Goal: Transaction & Acquisition: Purchase product/service

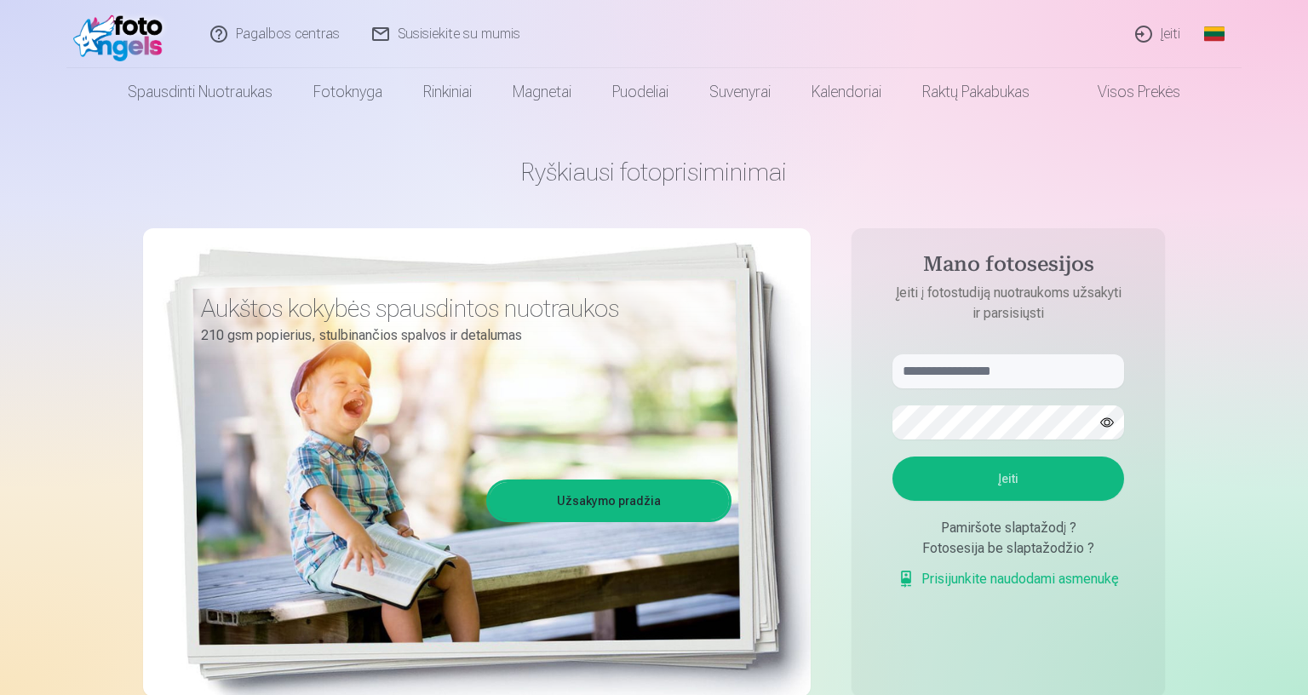
click at [1162, 34] on link "Įeiti" at bounding box center [1157, 34] width 77 height 68
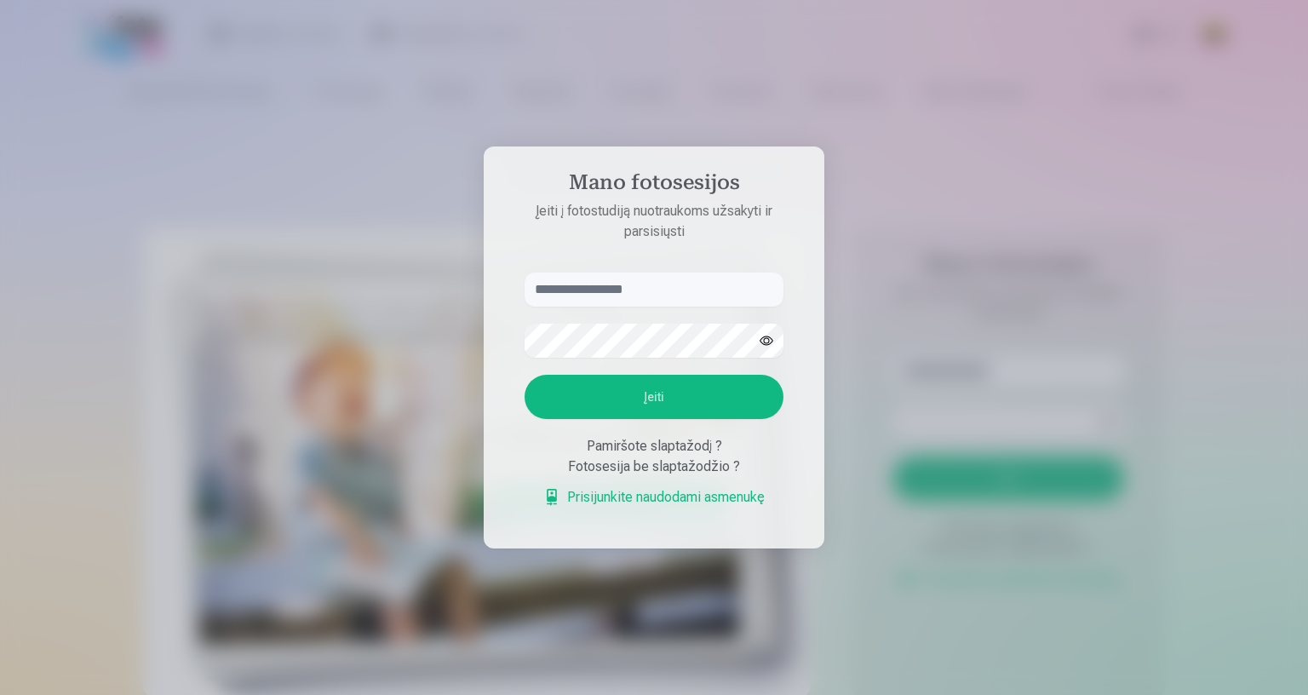
click at [596, 272] on input "text" at bounding box center [653, 289] width 259 height 34
type input "*"
type input "**********"
click at [524, 375] on button "Įeiti" at bounding box center [653, 397] width 259 height 44
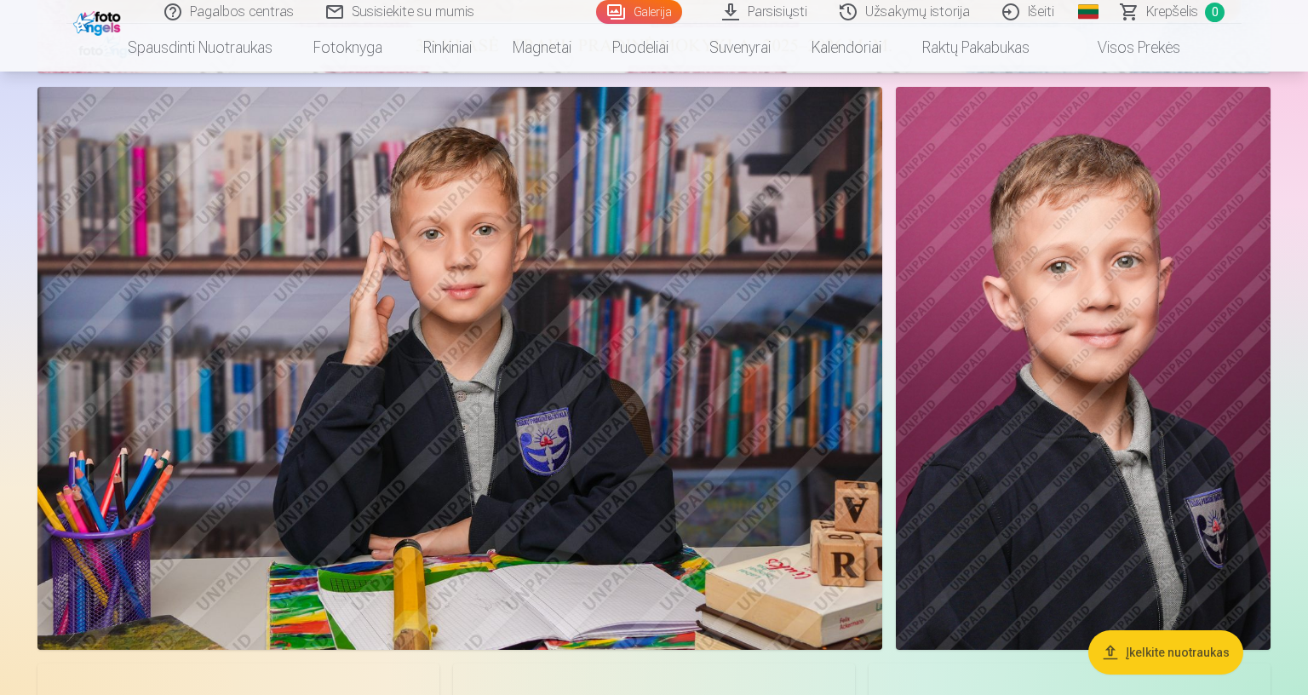
scroll to position [681, 0]
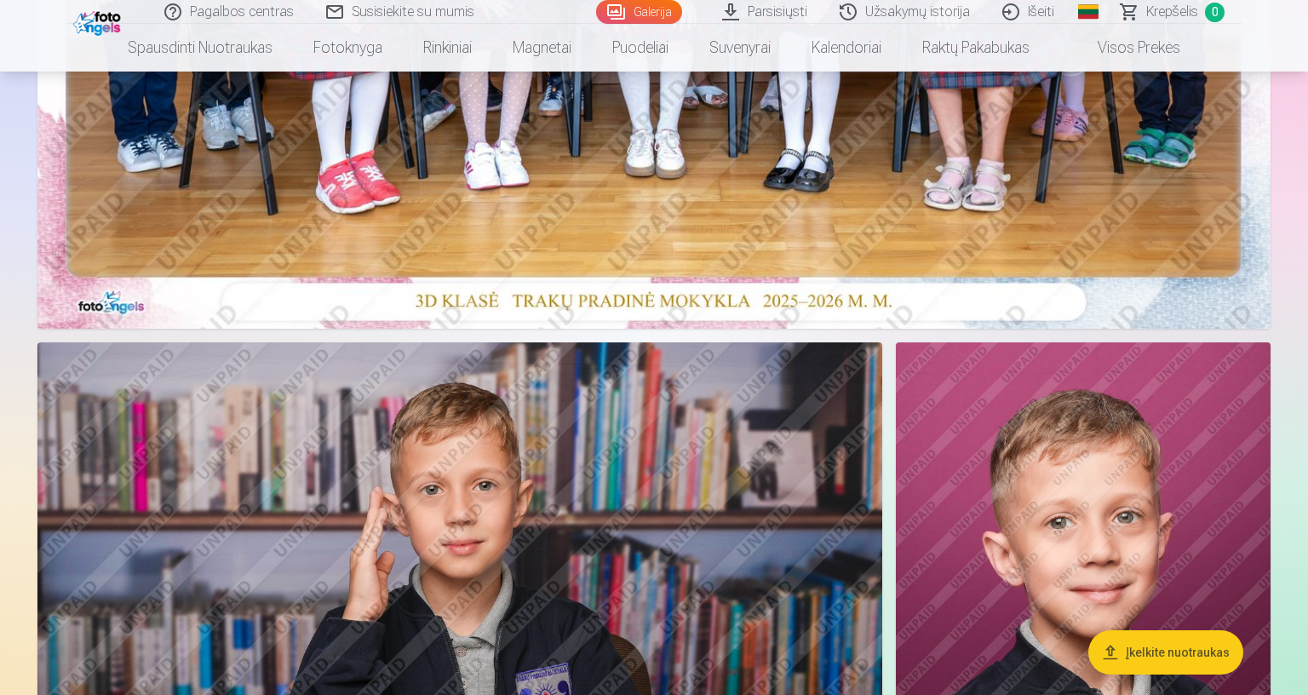
click at [1132, 591] on button "Įkelkite nuotraukas" at bounding box center [1165, 652] width 155 height 44
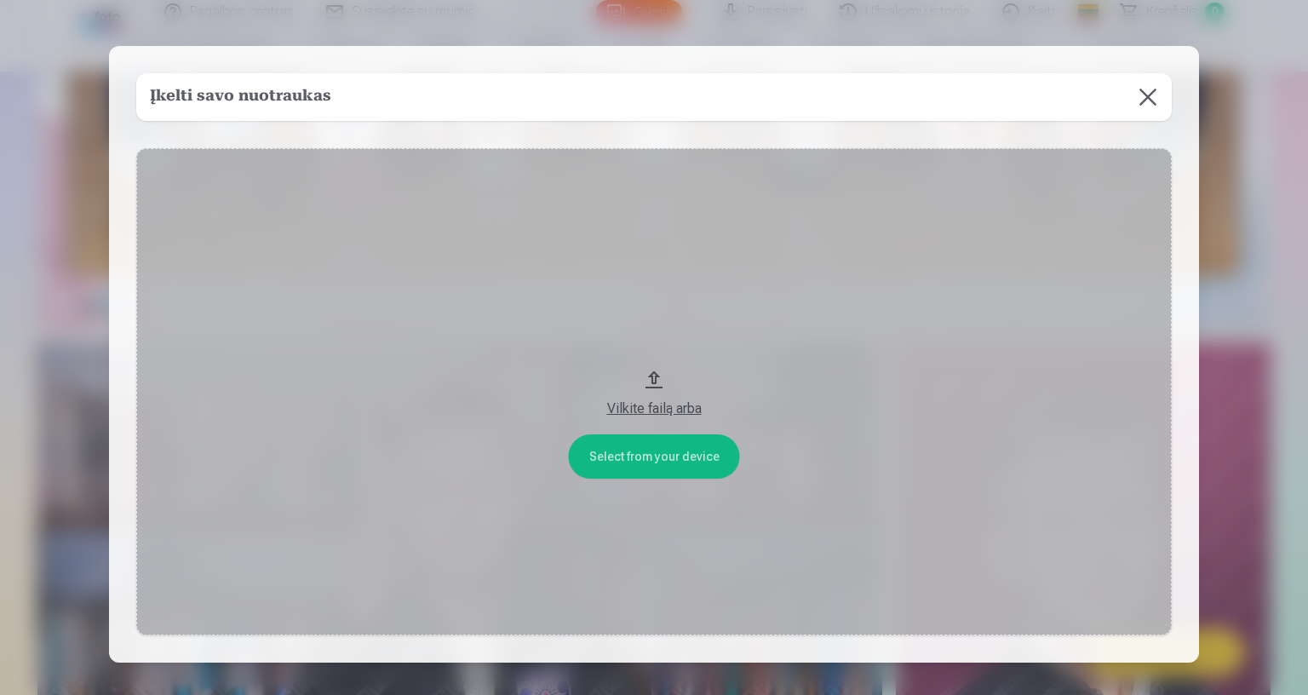
click at [1142, 81] on button at bounding box center [1148, 97] width 48 height 48
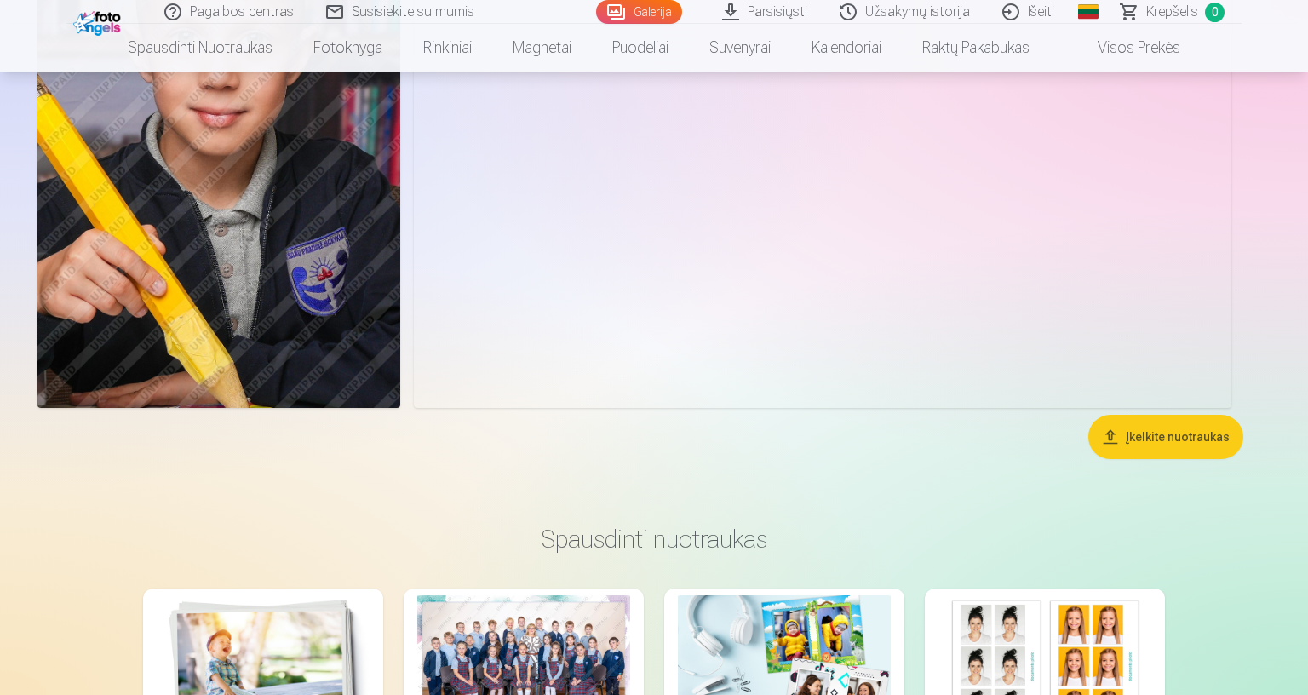
scroll to position [6470, 0]
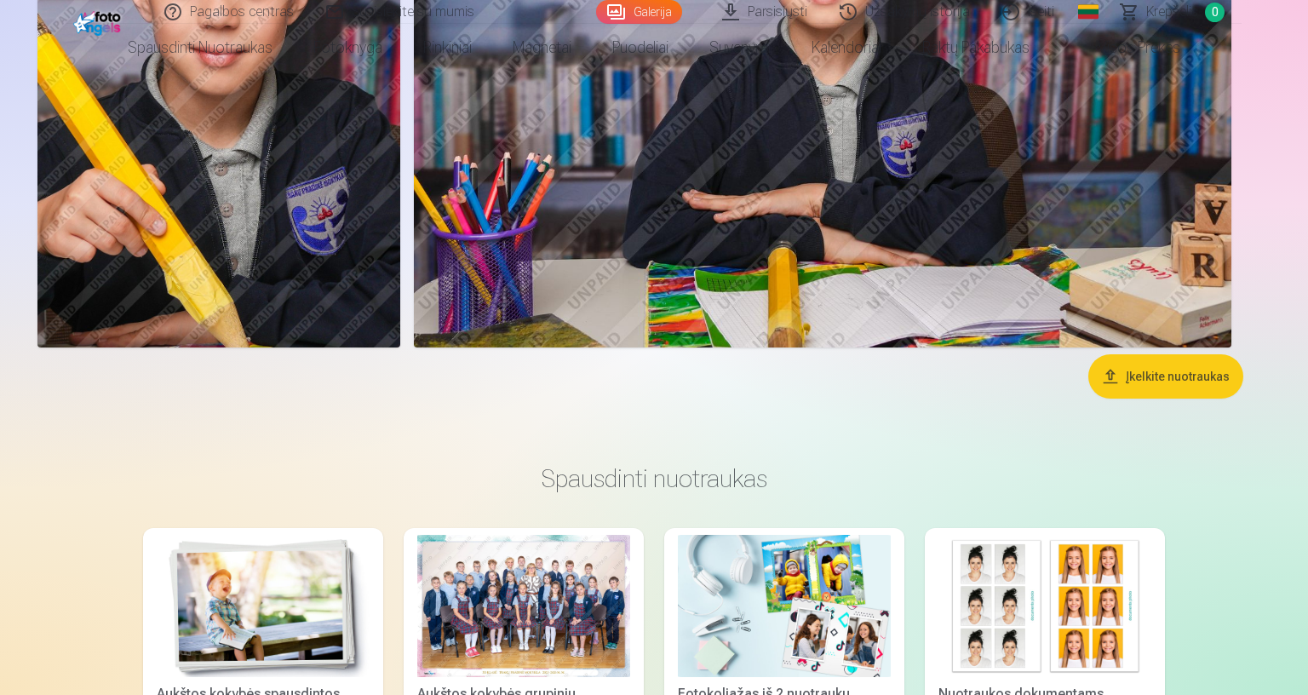
drag, startPoint x: 1307, startPoint y: 4, endPoint x: 254, endPoint y: 423, distance: 1133.3
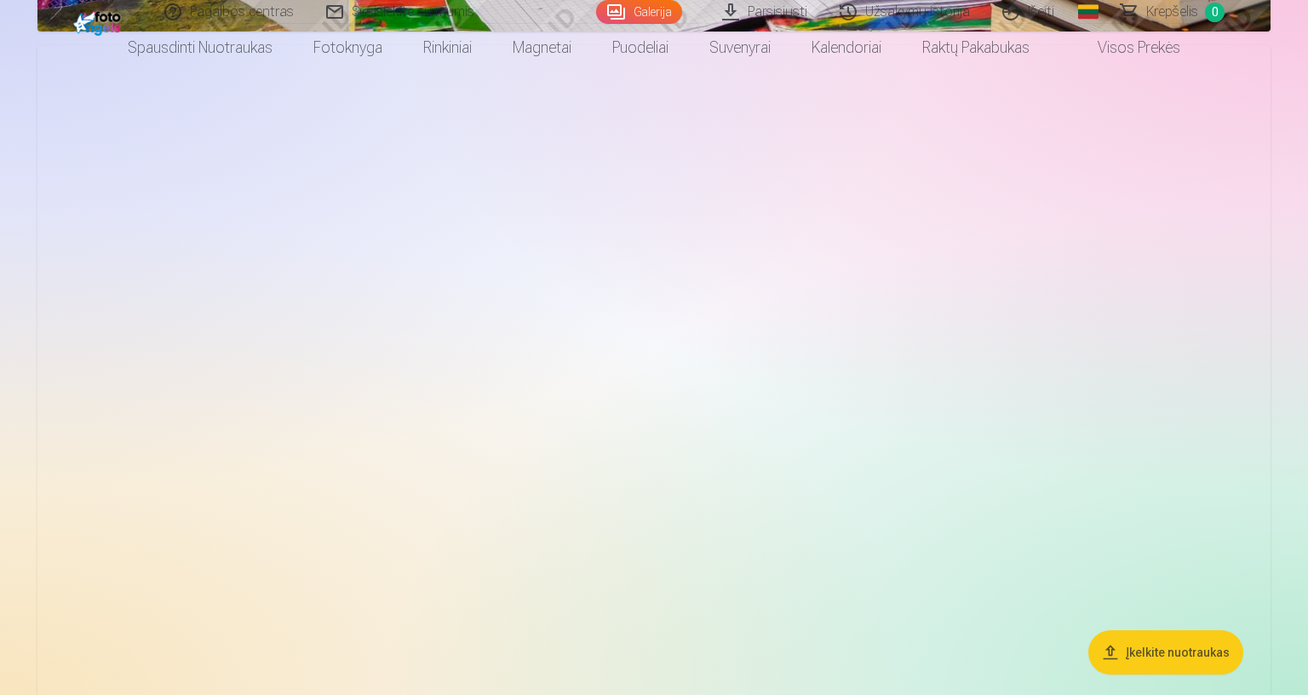
scroll to position [4313, 0]
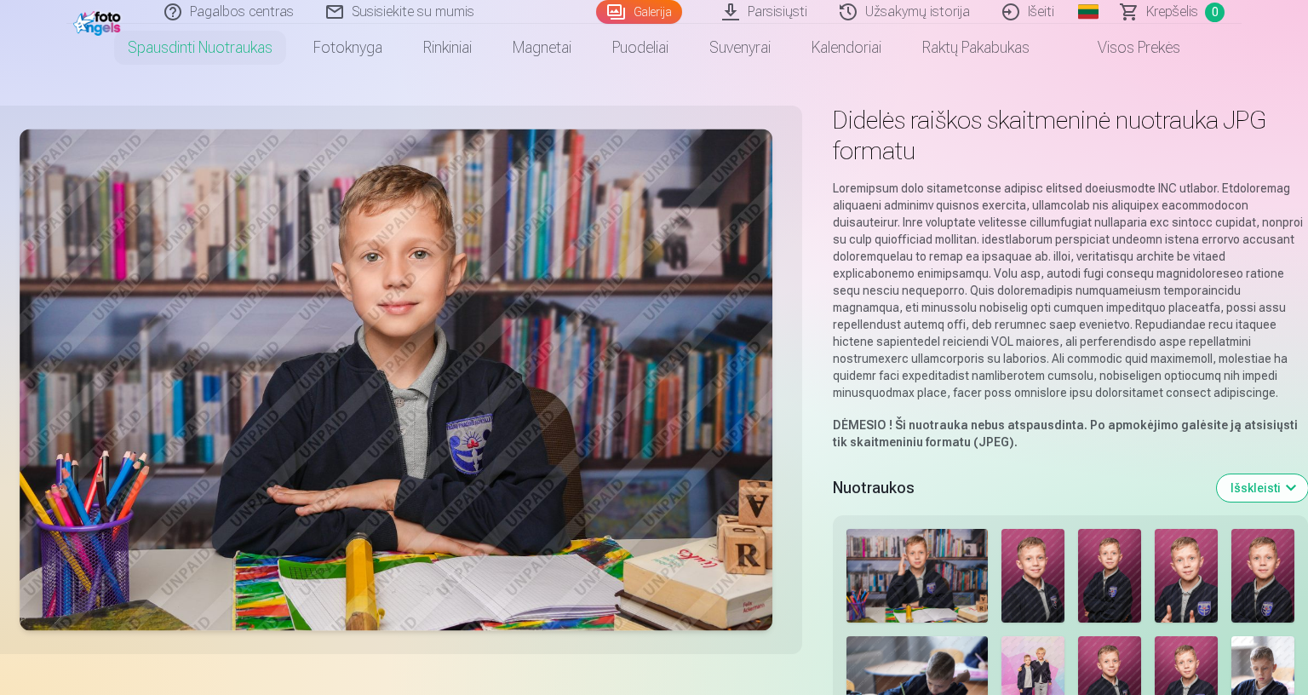
scroll to position [113, 0]
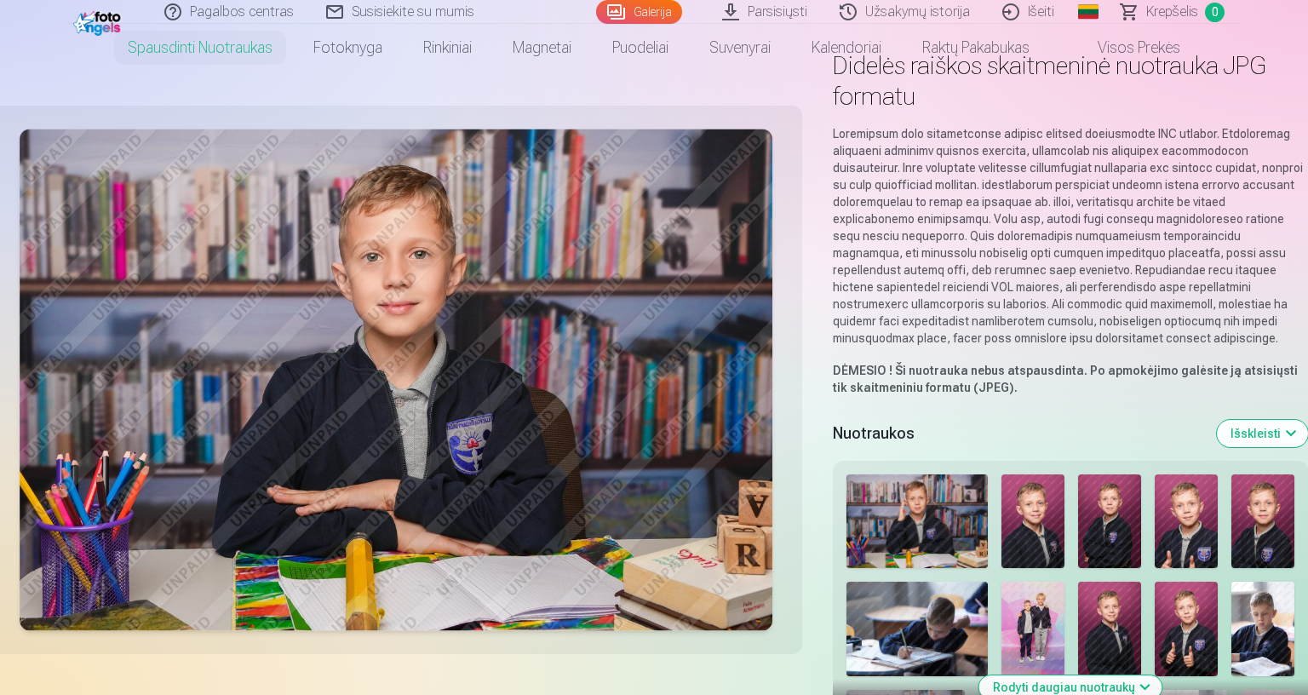
click at [987, 524] on img at bounding box center [916, 521] width 141 height 94
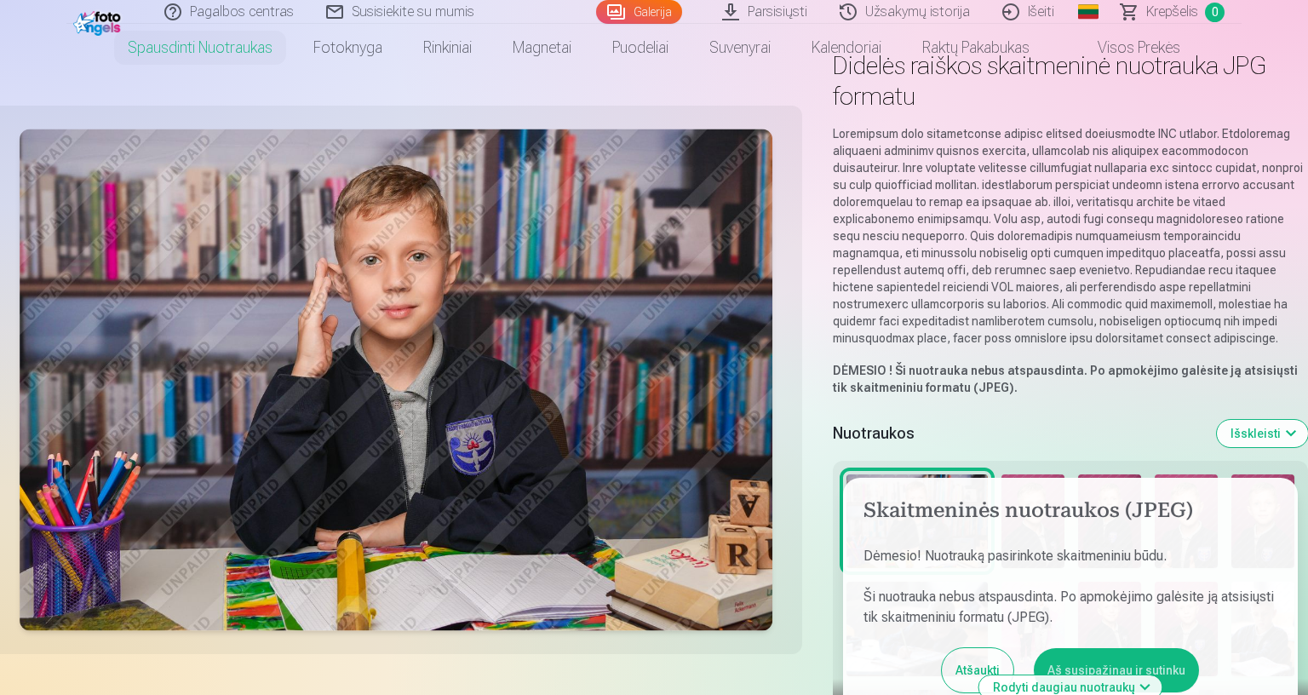
click at [1199, 591] on button "Aš susipažinau ir sutinku" at bounding box center [1115, 670] width 165 height 44
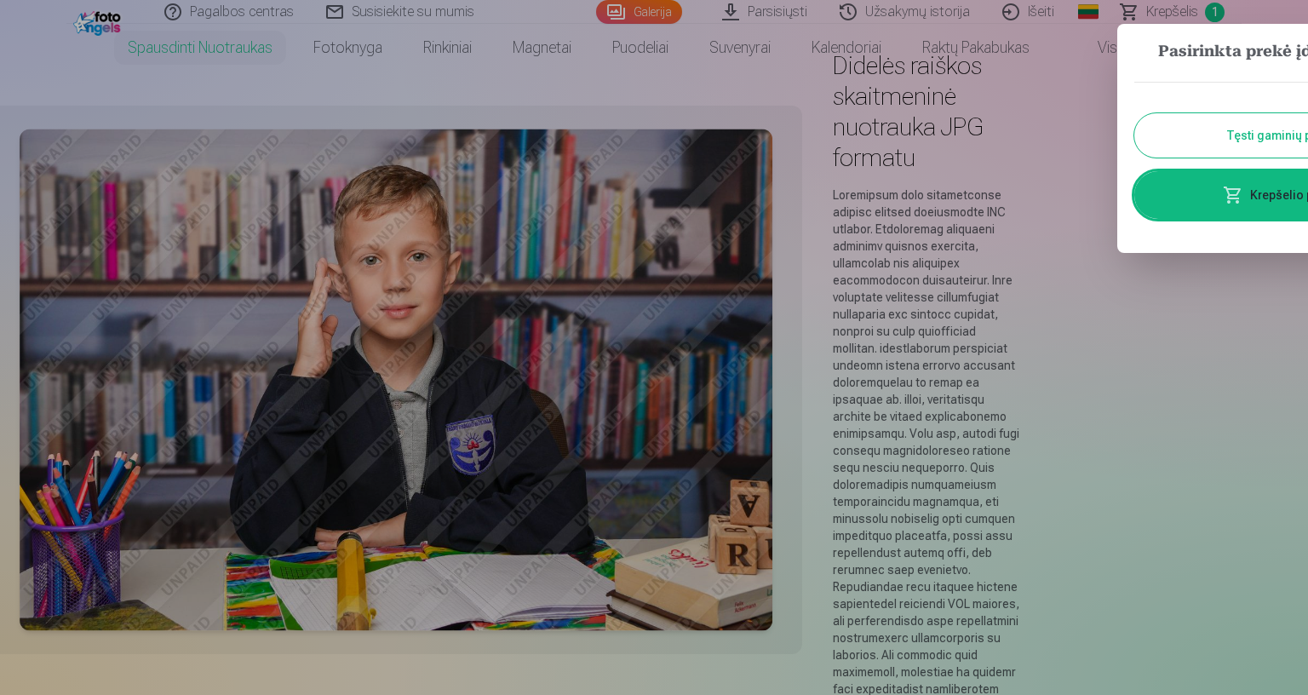
drag, startPoint x: 1683, startPoint y: 196, endPoint x: 1657, endPoint y: 199, distance: 26.6
click at [1302, 196] on link "Krepšelio peržiūra" at bounding box center [1287, 195] width 306 height 48
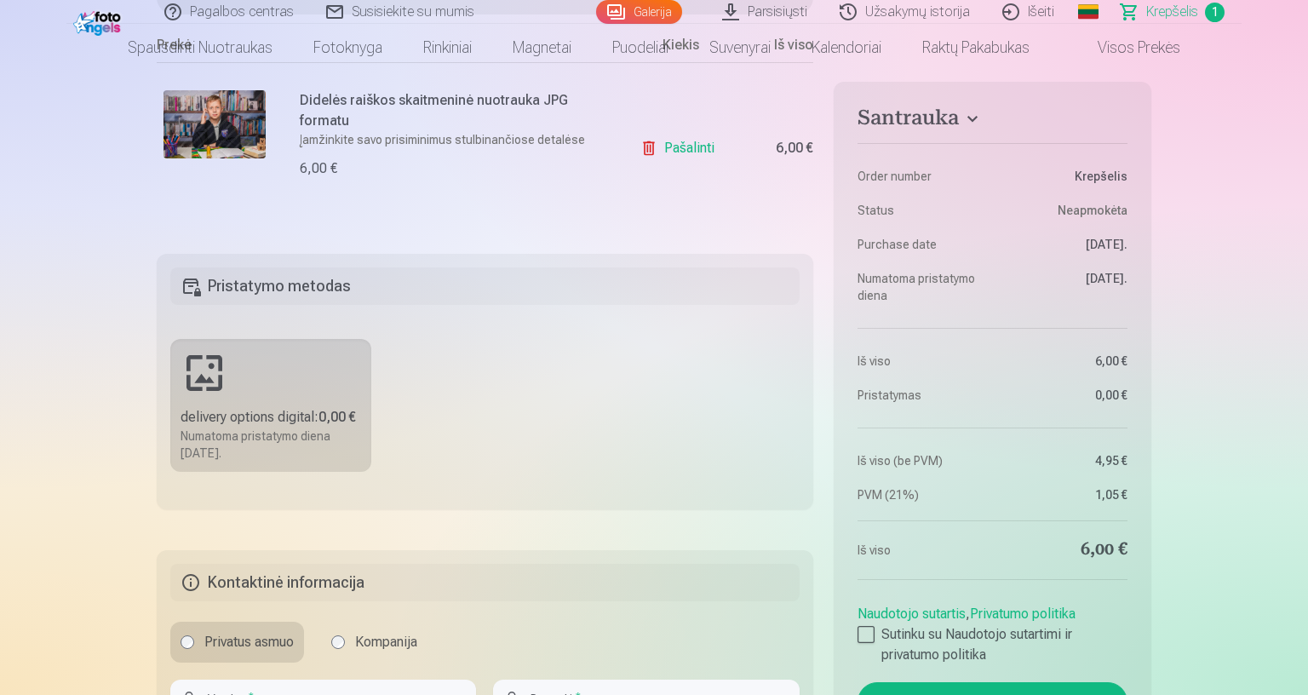
scroll to position [454, 0]
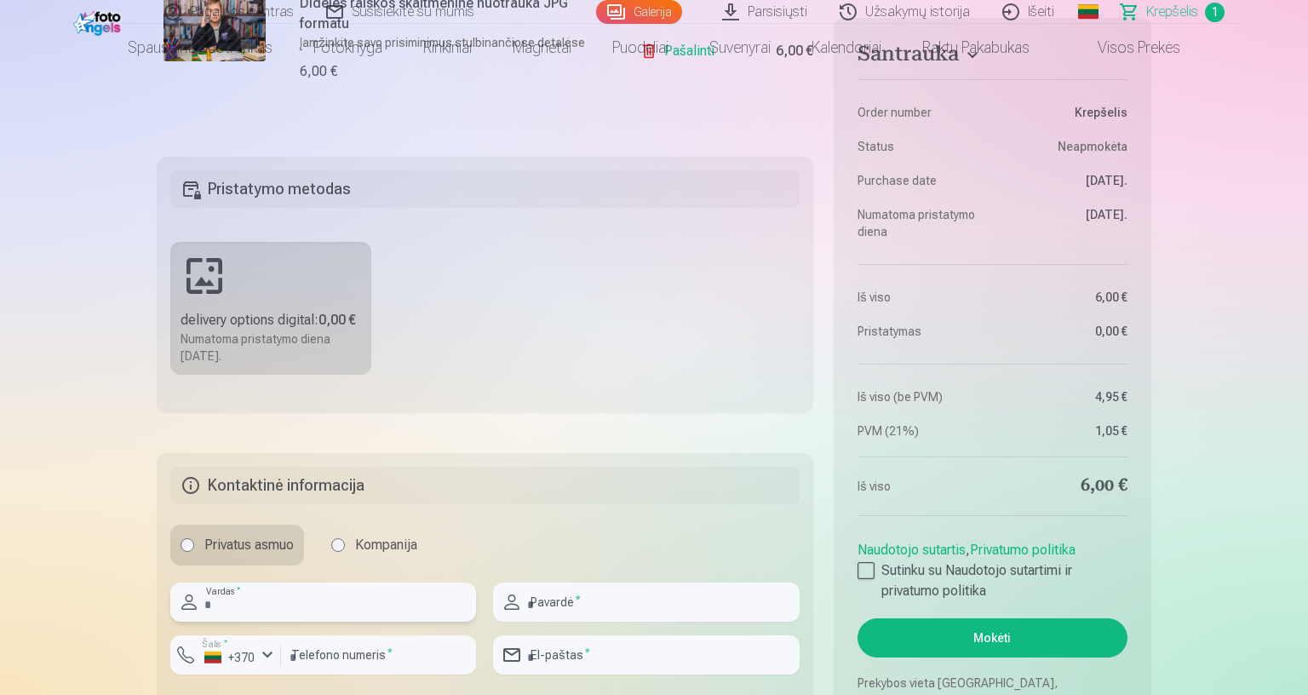
click at [476, 591] on input "text" at bounding box center [323, 601] width 306 height 39
type input "*******"
type input "**********"
type input "*********"
type input "**********"
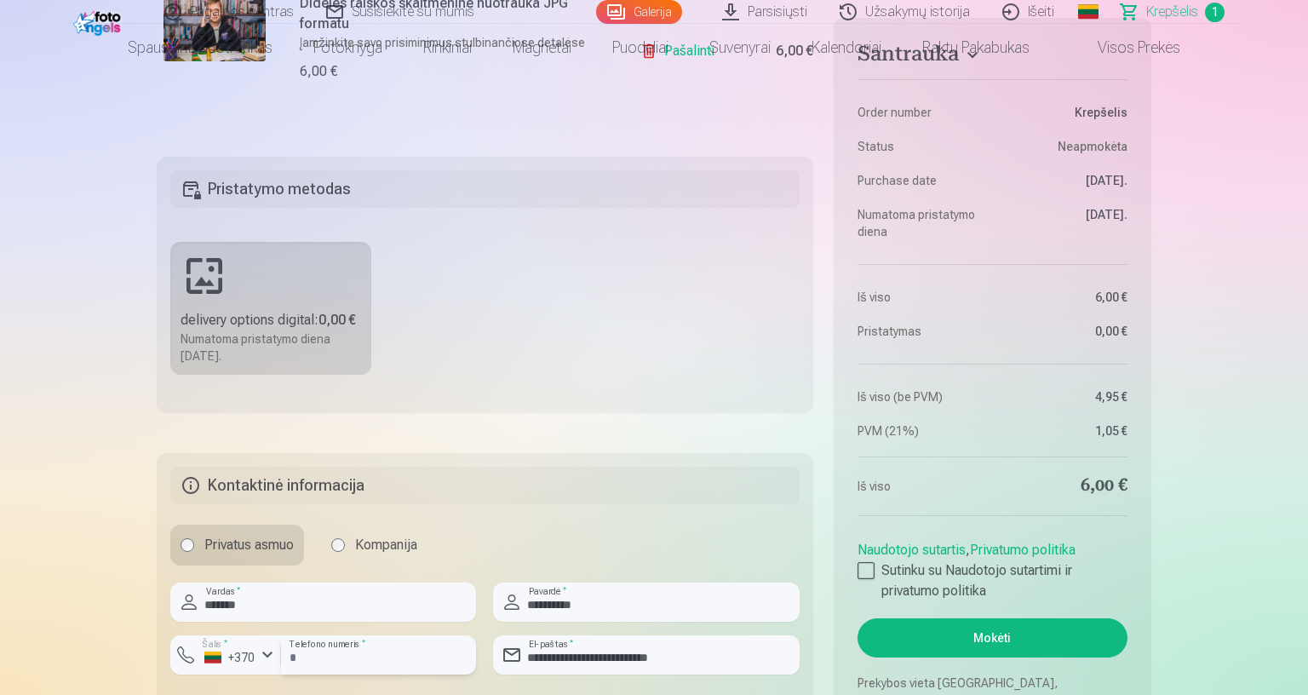
click at [476, 591] on input "*********" at bounding box center [378, 654] width 195 height 39
type input "********"
click at [1093, 564] on label "Sutinku su Naudotojo sutartimi ir privatumo politika" at bounding box center [992, 580] width 270 height 41
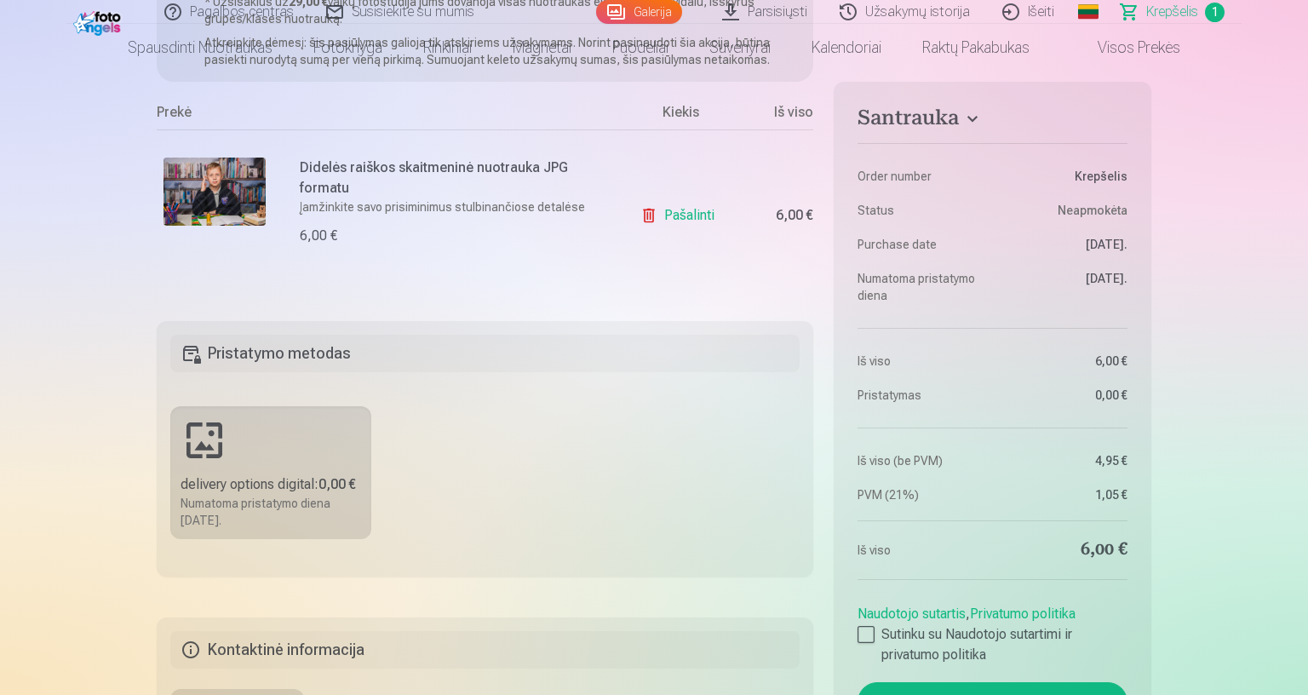
scroll to position [113, 0]
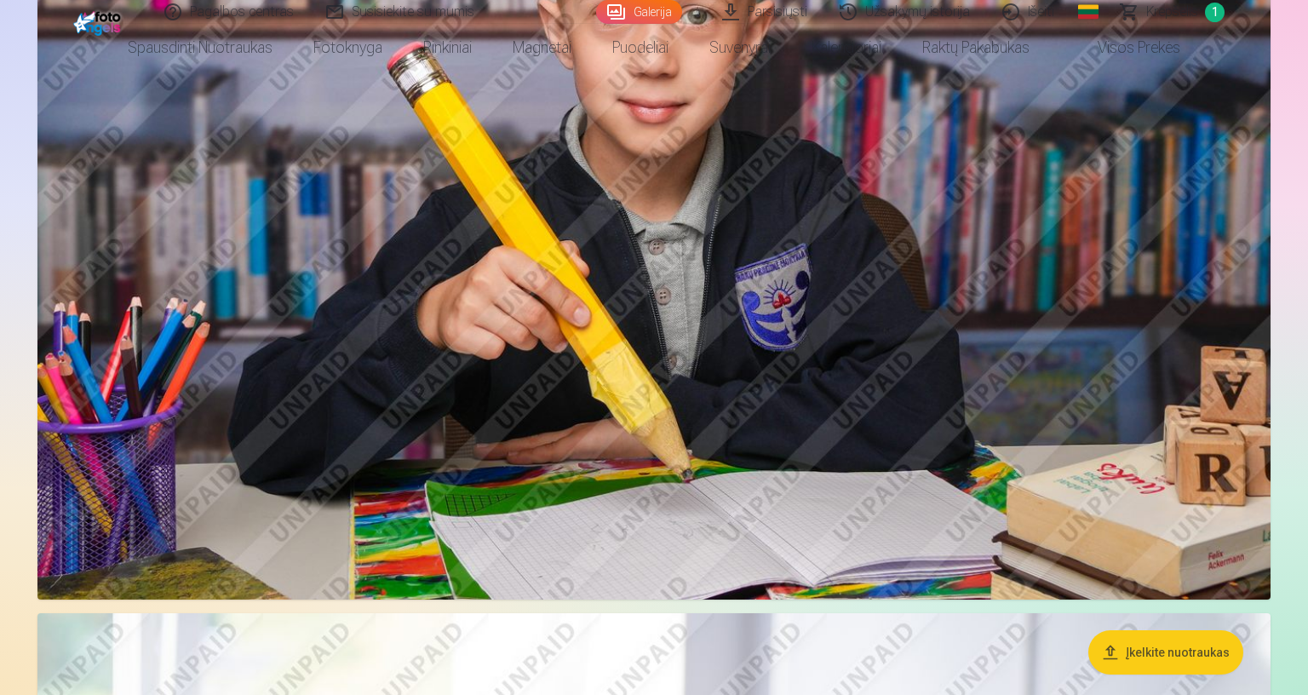
scroll to position [4199, 0]
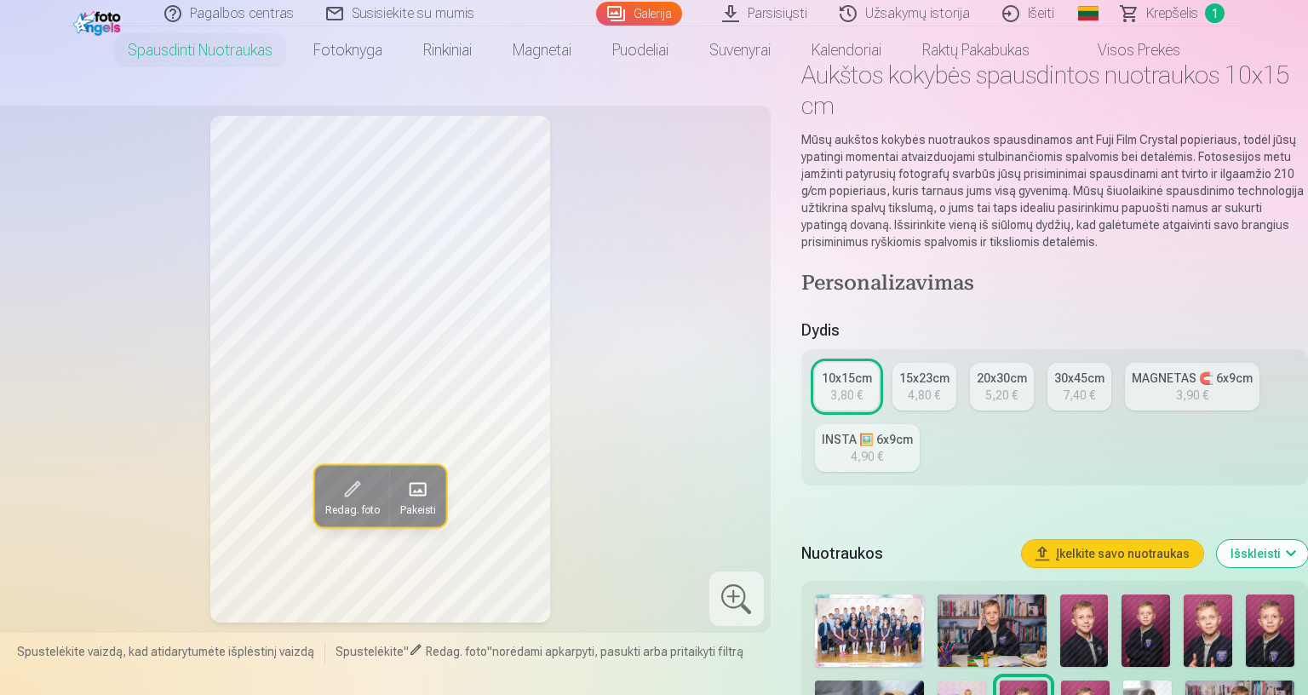
scroll to position [226, 0]
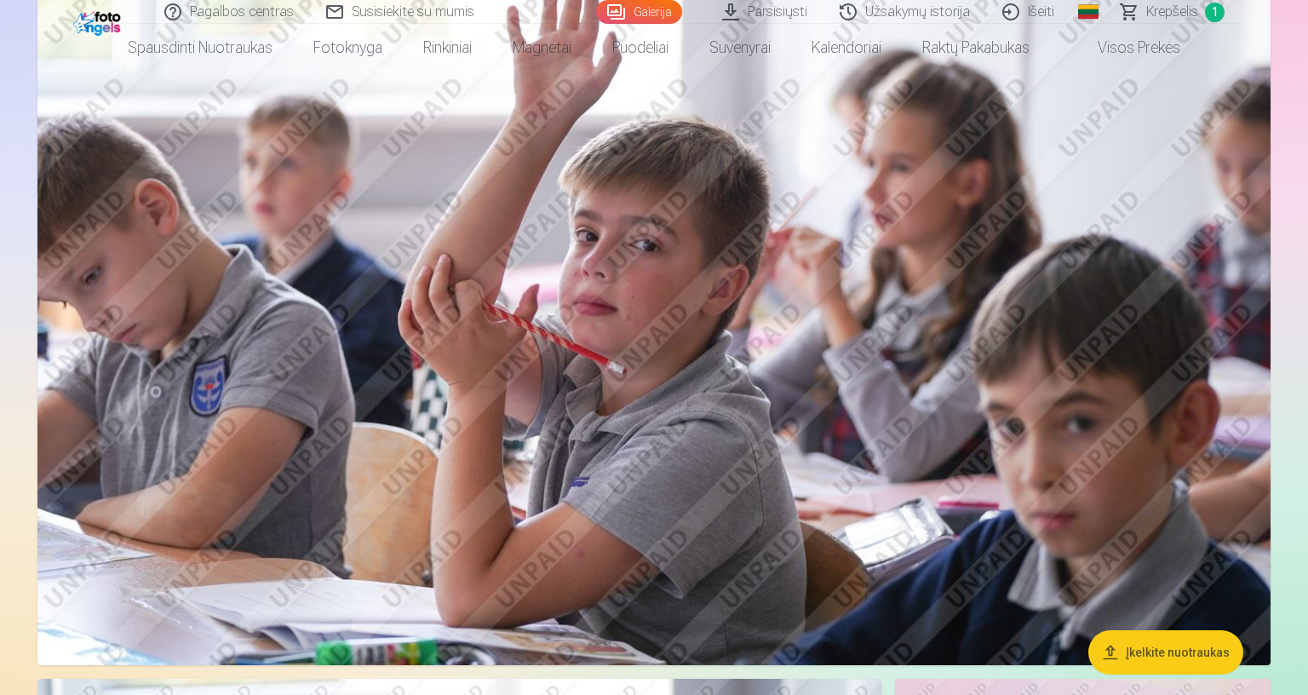
scroll to position [4427, 0]
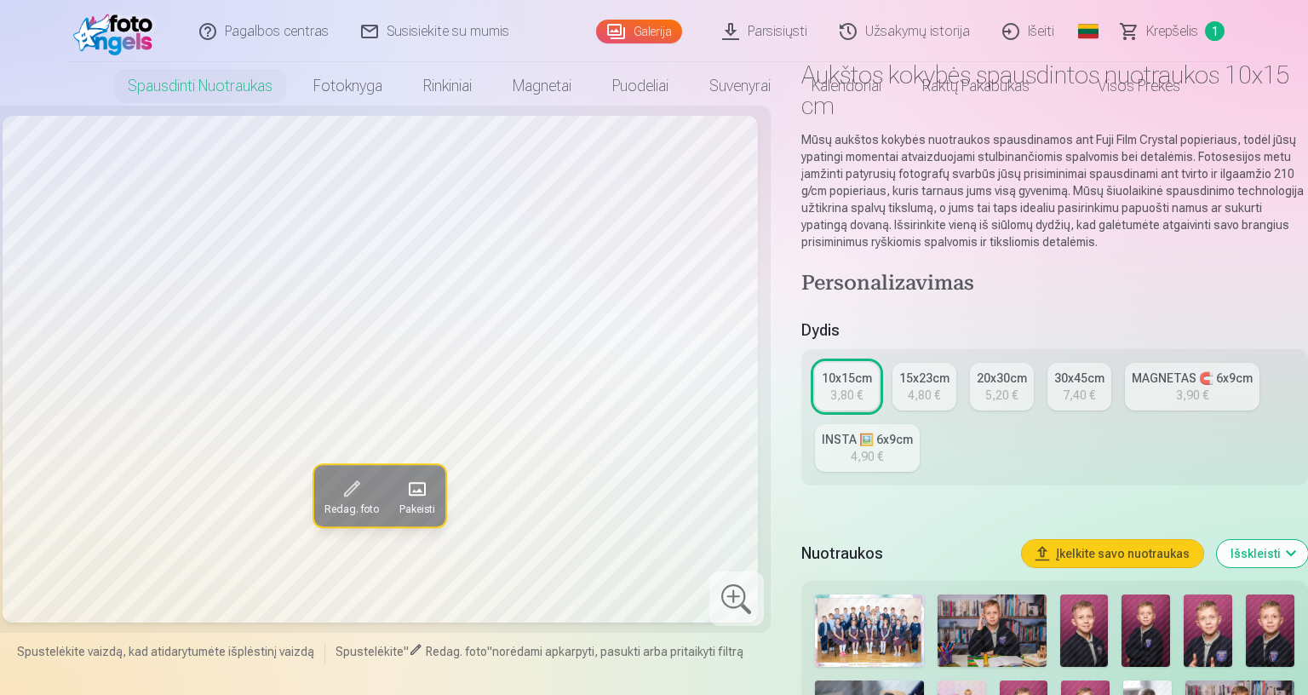
scroll to position [341, 0]
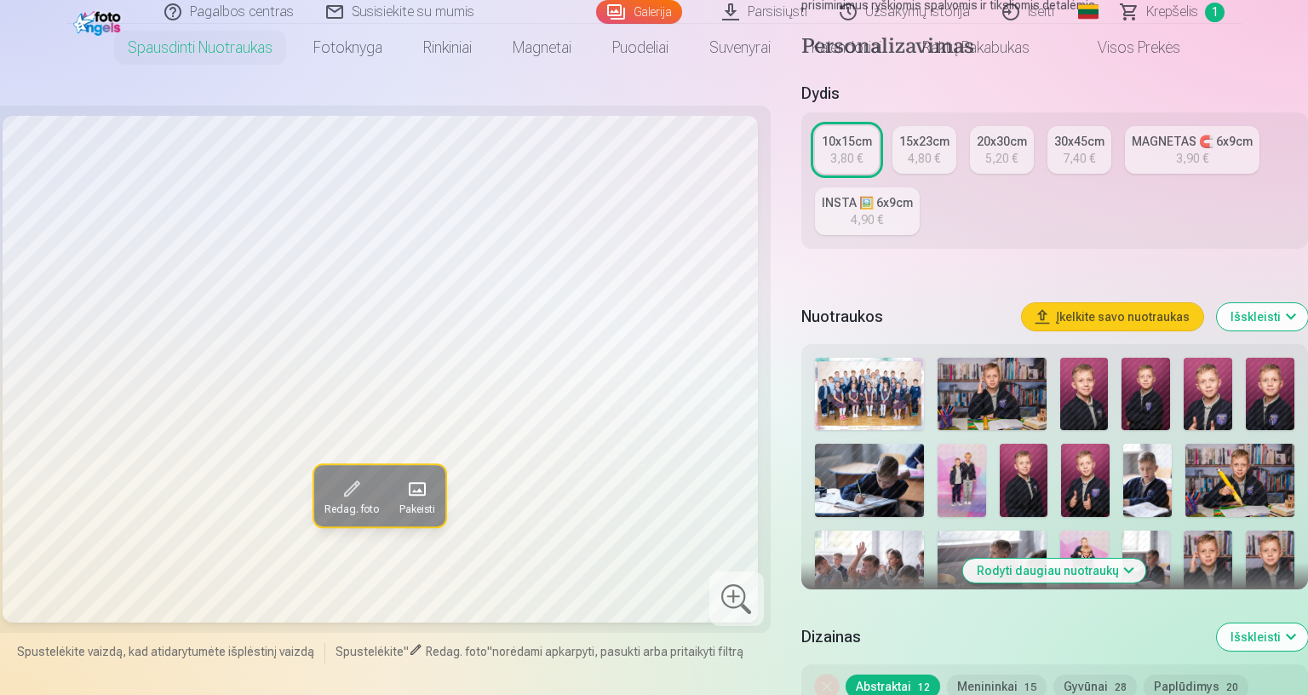
click at [1017, 161] on div "5,20 €" at bounding box center [1001, 158] width 32 height 17
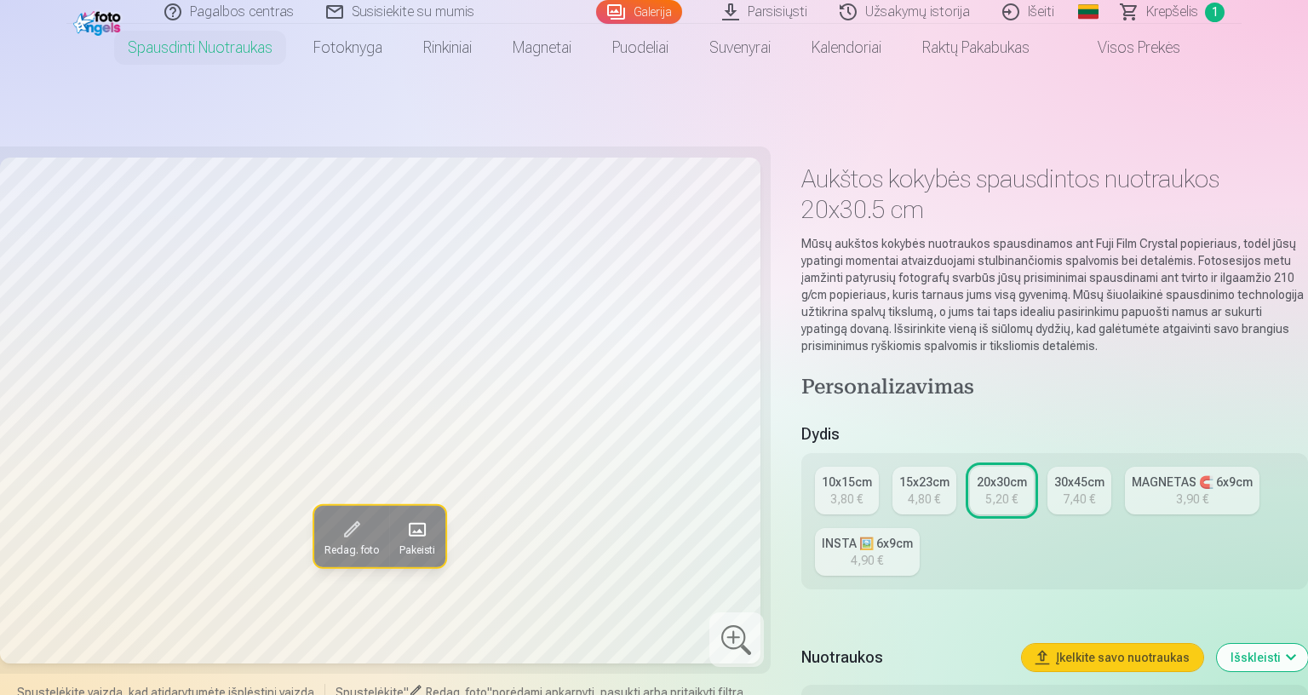
scroll to position [226, 0]
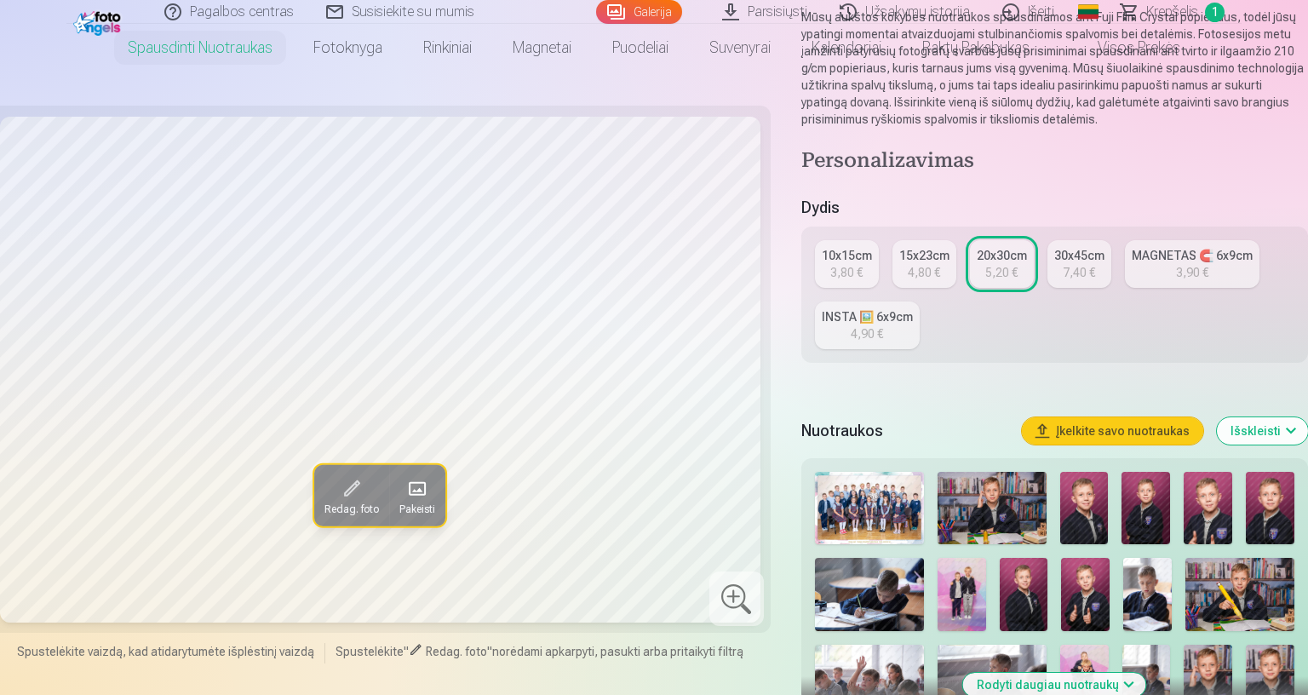
click at [924, 507] on img at bounding box center [869, 508] width 109 height 72
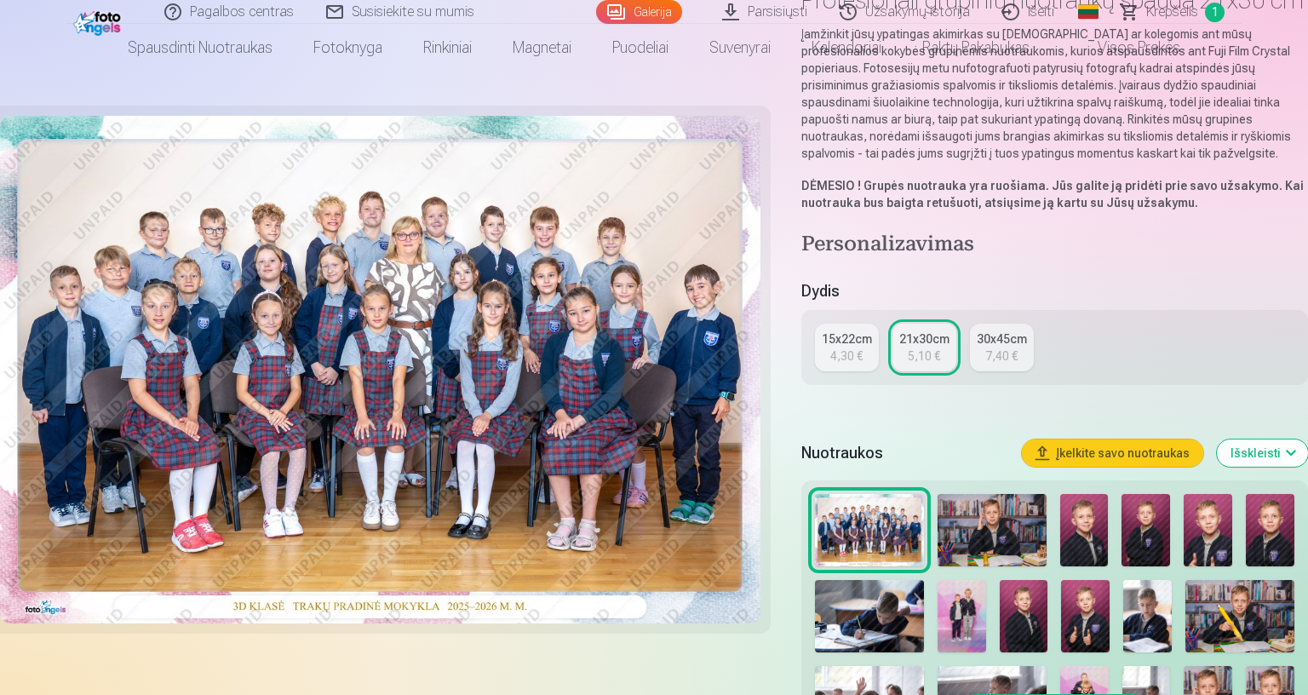
scroll to position [341, 0]
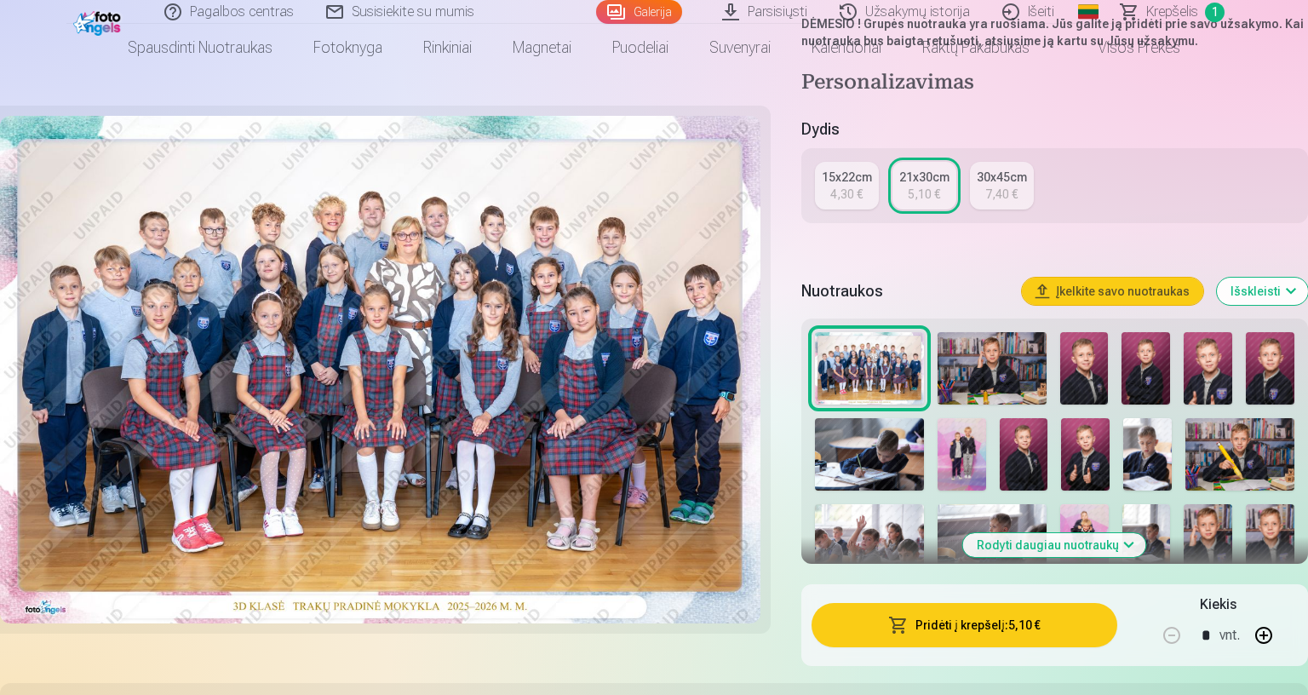
click at [1117, 591] on button "Pridėti į krepšelį : 5,10 €" at bounding box center [964, 625] width 306 height 44
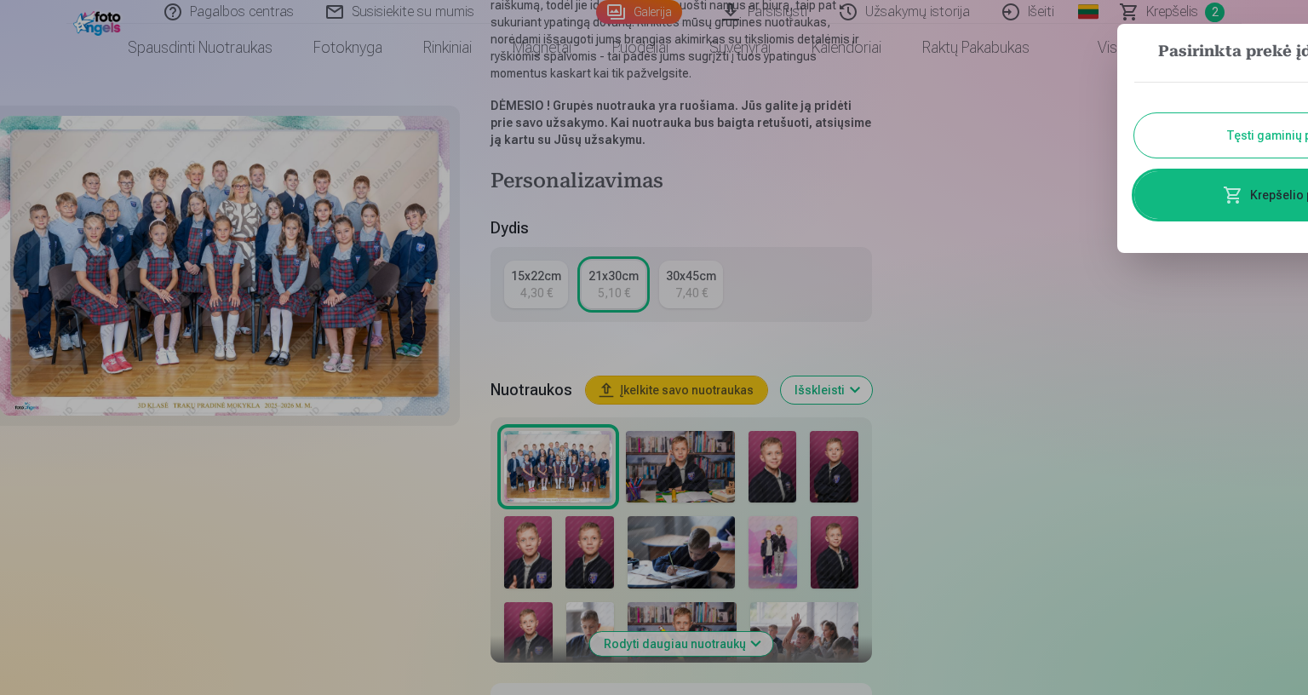
click at [1302, 135] on button "Tęsti gaminių paiešką" at bounding box center [1287, 135] width 306 height 44
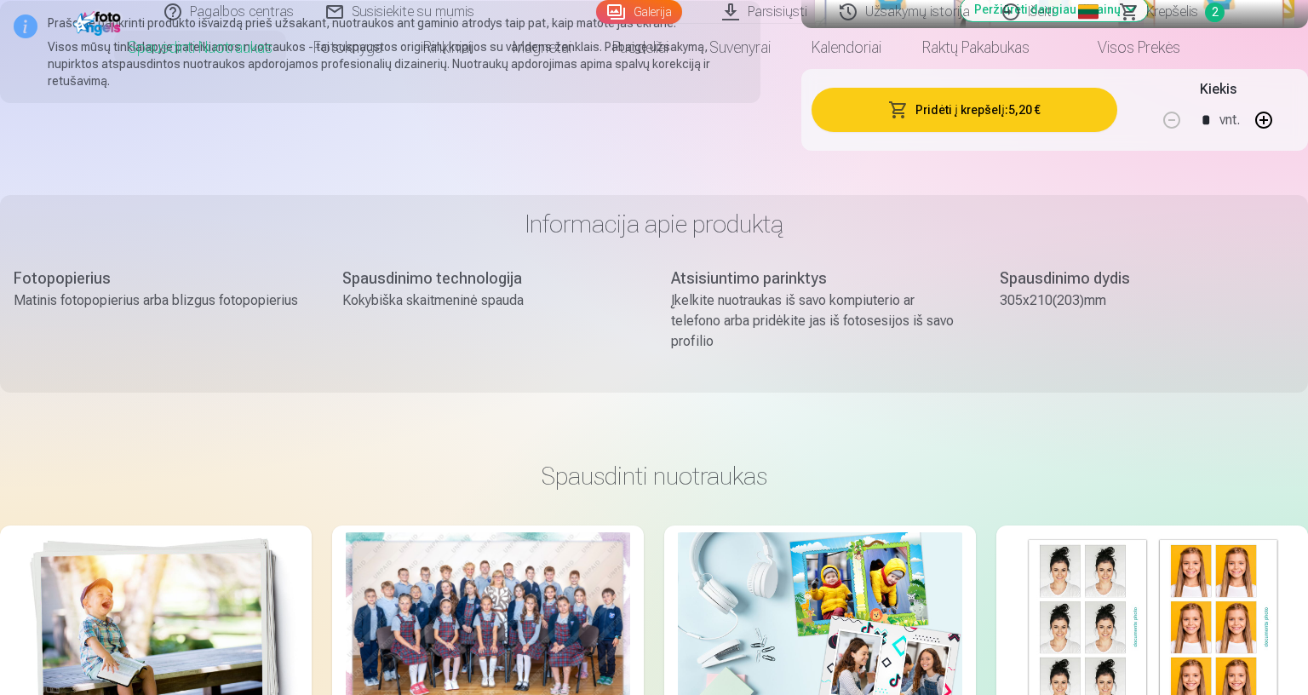
scroll to position [1475, 0]
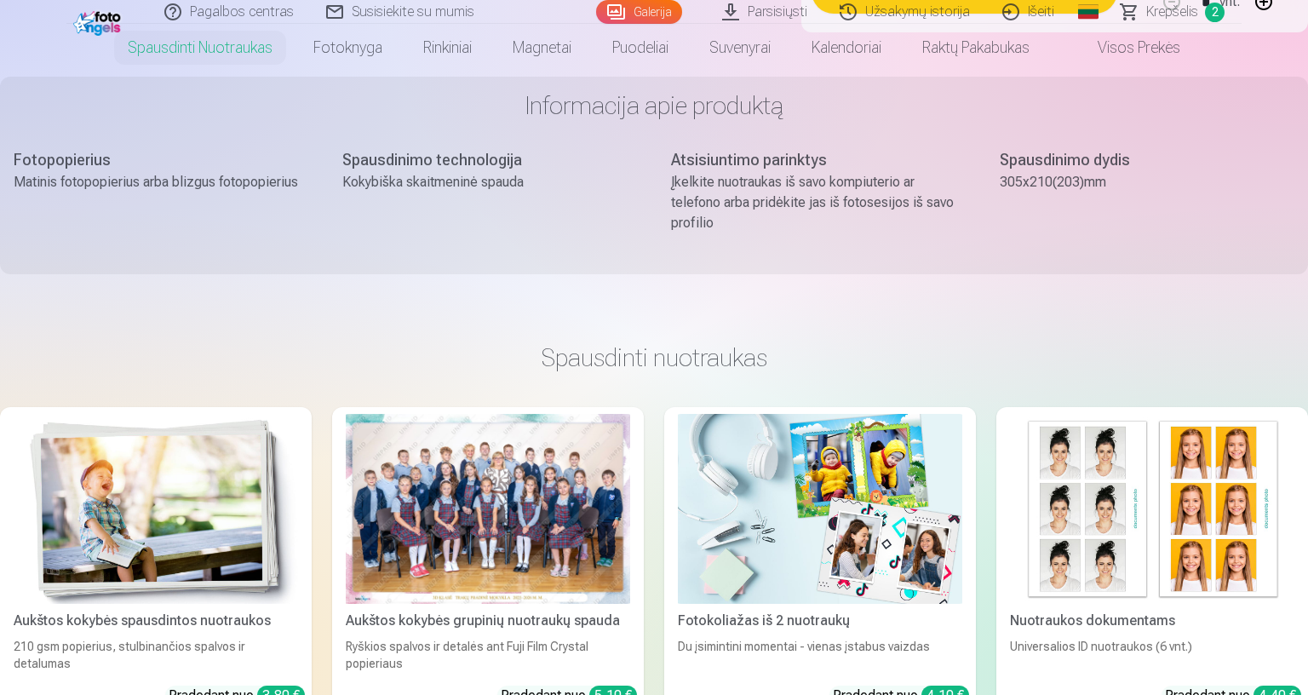
click at [298, 535] on img at bounding box center [156, 509] width 284 height 190
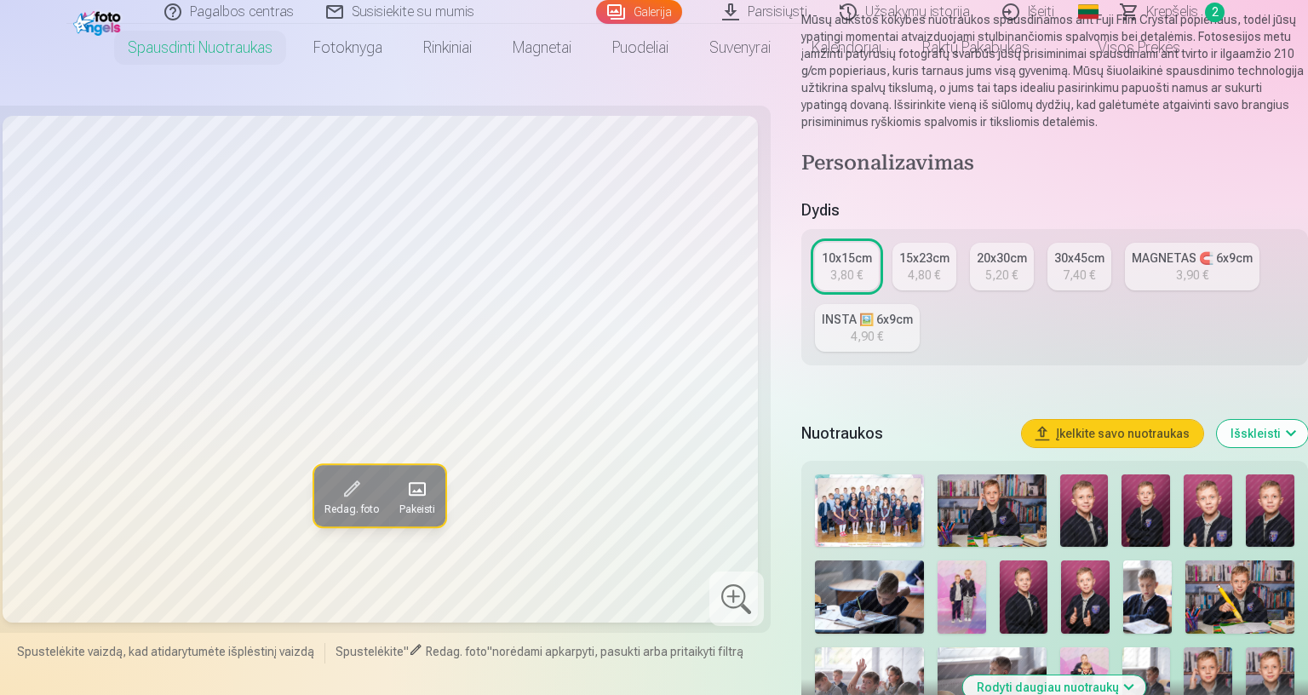
scroll to position [226, 0]
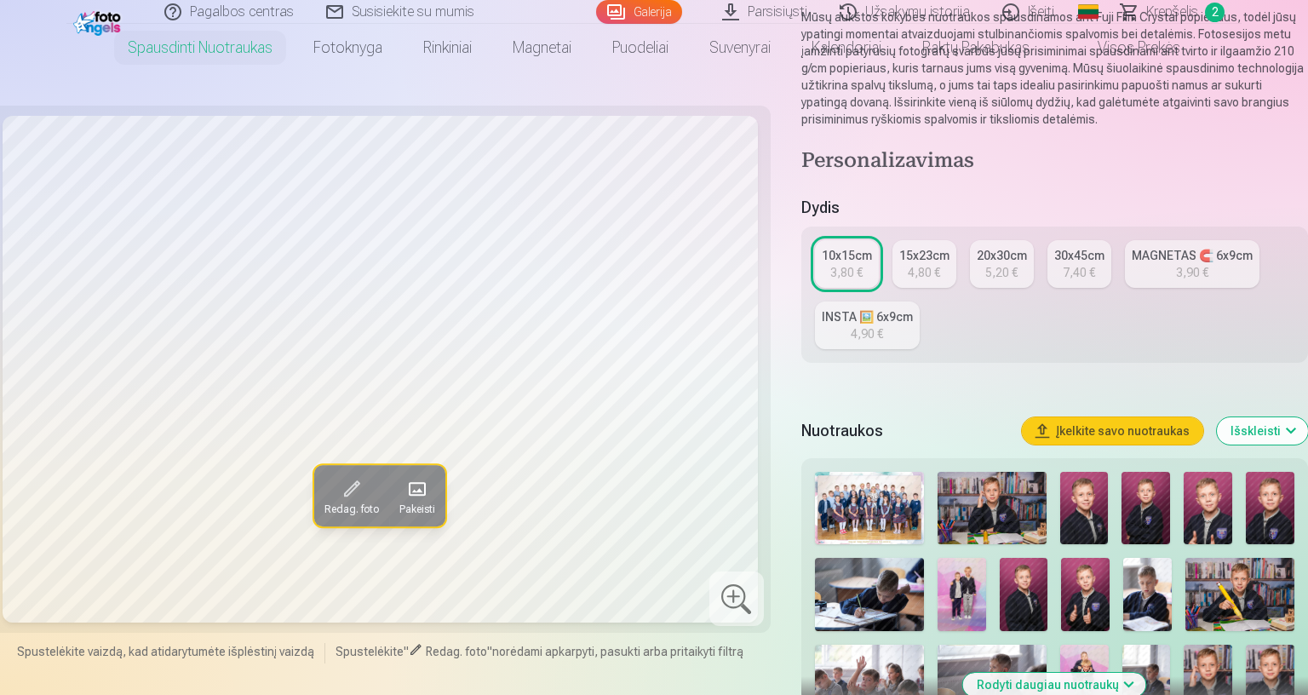
click at [1046, 504] on img at bounding box center [991, 508] width 109 height 72
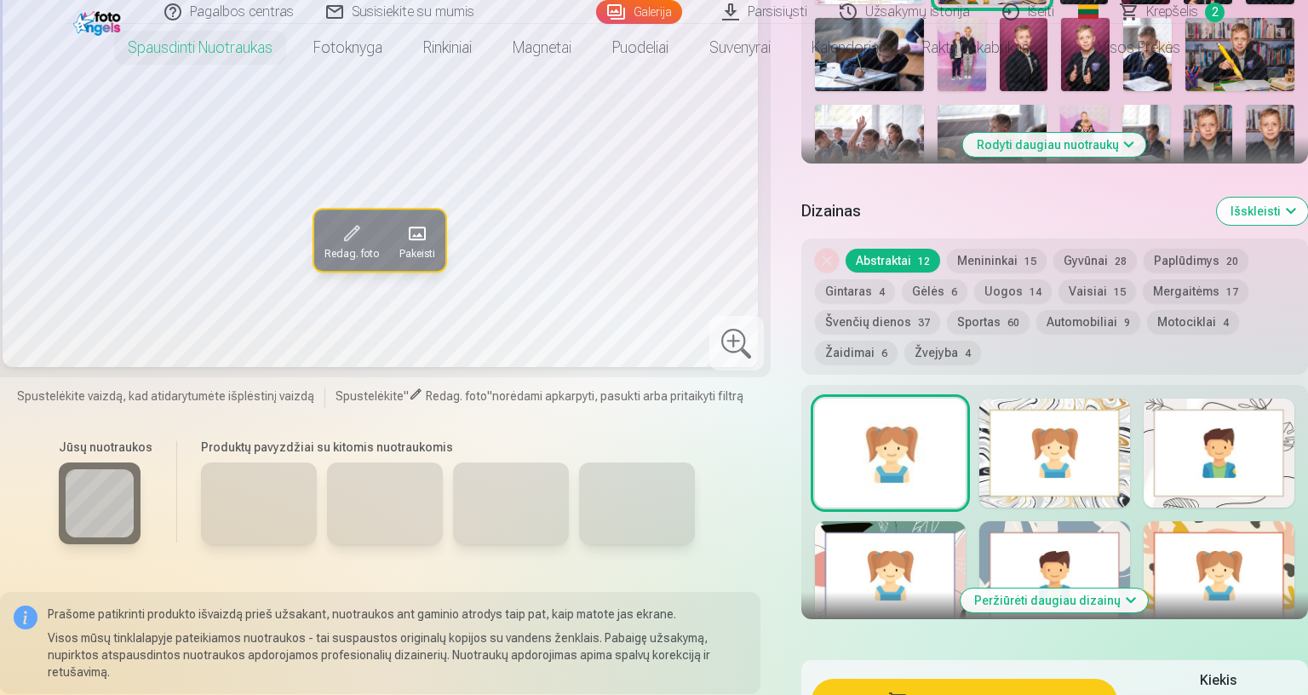
scroll to position [794, 0]
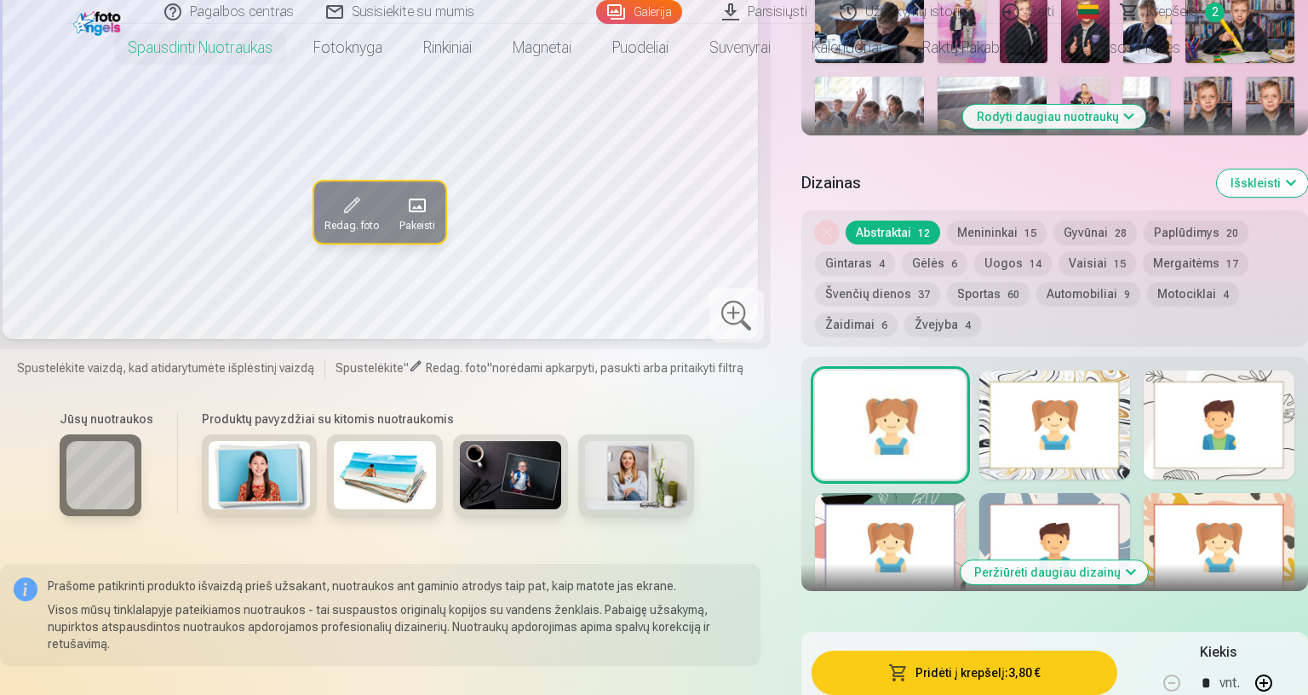
click at [1117, 591] on button "Pridėti į krepšelį : 3,80 €" at bounding box center [964, 672] width 306 height 44
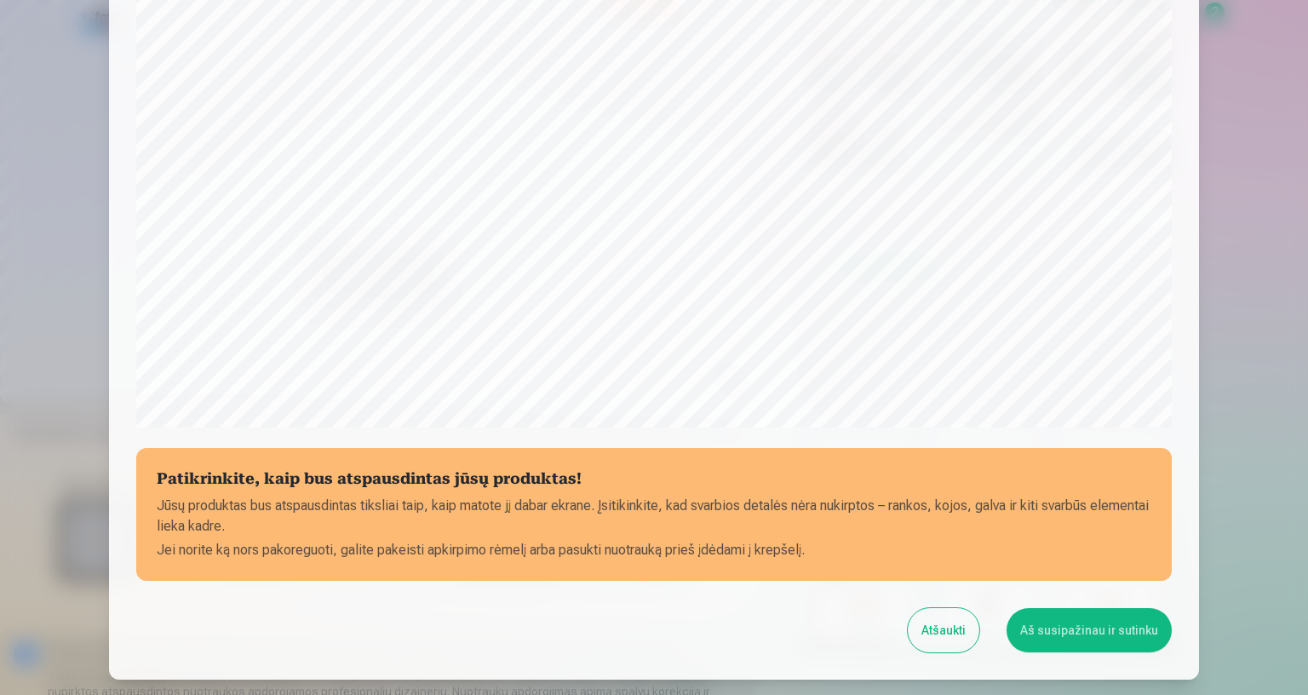
scroll to position [437, 0]
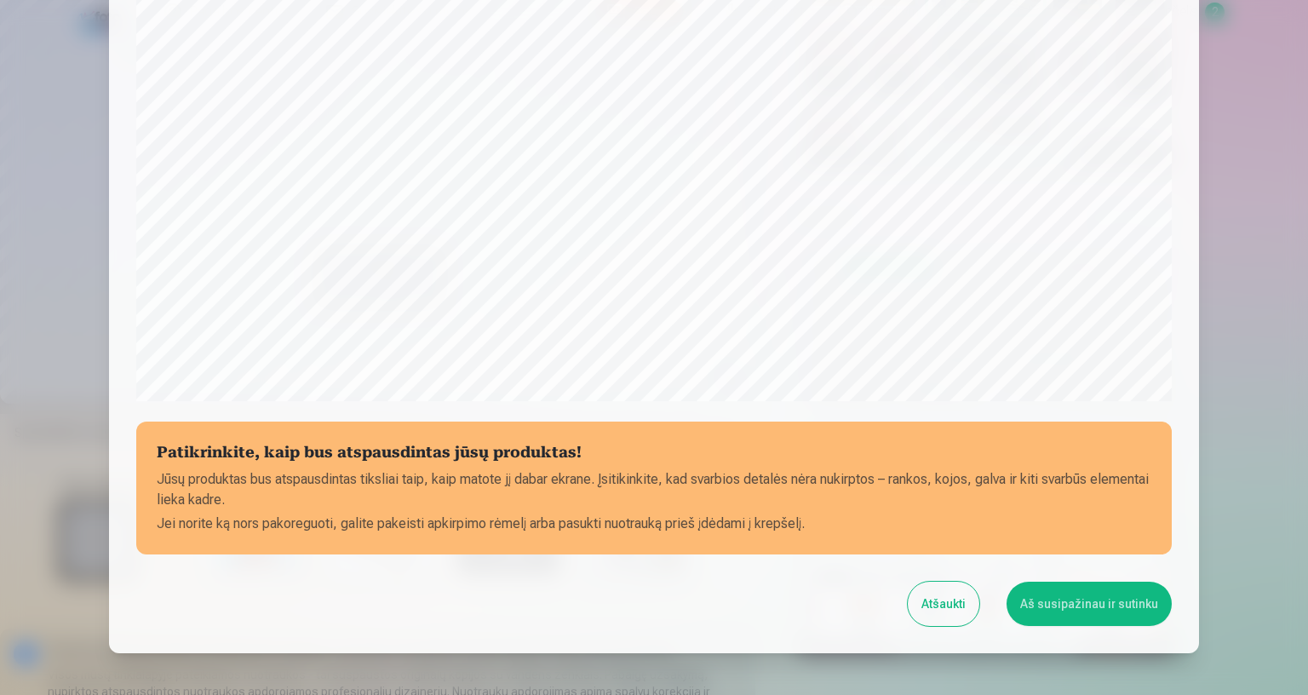
click at [1171, 591] on button "Aš susipažinau ir sutinku" at bounding box center [1088, 603] width 165 height 44
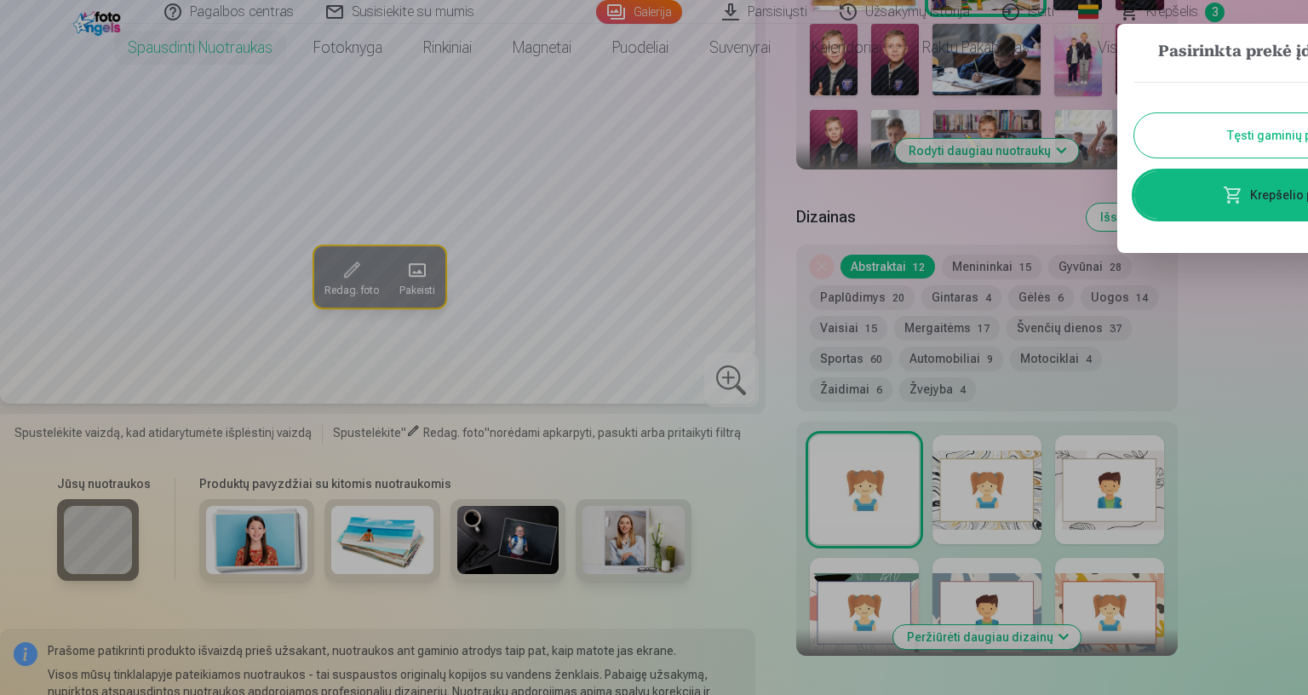
click at [1302, 136] on button "Tęsti gaminių paiešką" at bounding box center [1287, 135] width 306 height 44
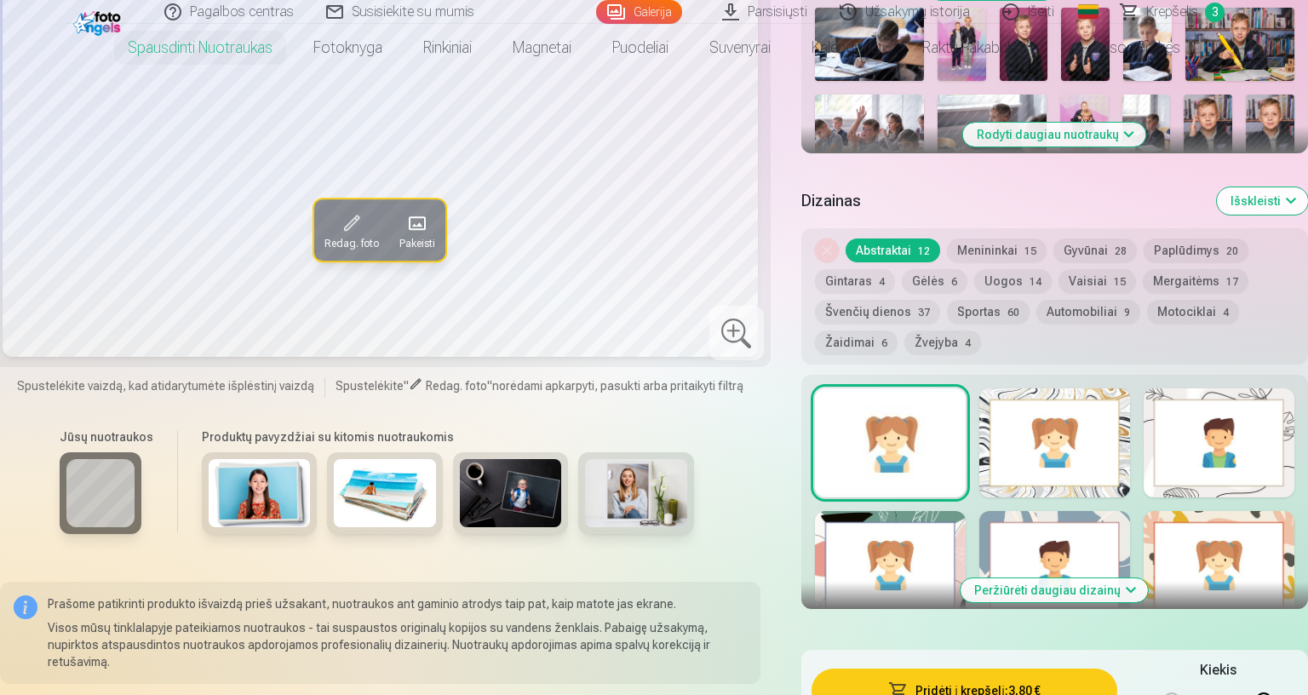
scroll to position [567, 0]
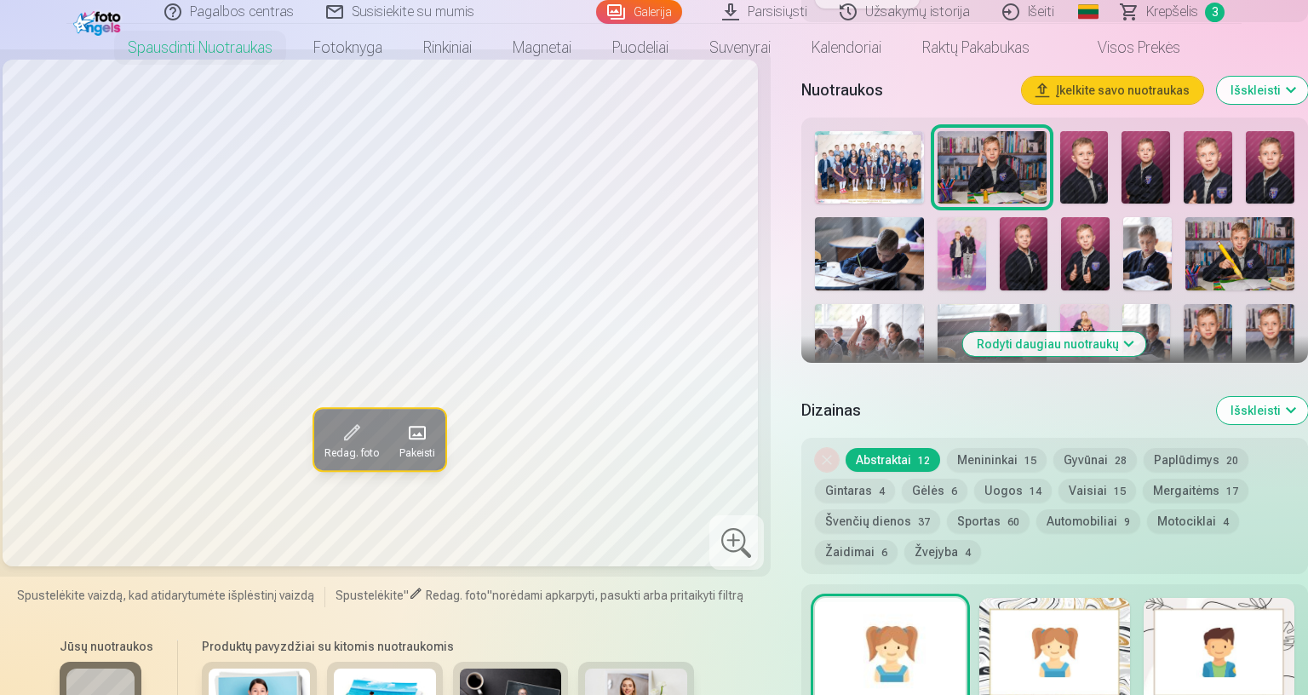
click at [1108, 180] on img at bounding box center [1084, 167] width 49 height 72
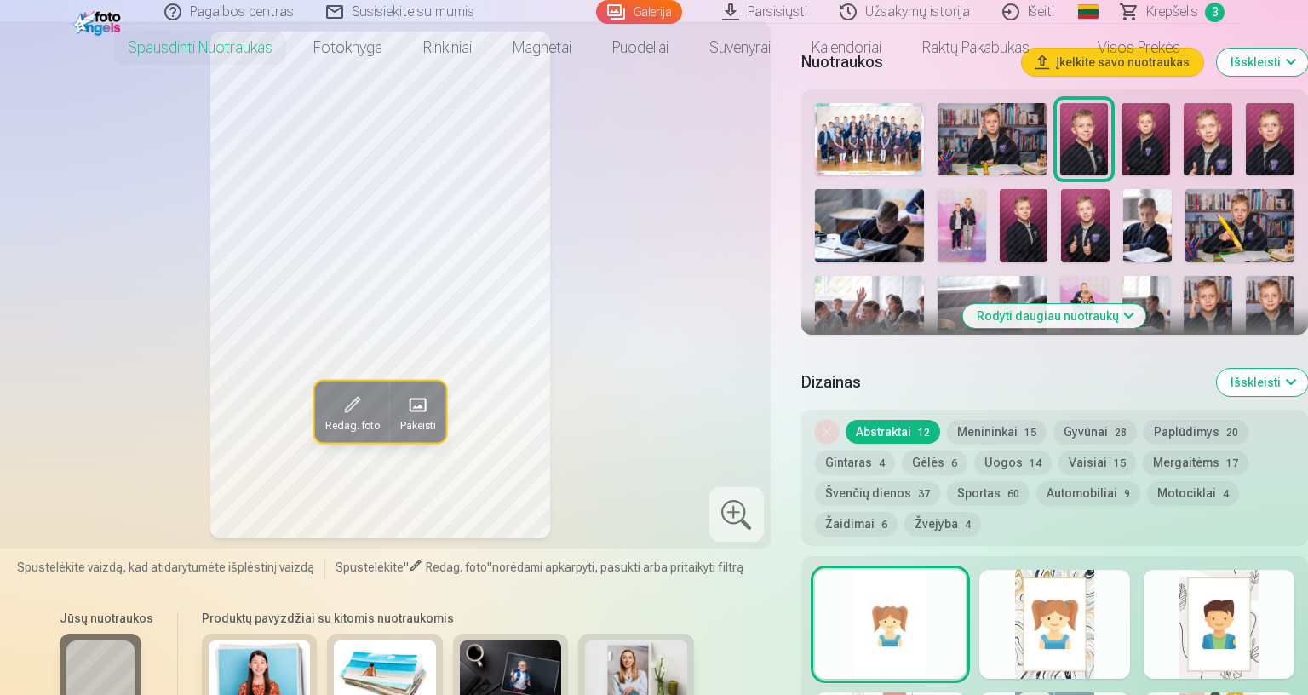
scroll to position [681, 0]
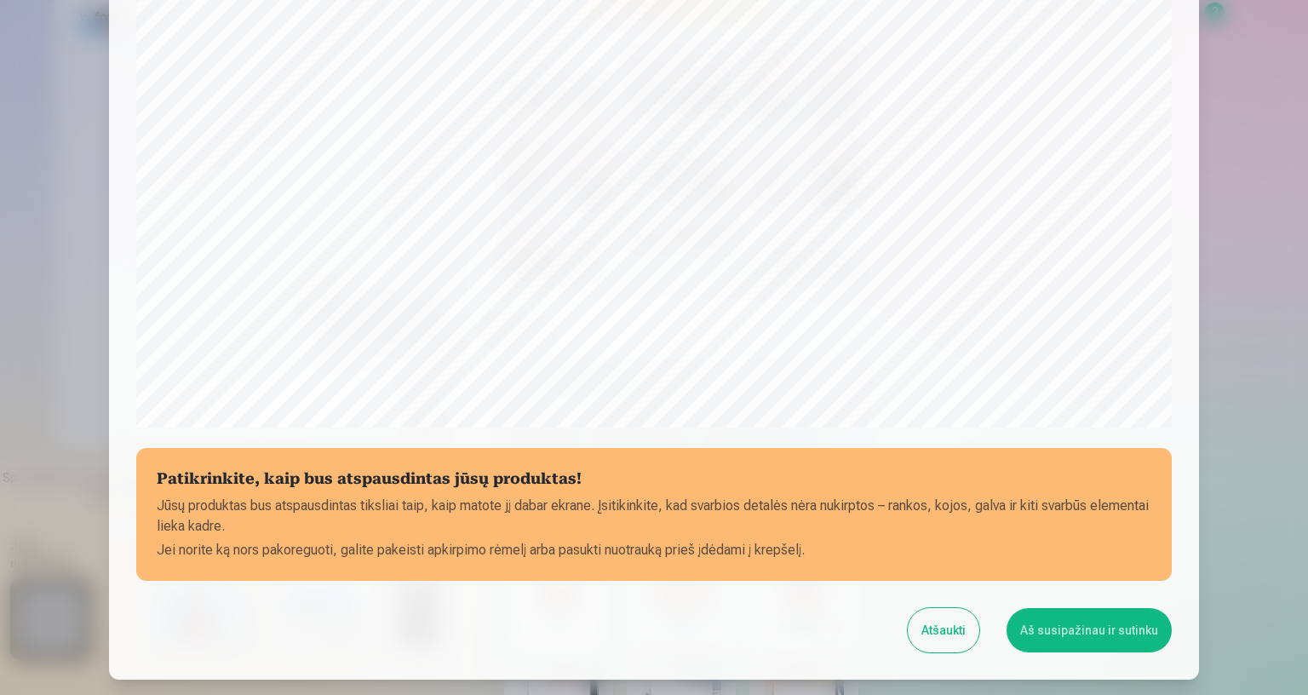
scroll to position [437, 0]
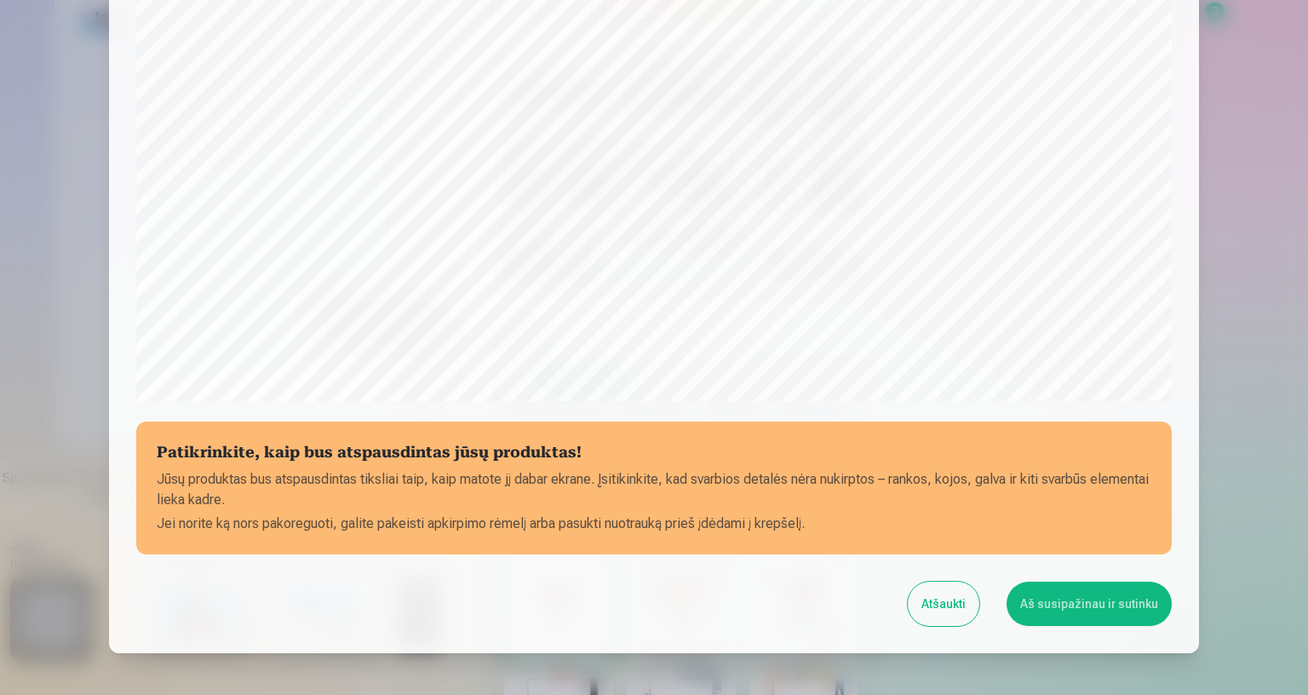
click at [1171, 591] on button "Aš susipažinau ir sutinku" at bounding box center [1088, 603] width 165 height 44
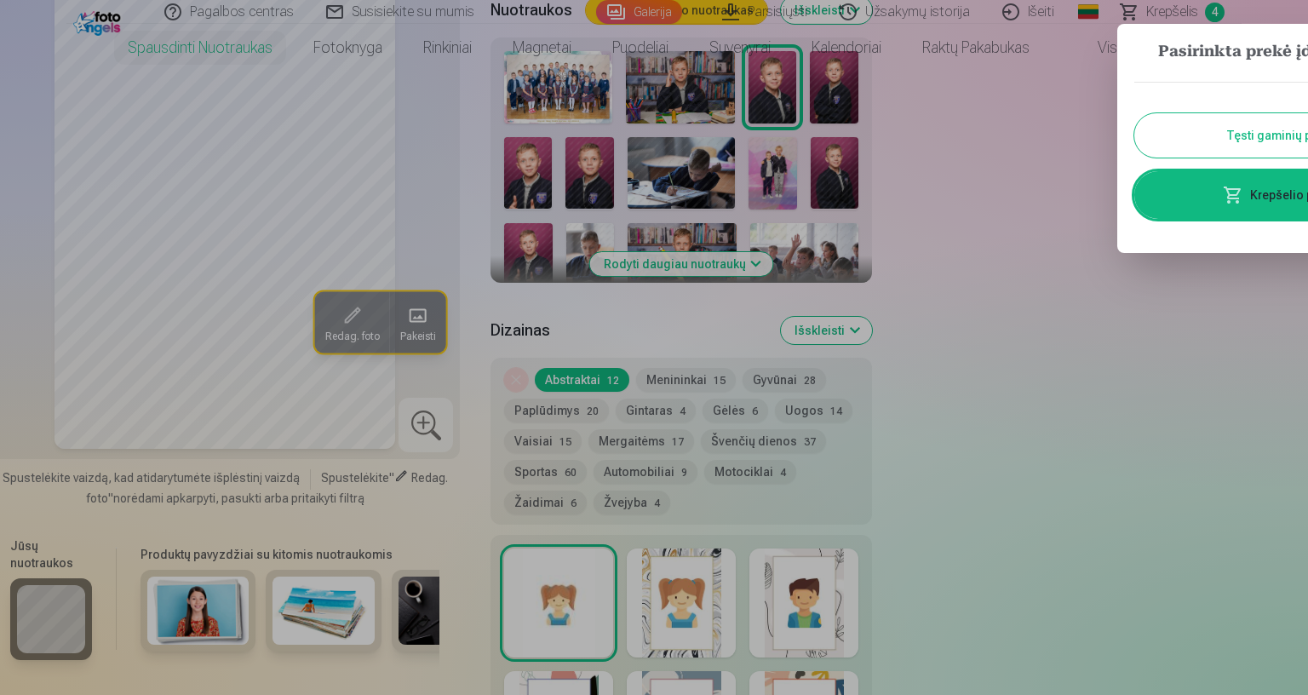
click at [1302, 147] on button "Tęsti gaminių paiešką" at bounding box center [1287, 135] width 306 height 44
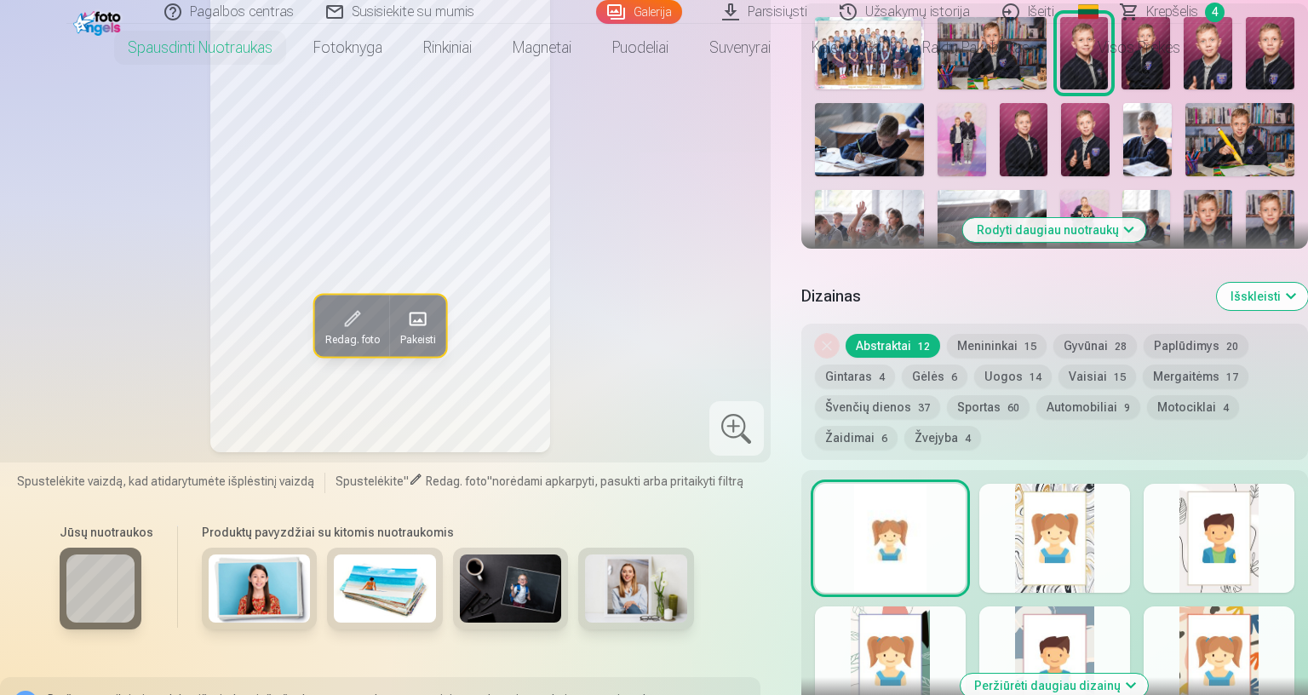
scroll to position [454, 0]
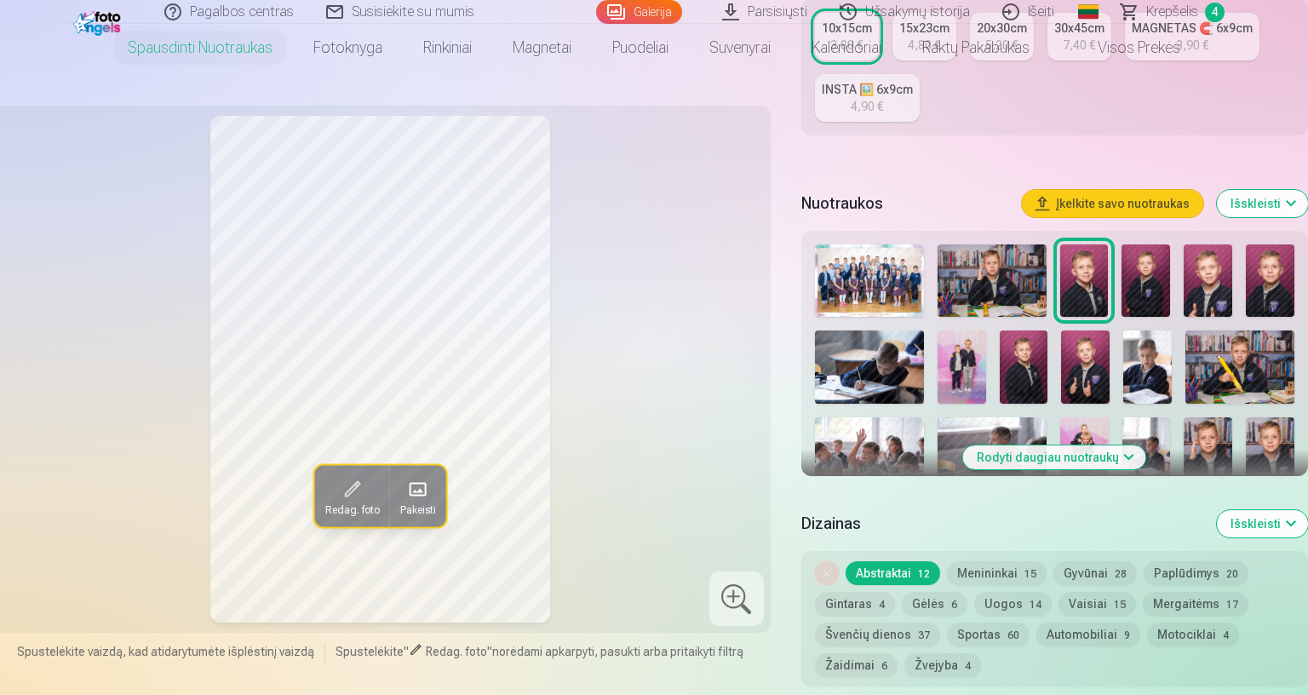
click at [986, 377] on img at bounding box center [961, 366] width 49 height 72
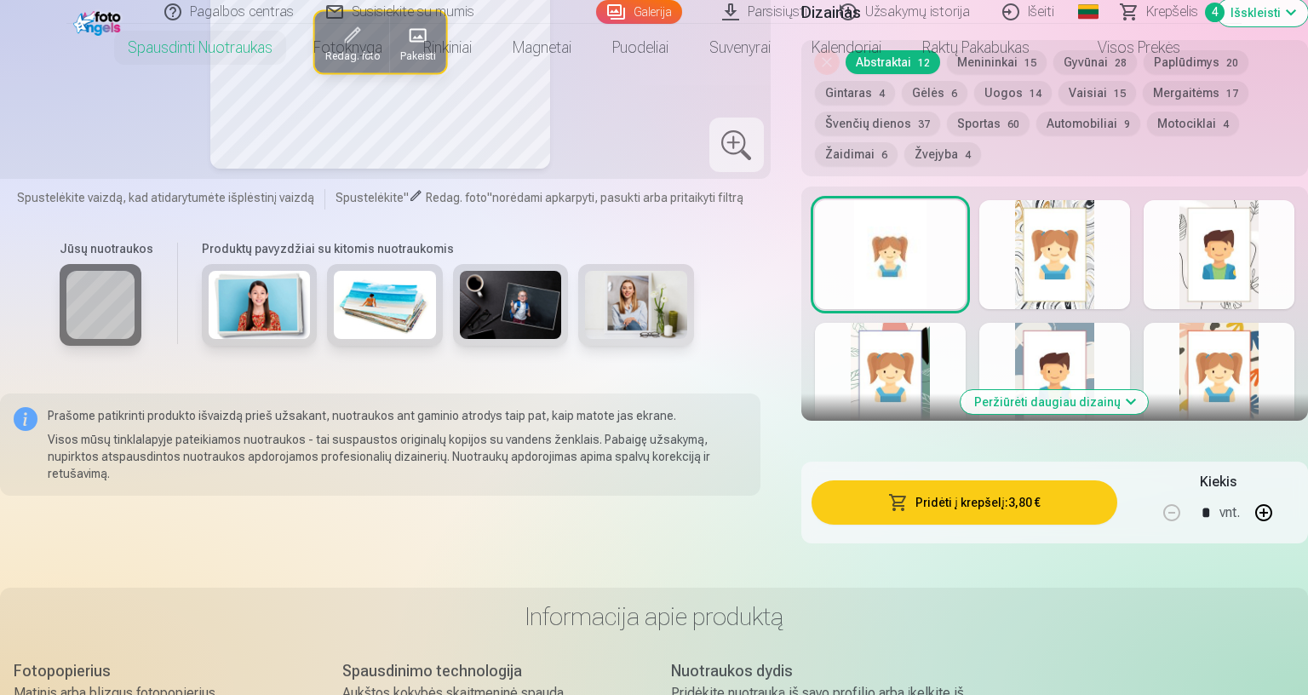
scroll to position [1022, 0]
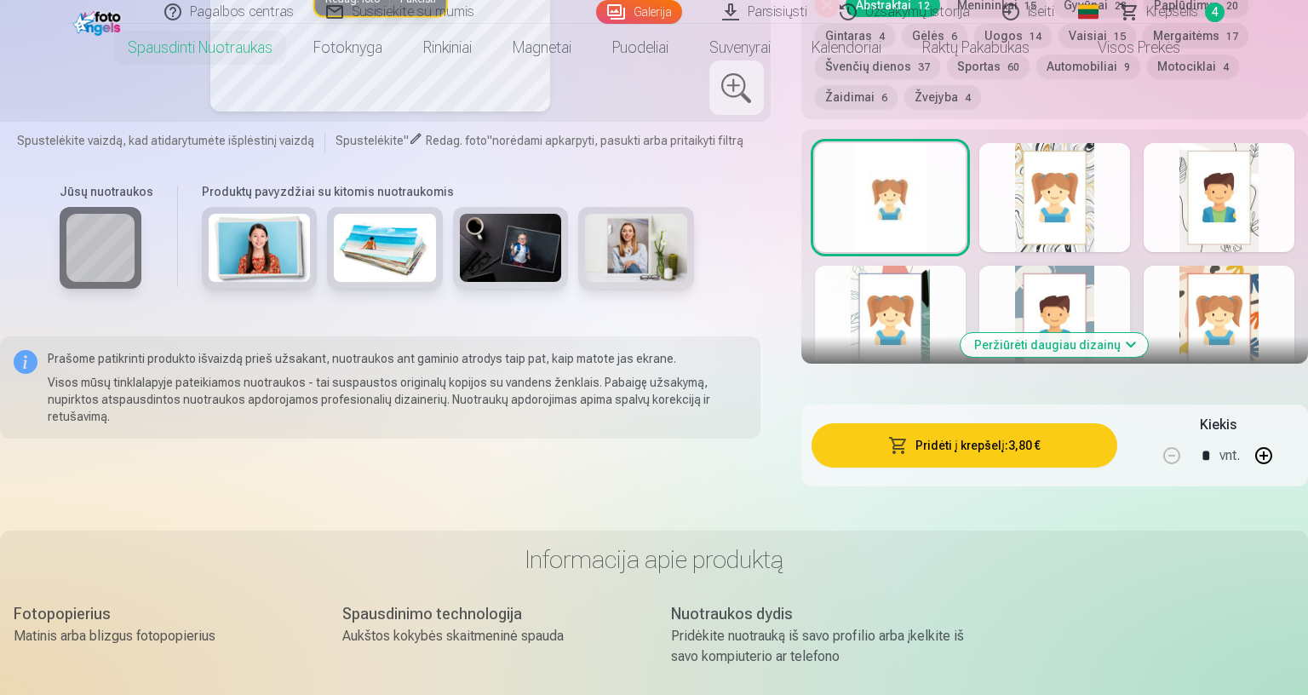
click at [1117, 451] on button "Pridėti į krepšelį : 3,80 €" at bounding box center [964, 445] width 306 height 44
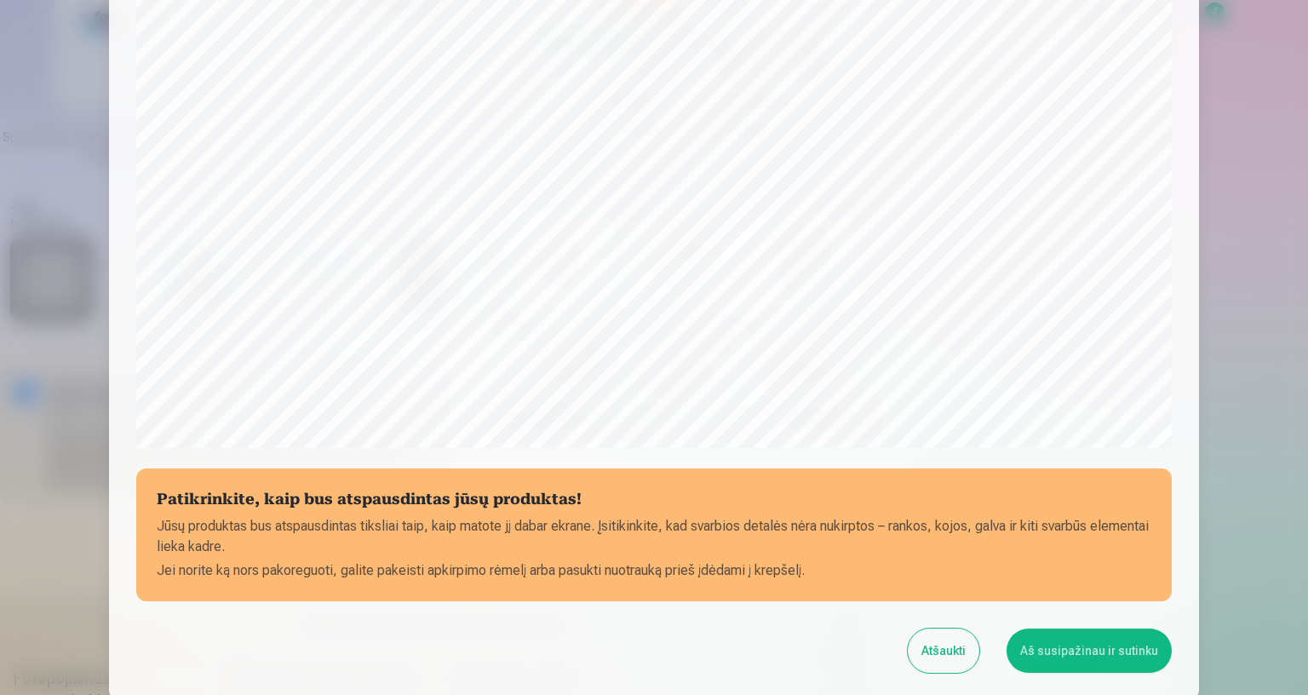
scroll to position [437, 0]
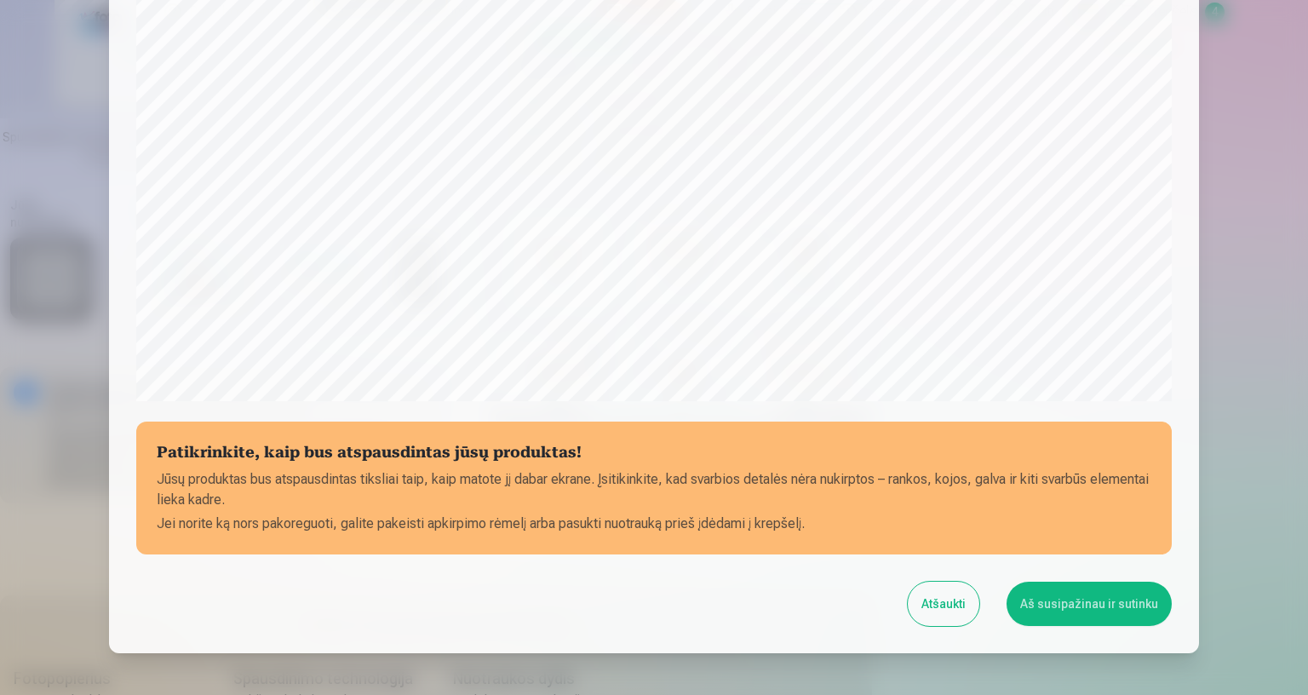
click at [1171, 591] on button "Aš susipažinau ir sutinku" at bounding box center [1088, 603] width 165 height 44
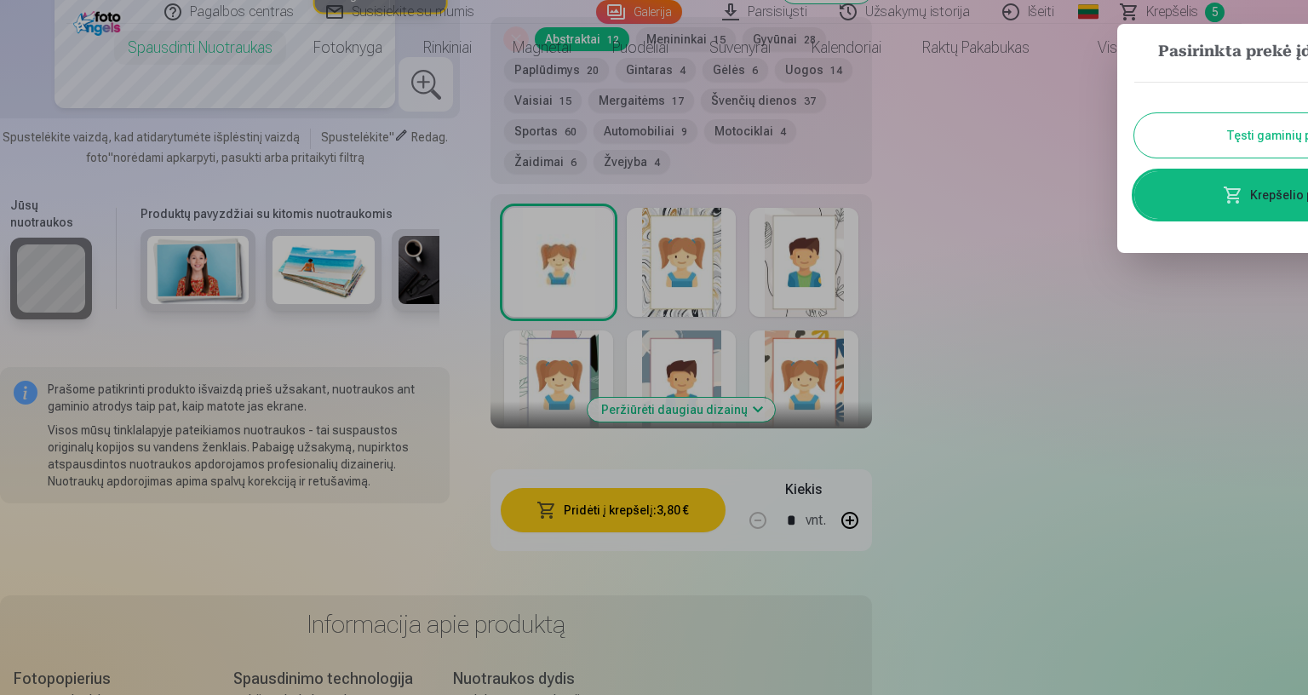
click at [1302, 142] on button "Tęsti gaminių paiešką" at bounding box center [1287, 135] width 306 height 44
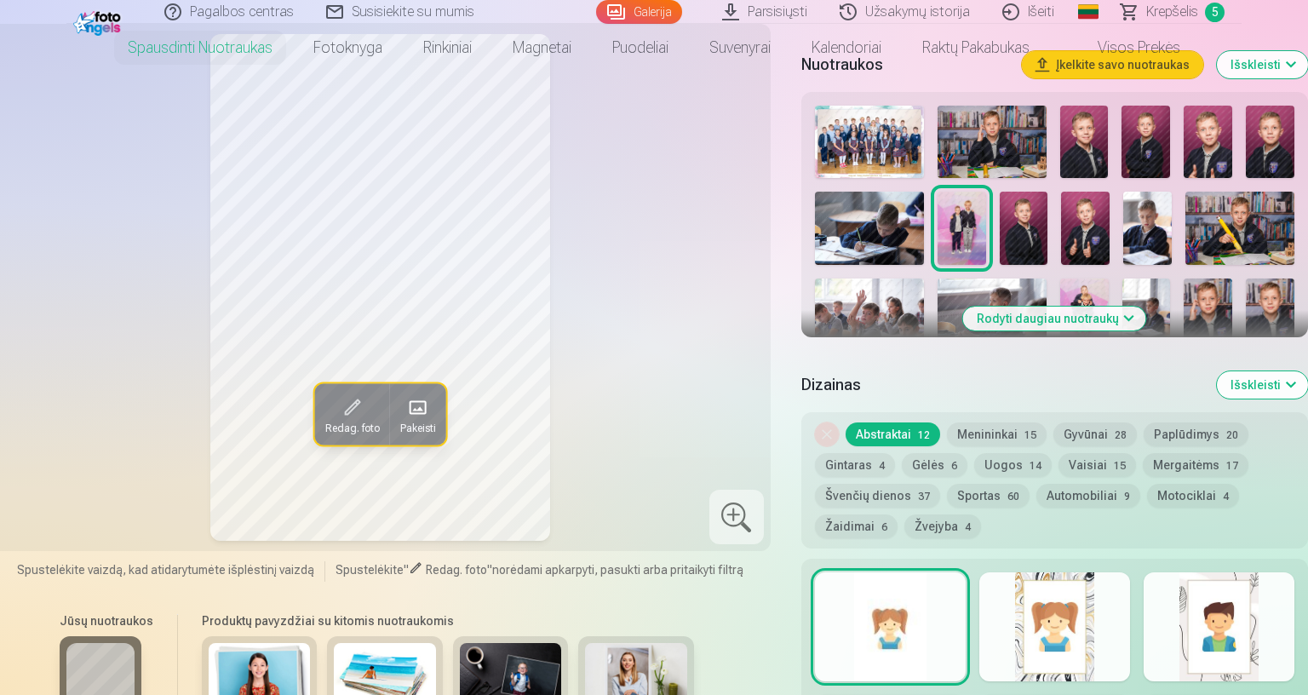
scroll to position [567, 0]
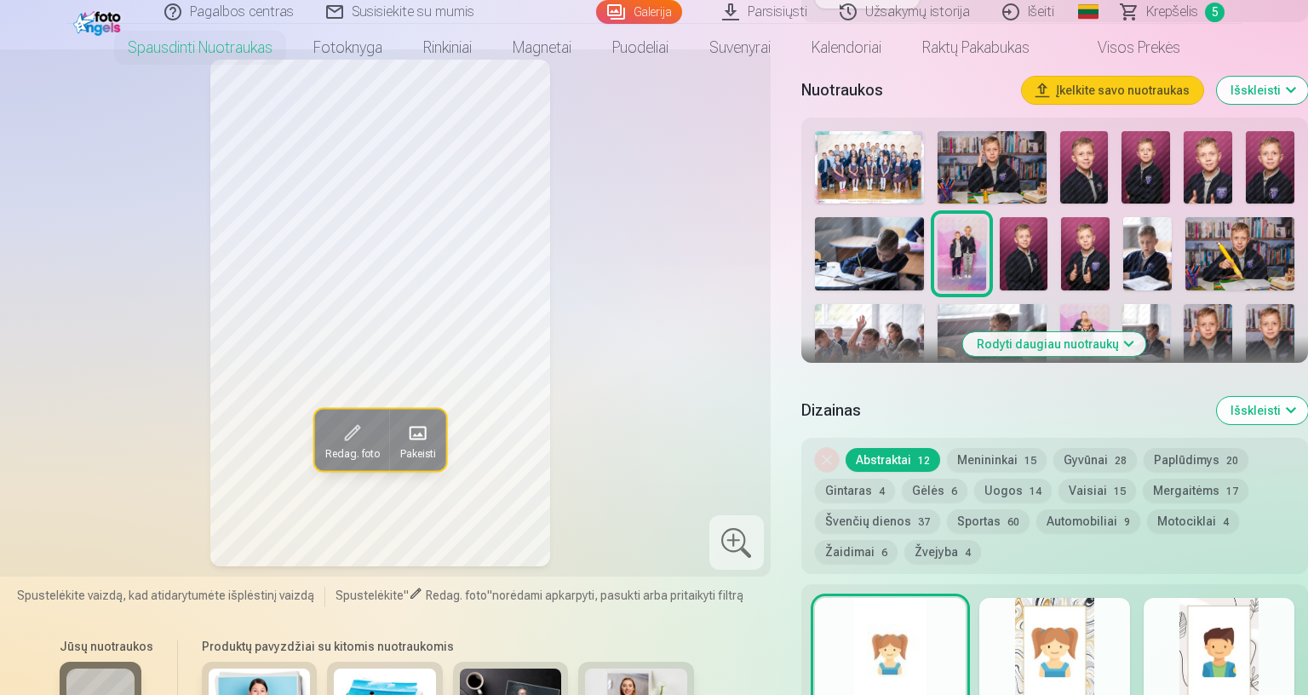
click at [1048, 265] on img at bounding box center [1023, 253] width 49 height 72
click at [1109, 250] on img at bounding box center [1085, 253] width 49 height 72
click at [1171, 255] on img at bounding box center [1147, 253] width 49 height 72
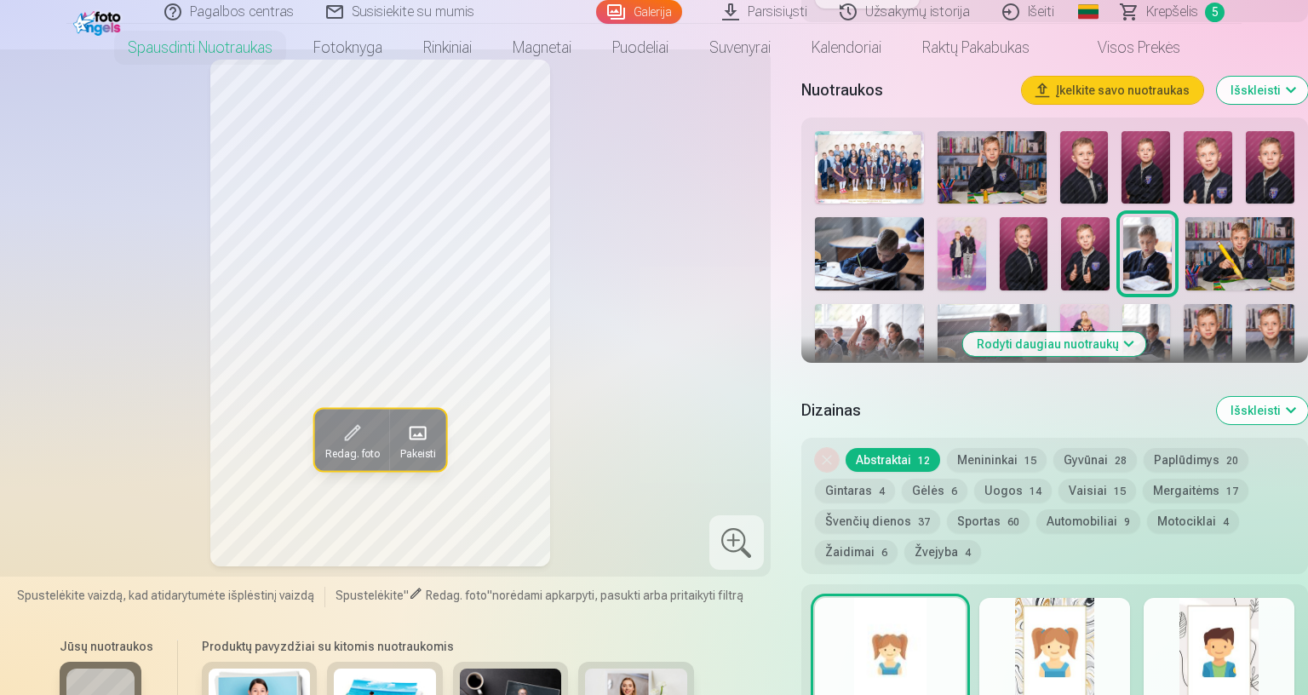
click at [1048, 265] on img at bounding box center [1023, 253] width 49 height 72
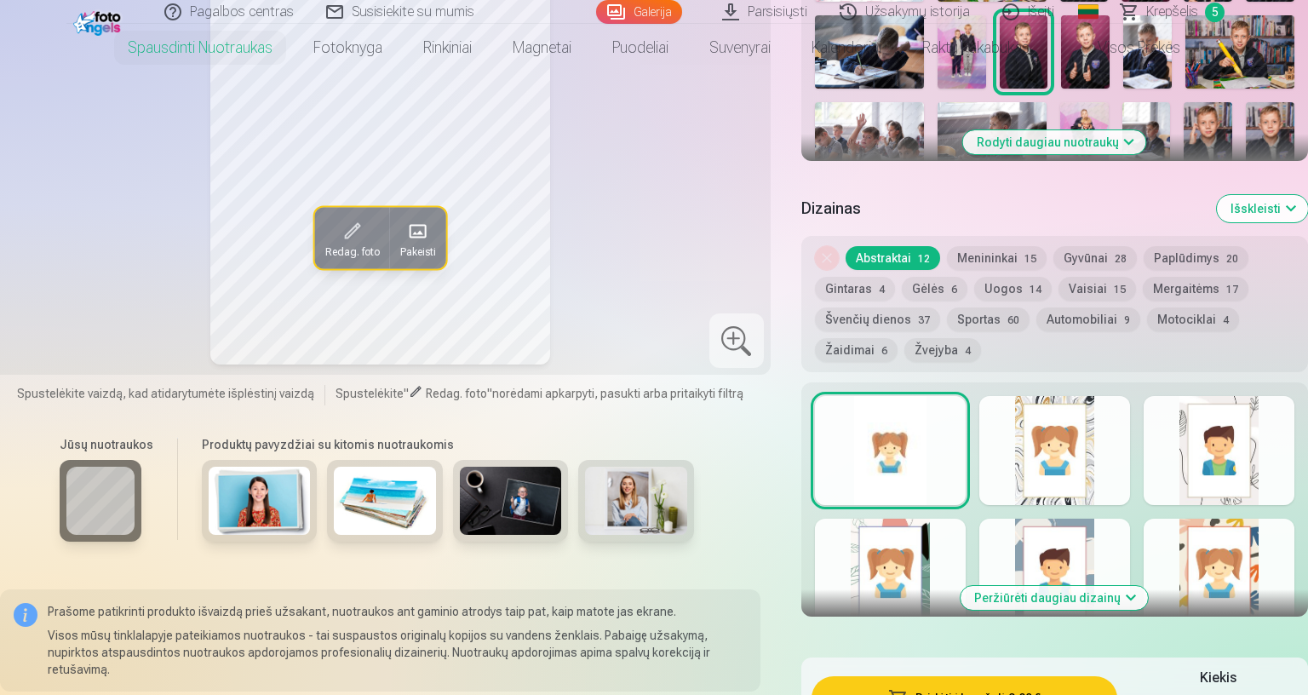
scroll to position [907, 0]
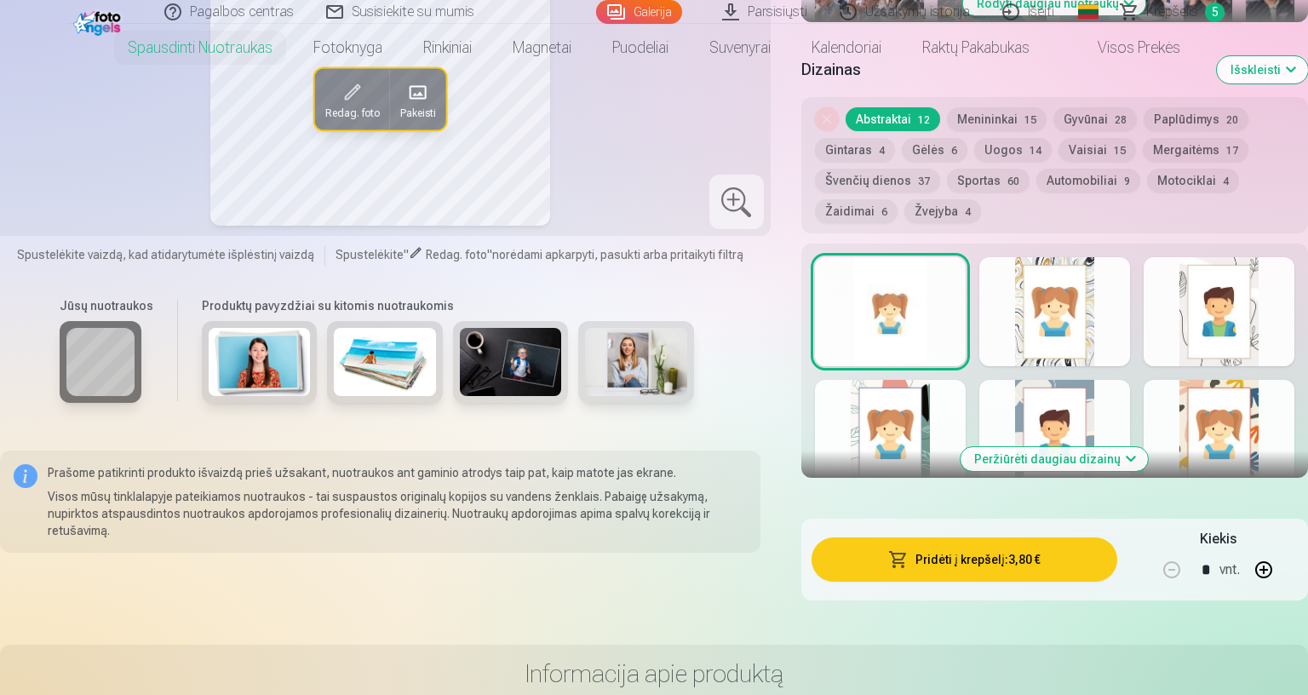
click at [1117, 559] on button "Pridėti į krepšelį : 3,80 €" at bounding box center [964, 559] width 306 height 44
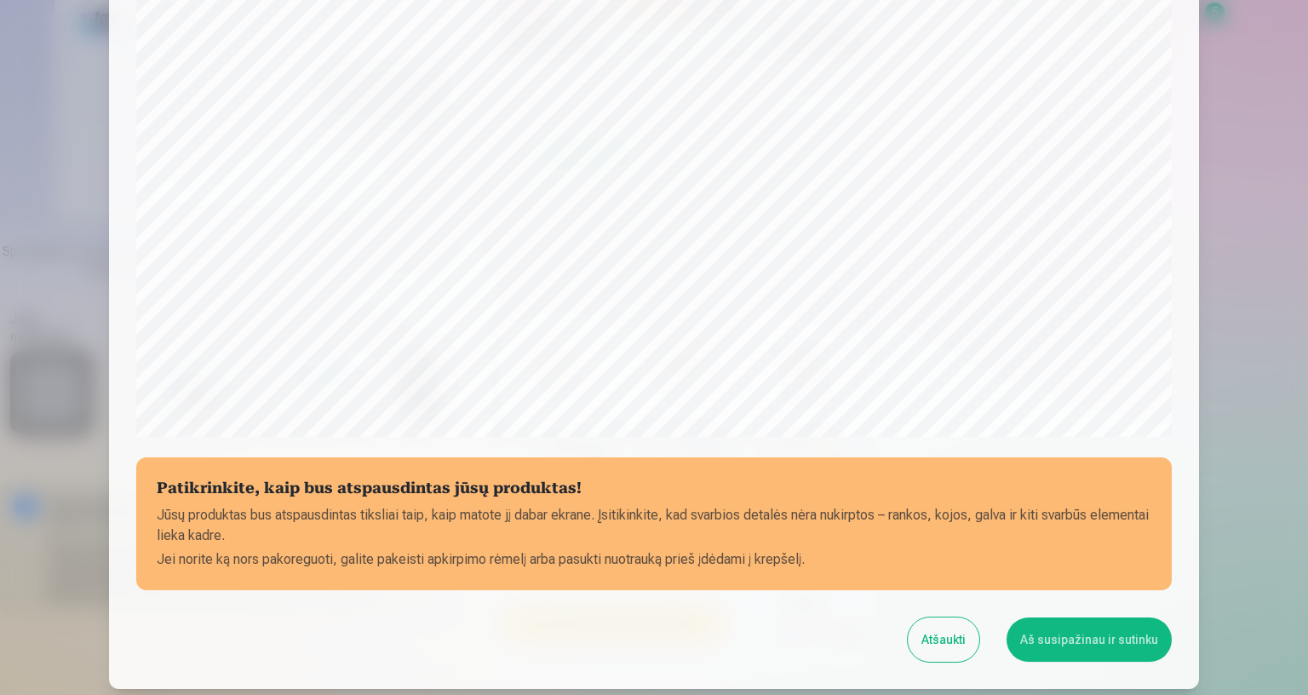
scroll to position [437, 0]
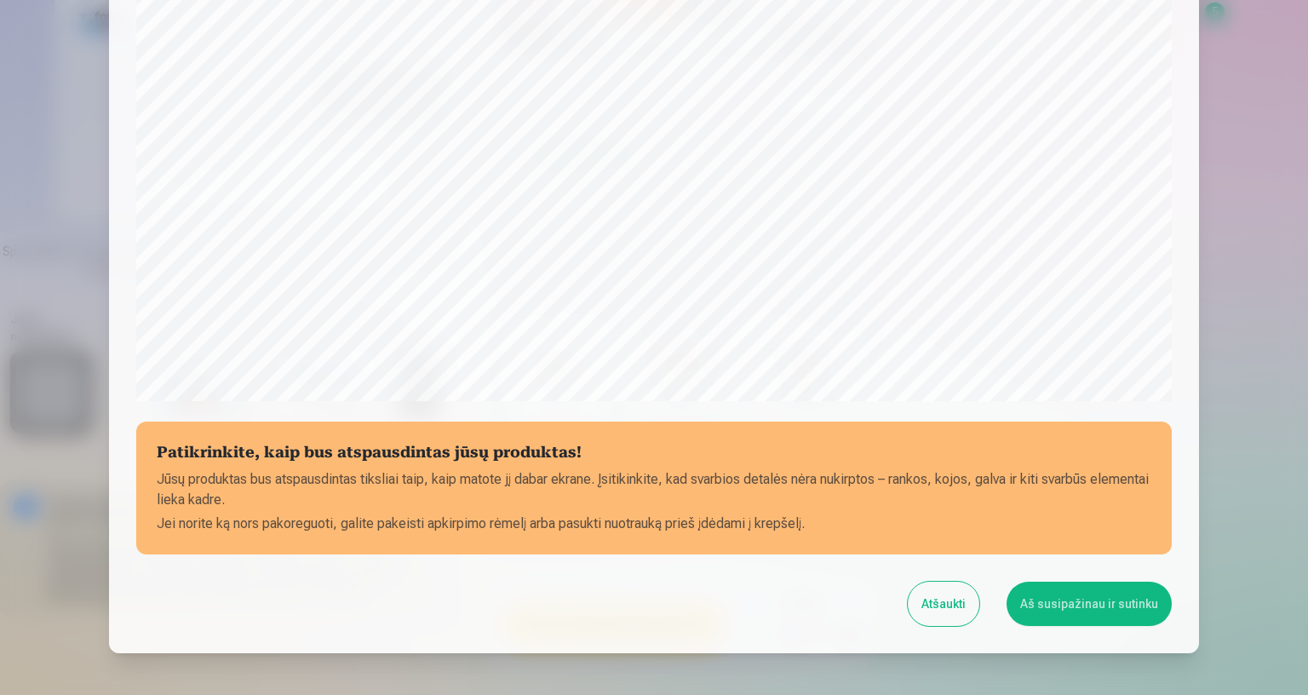
click at [1171, 591] on button "Aš susipažinau ir sutinku" at bounding box center [1088, 603] width 165 height 44
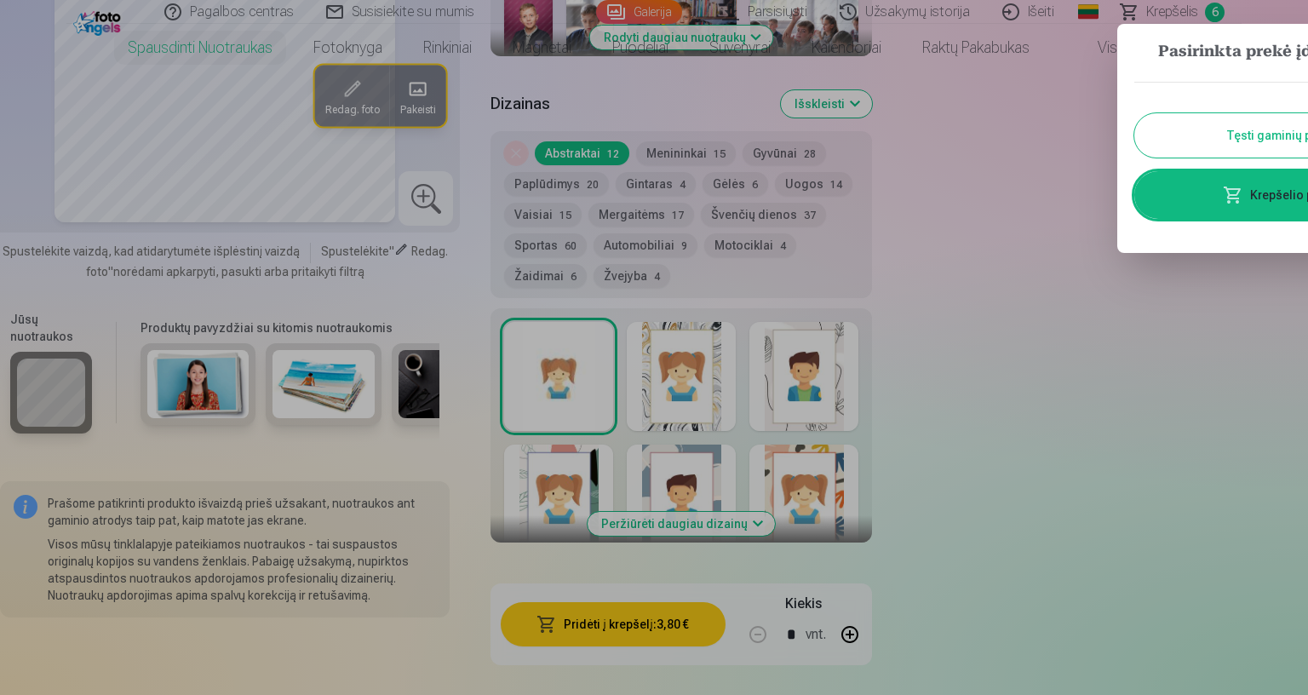
click at [1302, 129] on button "Tęsti gaminių paiešką" at bounding box center [1287, 135] width 306 height 44
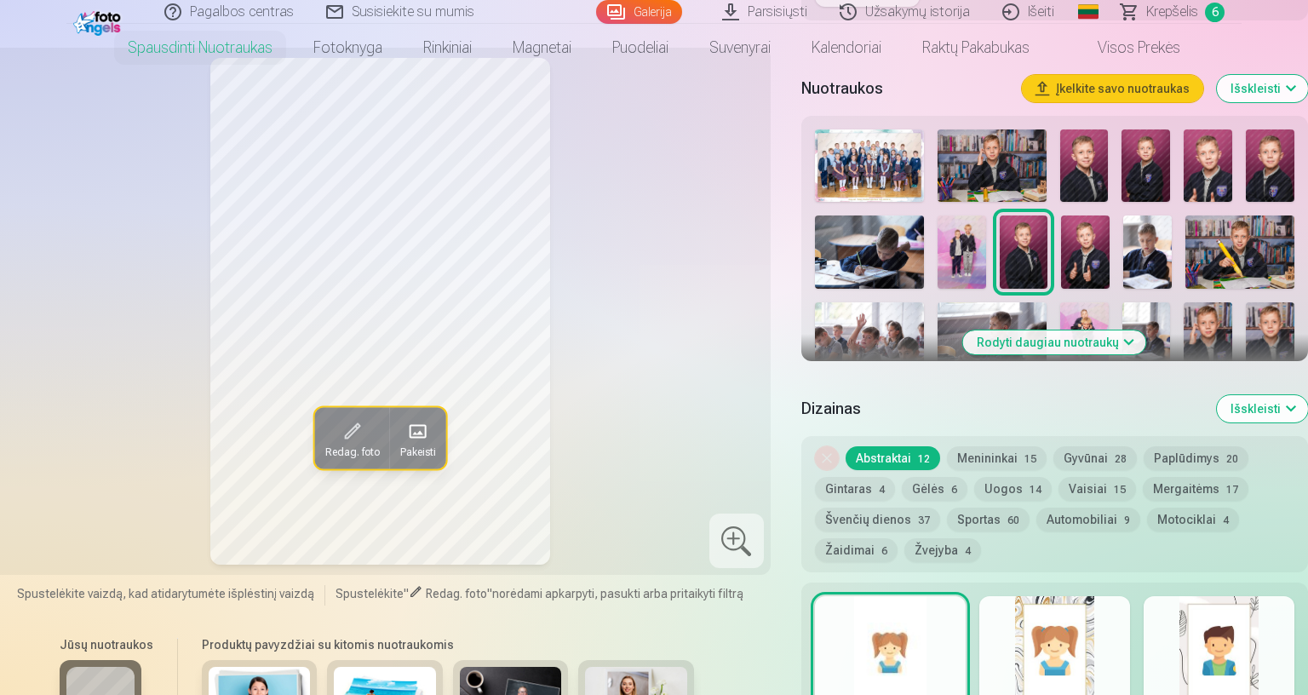
scroll to position [567, 0]
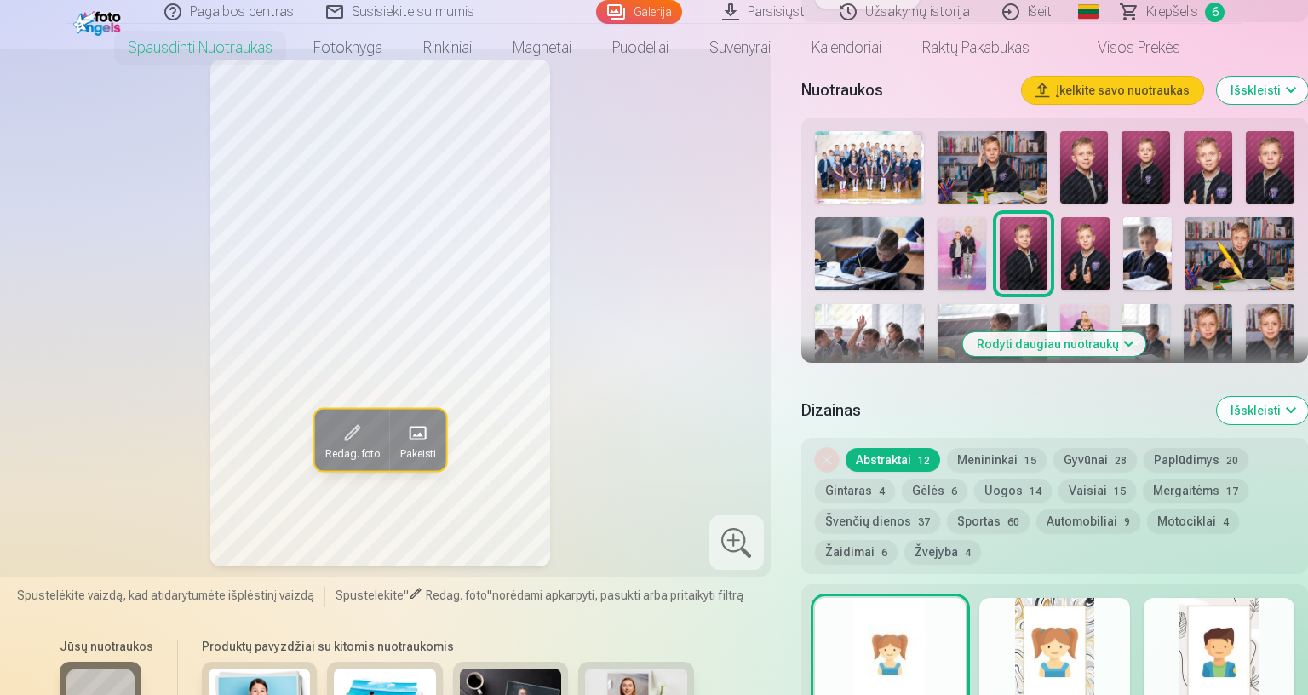
click at [1109, 242] on img at bounding box center [1085, 253] width 49 height 72
click at [1171, 250] on img at bounding box center [1147, 253] width 49 height 72
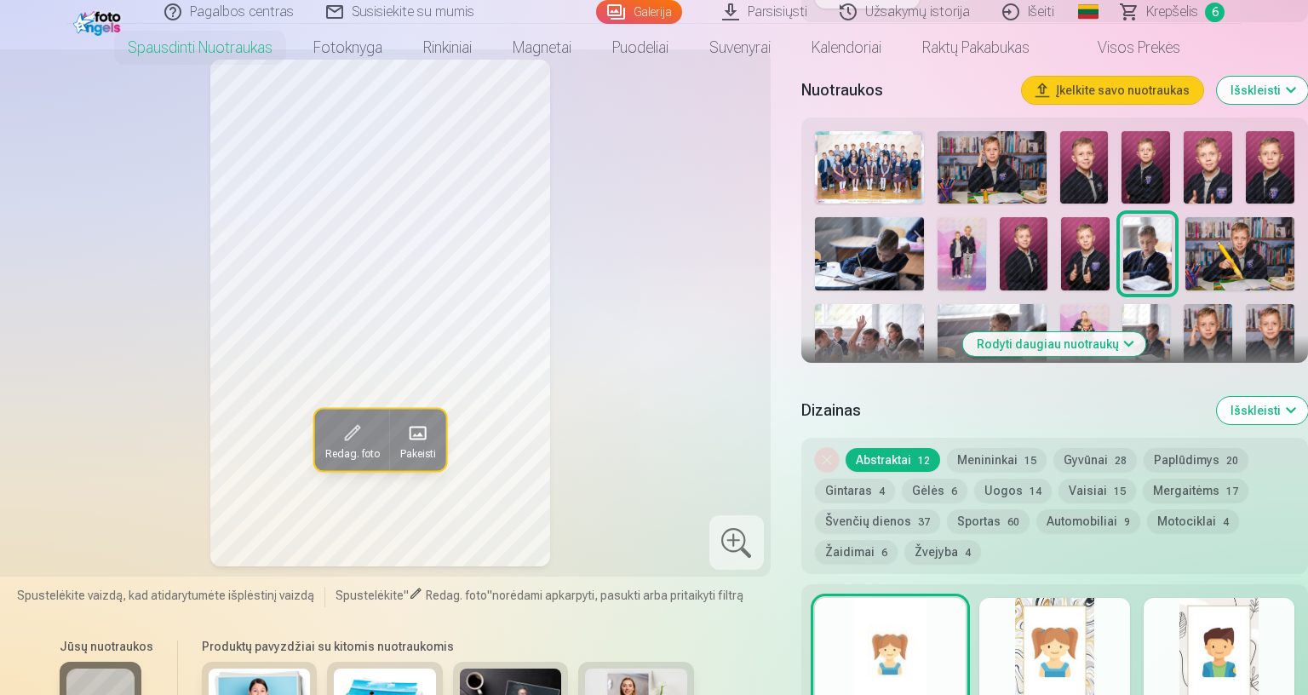
click at [1294, 241] on img at bounding box center [1239, 253] width 109 height 72
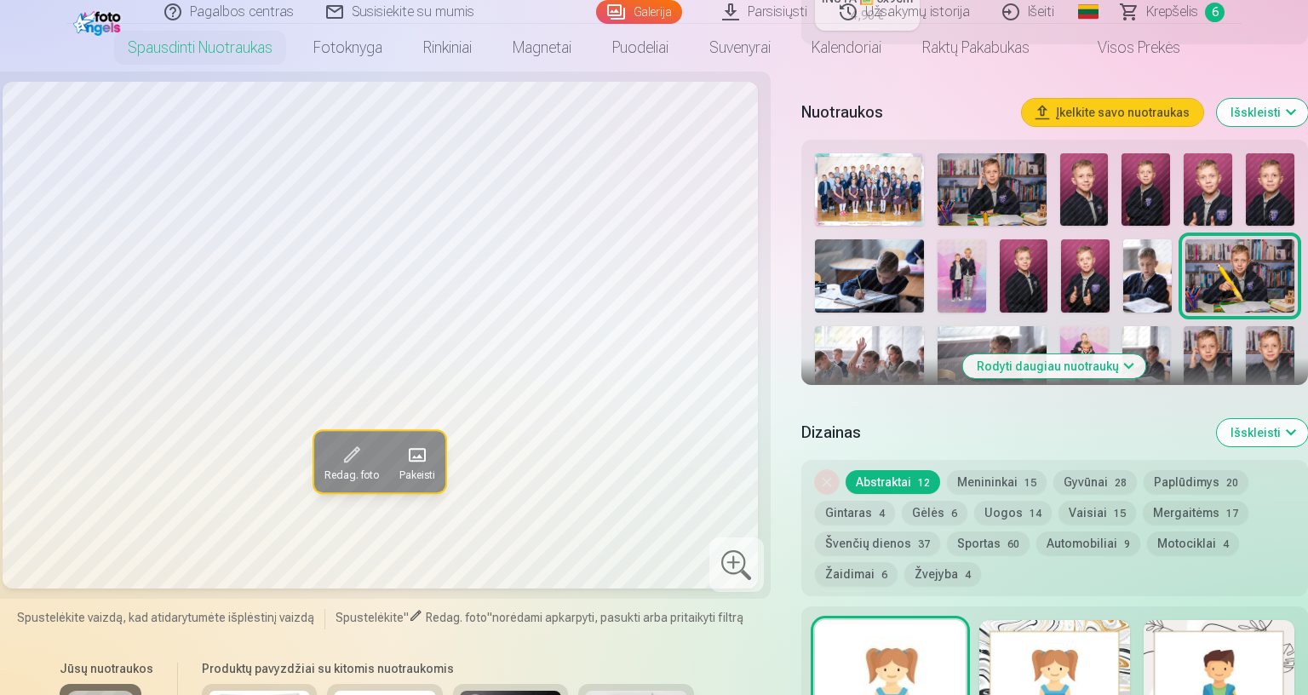
scroll to position [226, 0]
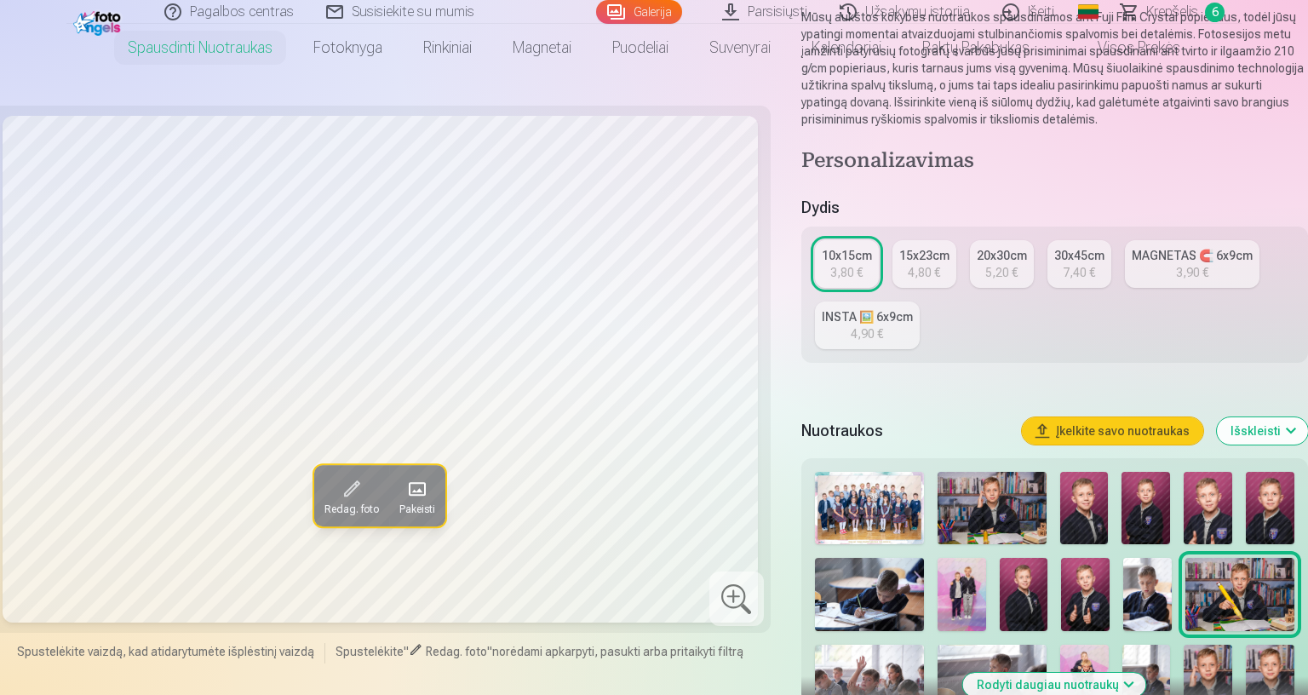
click at [956, 271] on link "15x23cm 4,80 €" at bounding box center [924, 264] width 64 height 48
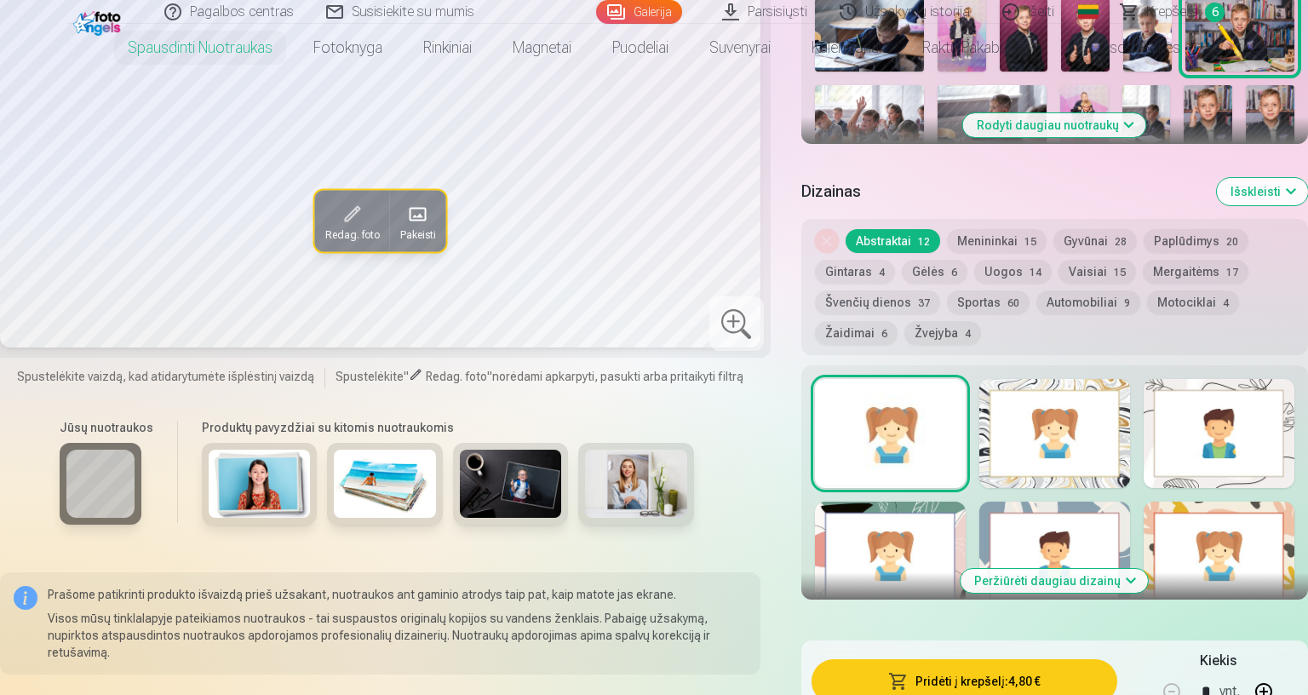
scroll to position [907, 0]
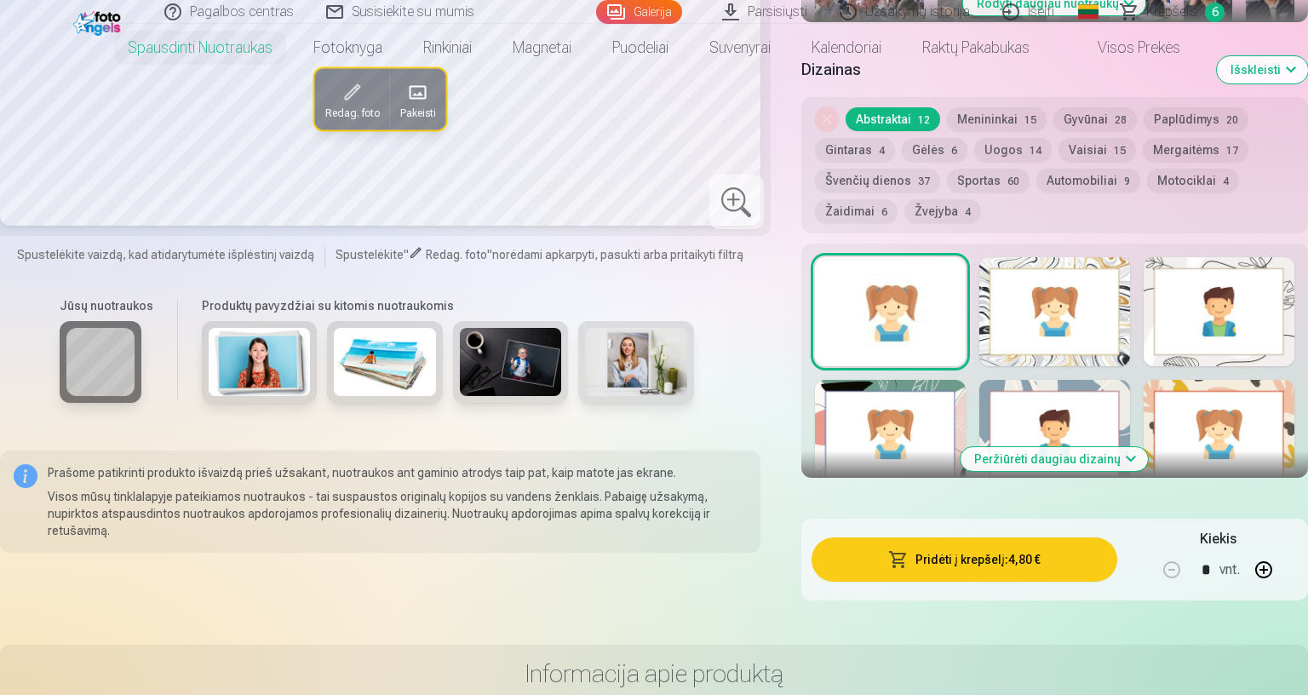
click at [1117, 564] on button "Pridėti į krepšelį : 4,80 €" at bounding box center [964, 559] width 306 height 44
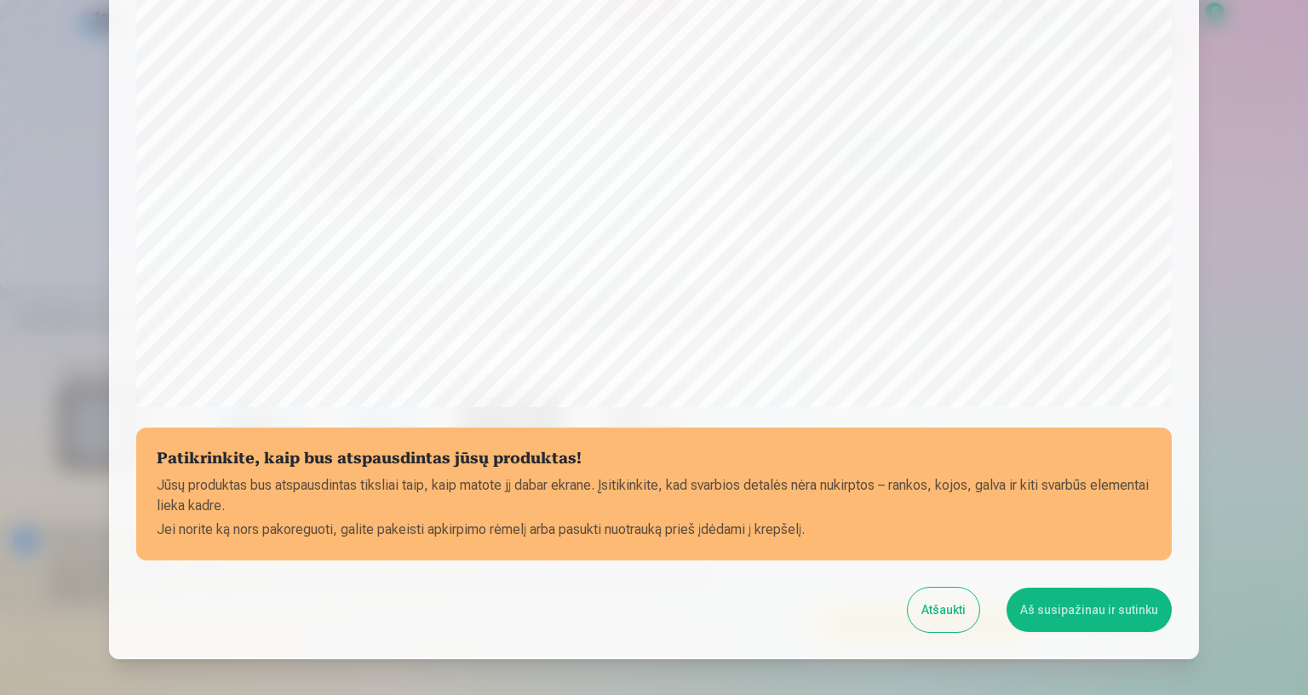
scroll to position [437, 0]
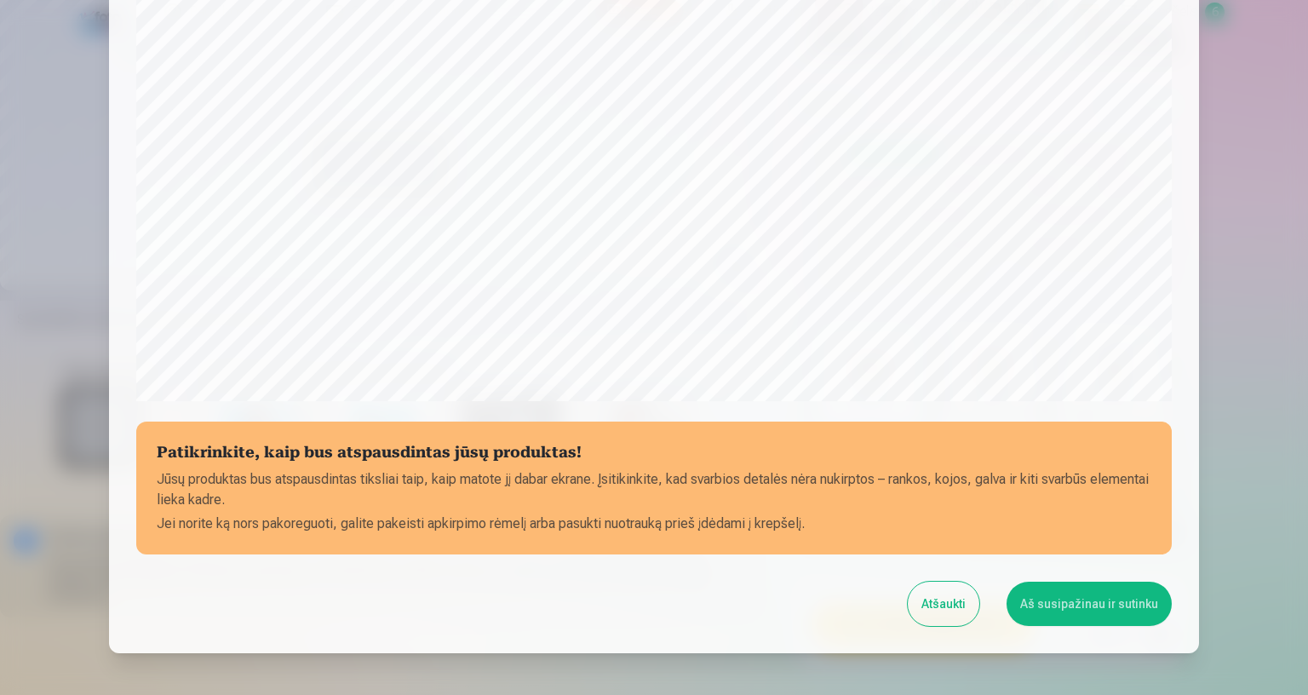
click at [1171, 591] on button "Aš susipažinau ir sutinku" at bounding box center [1088, 603] width 165 height 44
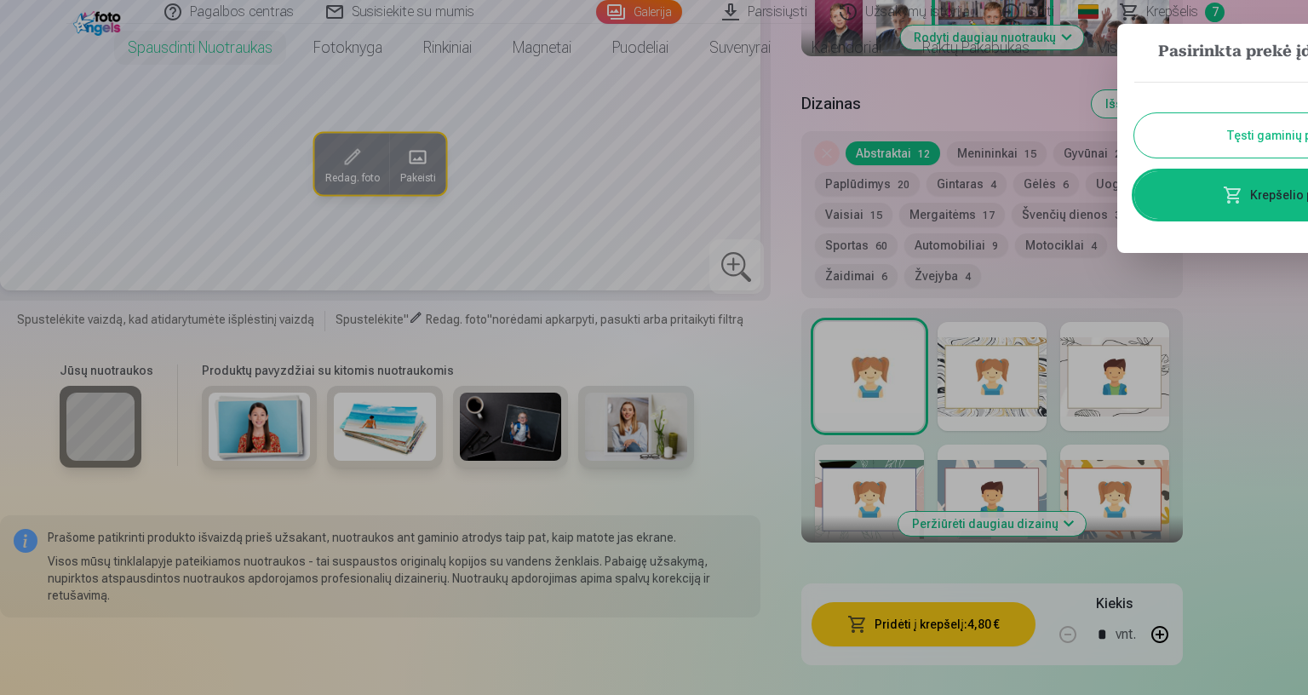
drag, startPoint x: 1701, startPoint y: 138, endPoint x: 1683, endPoint y: 143, distance: 18.6
click at [1302, 138] on button "Tęsti gaminių paiešką" at bounding box center [1287, 135] width 306 height 44
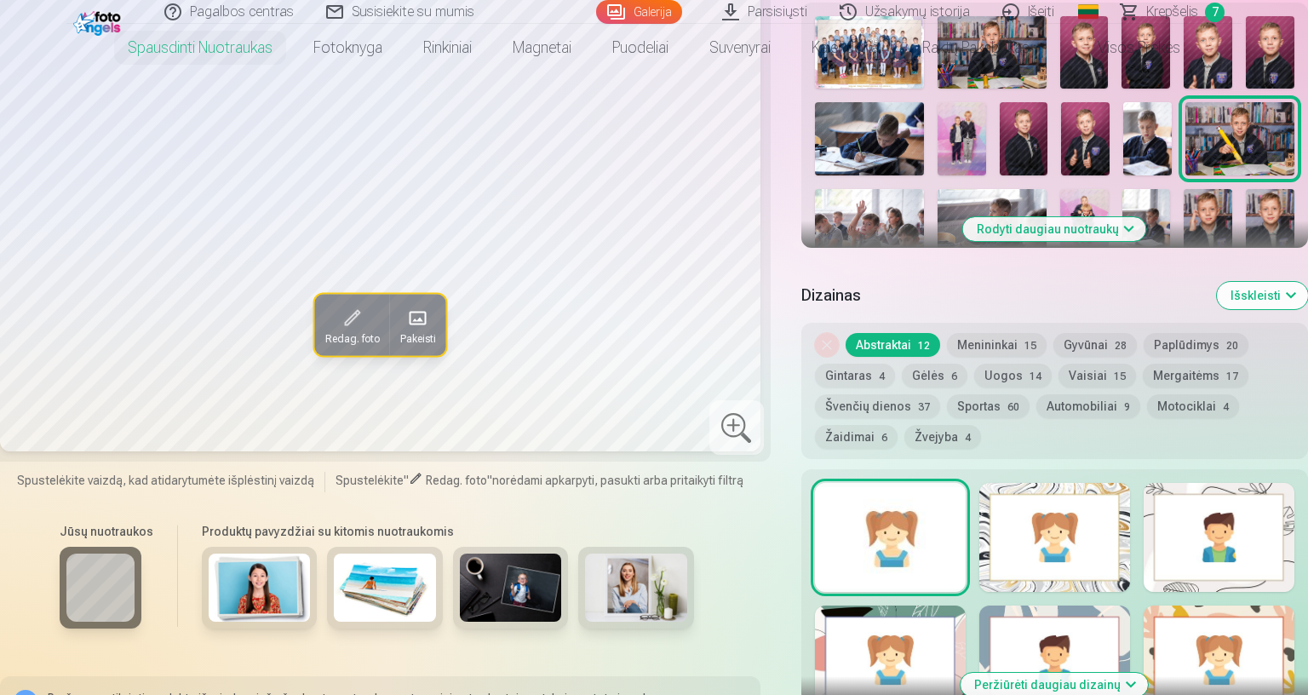
scroll to position [567, 0]
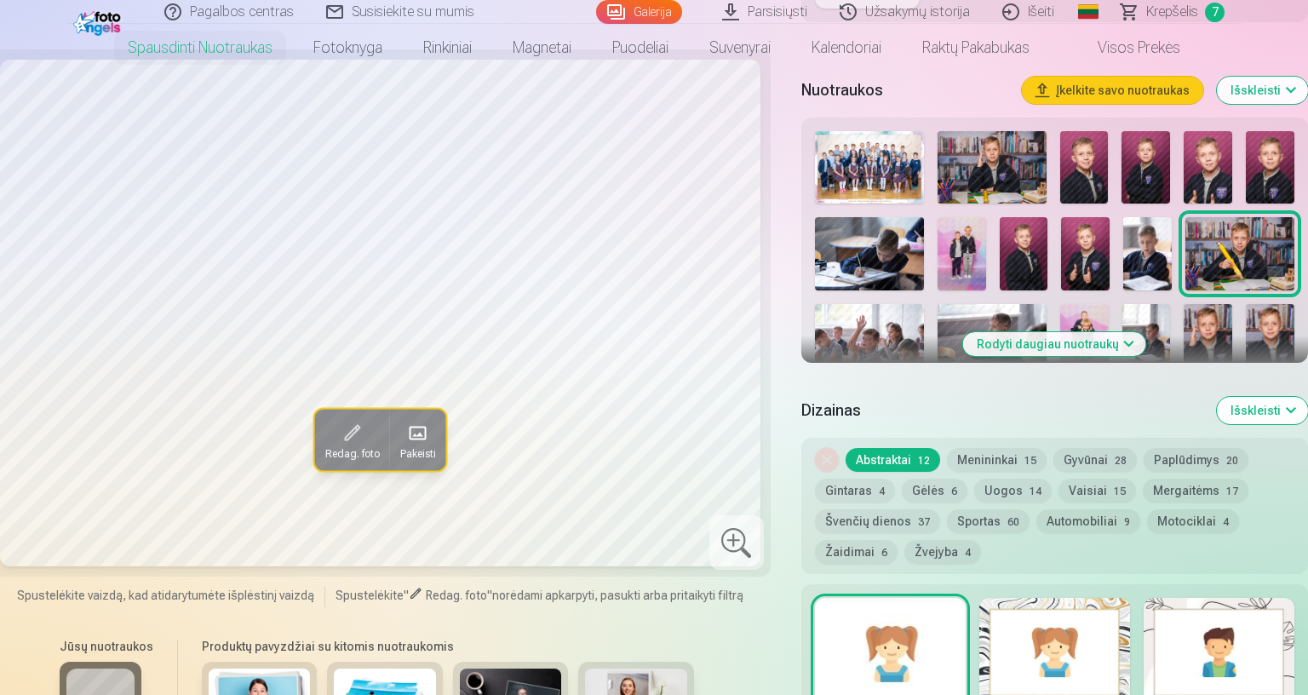
click at [1046, 308] on img at bounding box center [991, 340] width 109 height 72
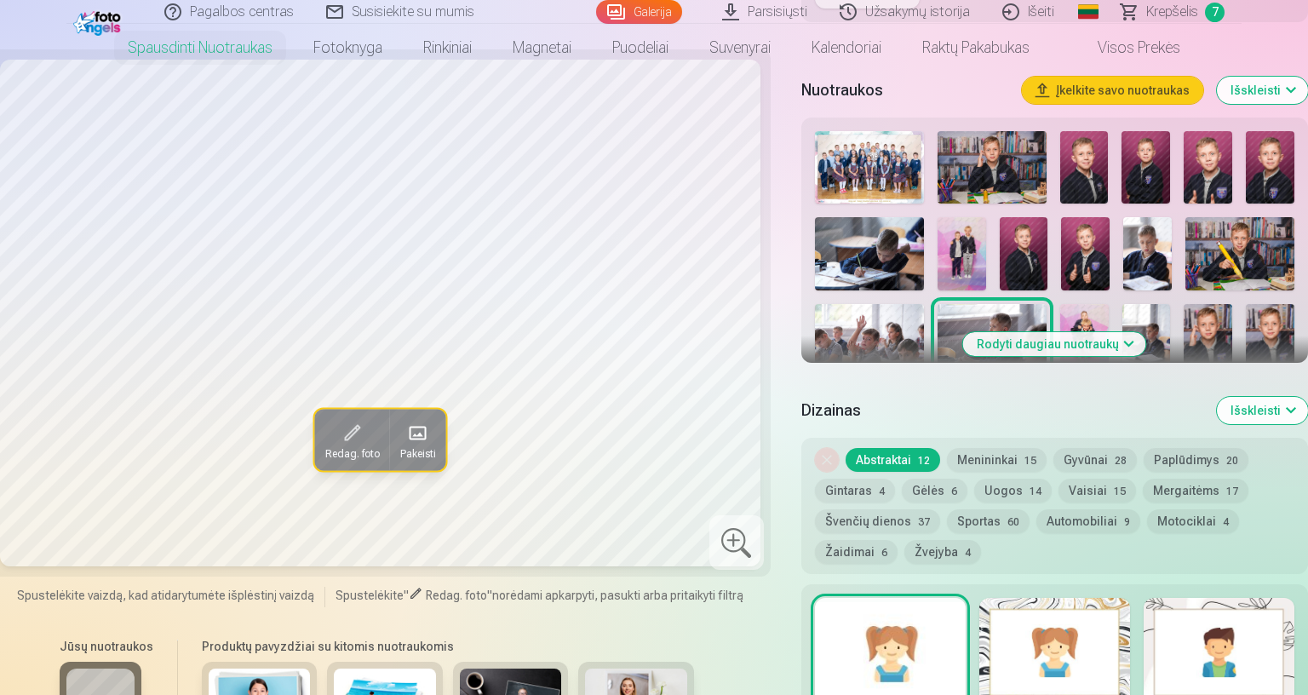
click at [1108, 312] on img at bounding box center [1084, 340] width 49 height 72
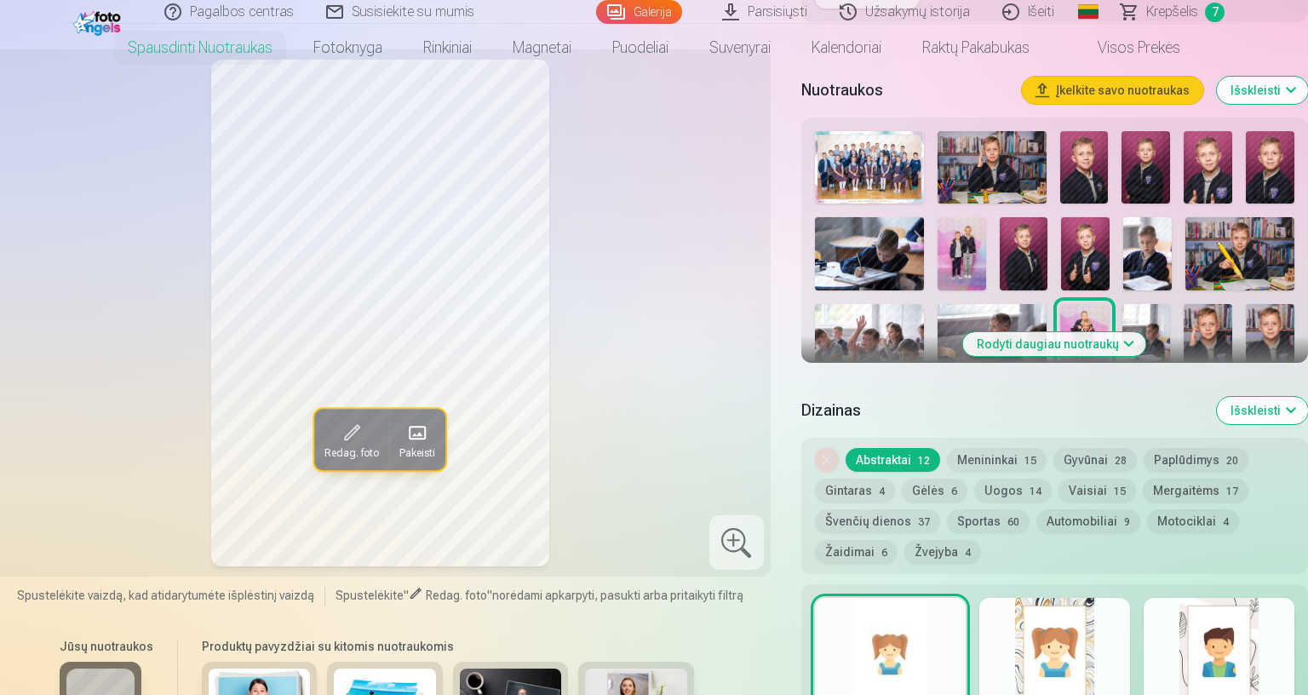
click at [1046, 320] on img at bounding box center [991, 340] width 109 height 72
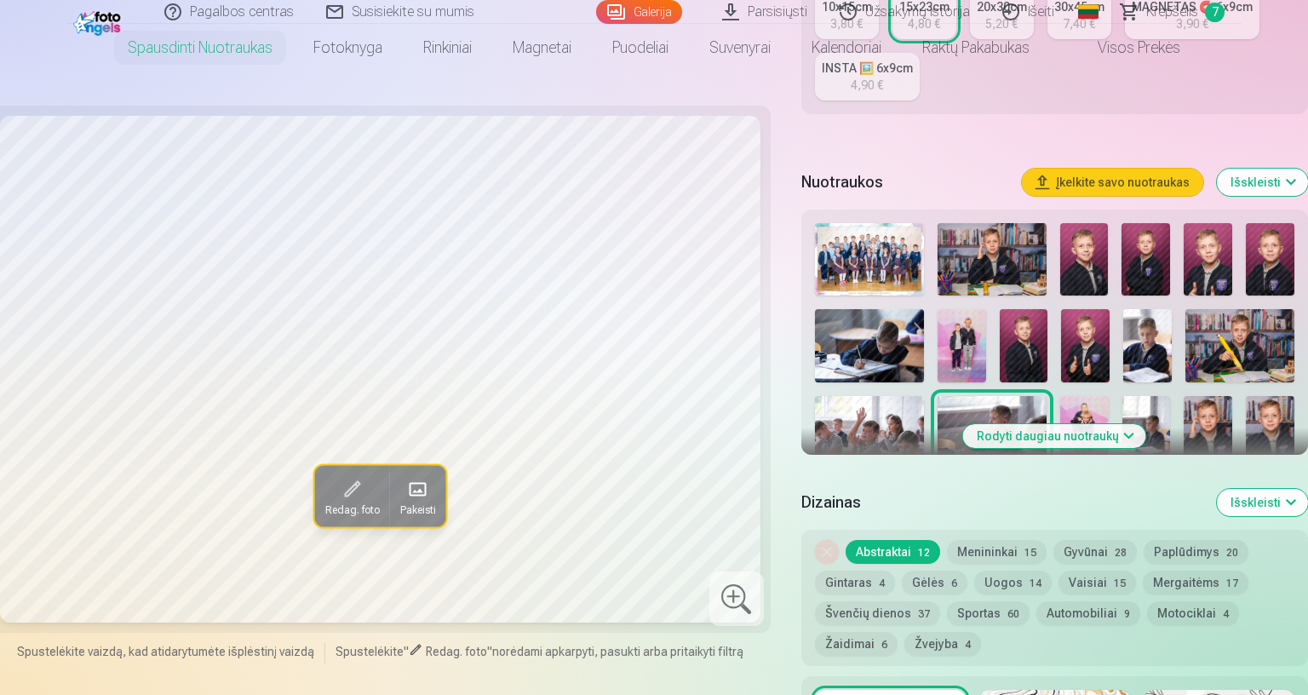
scroll to position [341, 0]
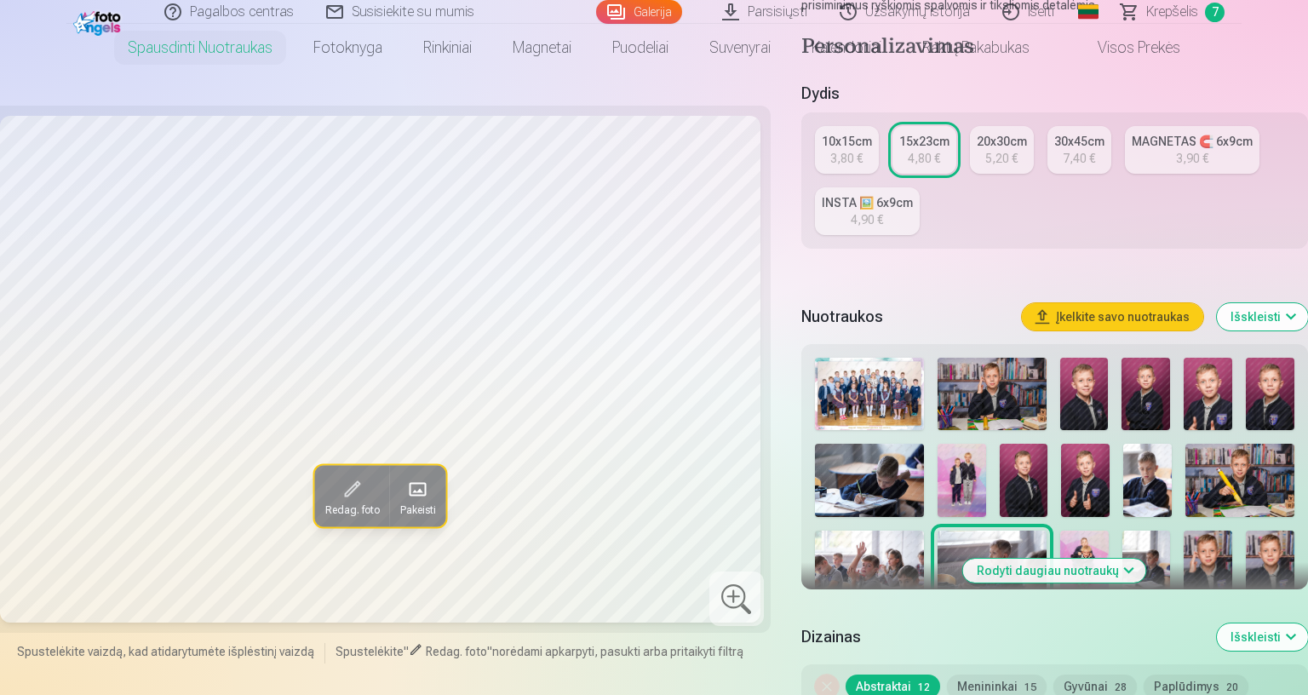
click at [872, 148] on div "10x15cm" at bounding box center [846, 141] width 50 height 17
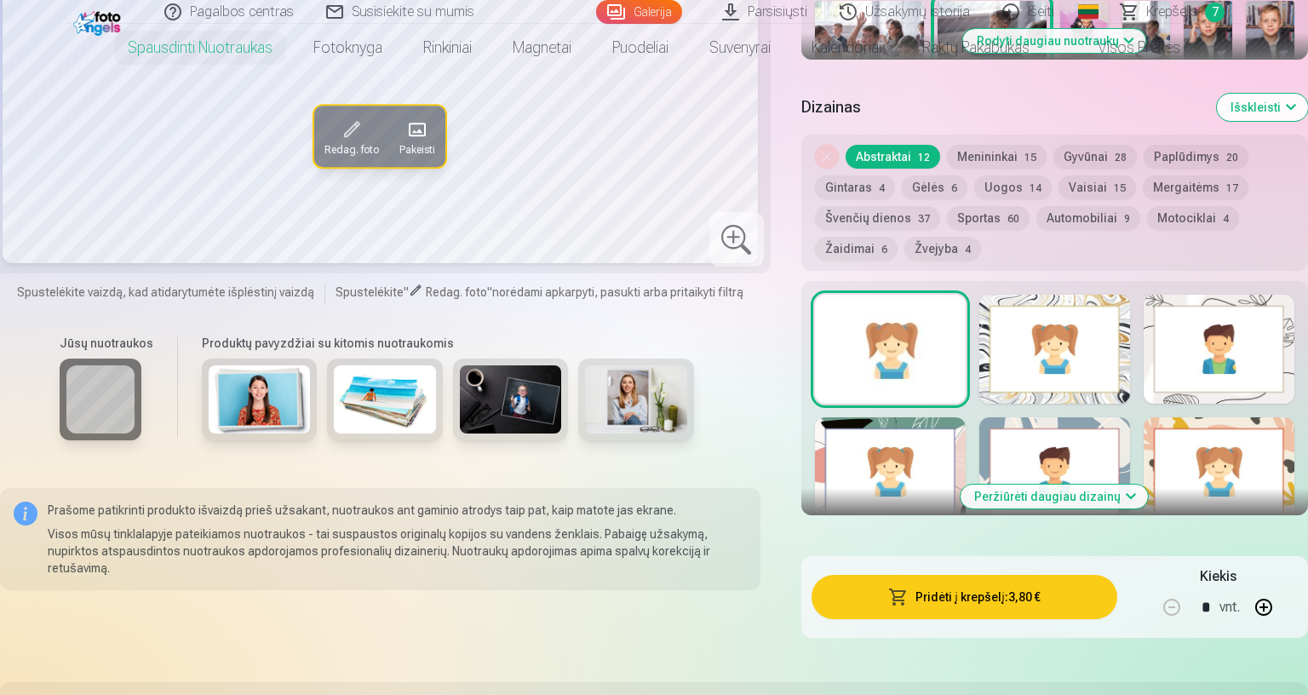
scroll to position [907, 0]
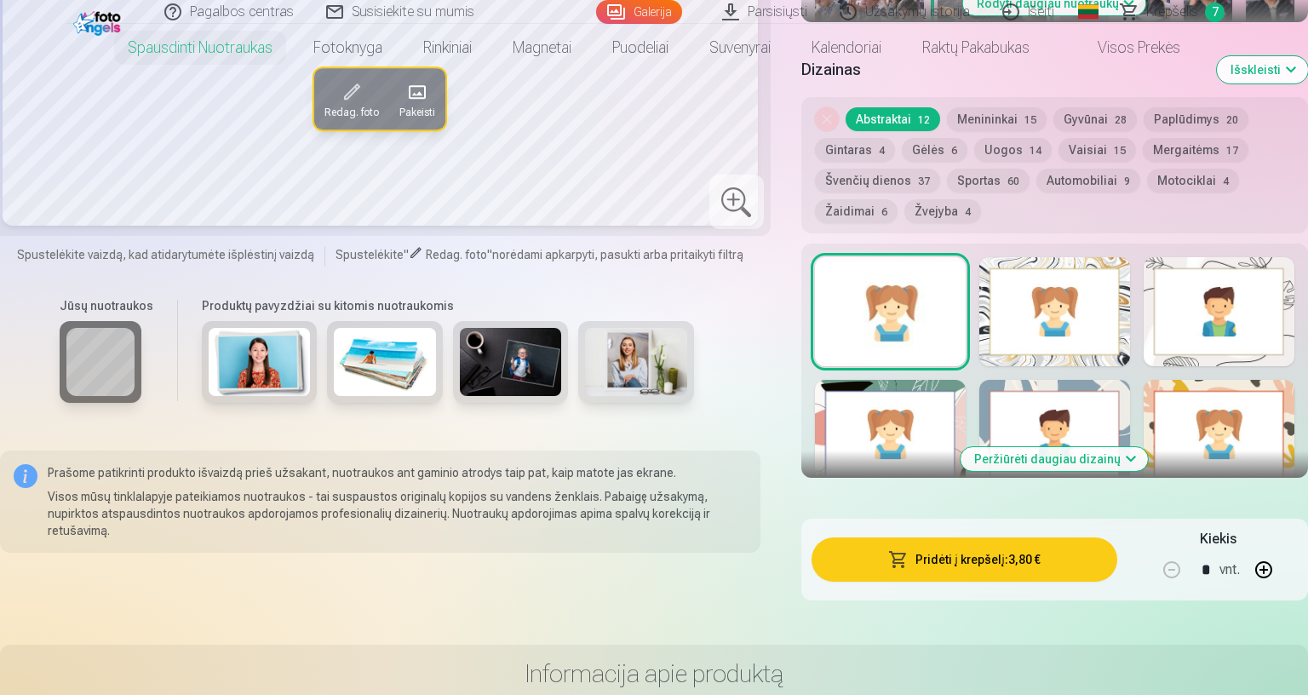
click at [1117, 552] on button "Pridėti į krepšelį : 3,80 €" at bounding box center [964, 559] width 306 height 44
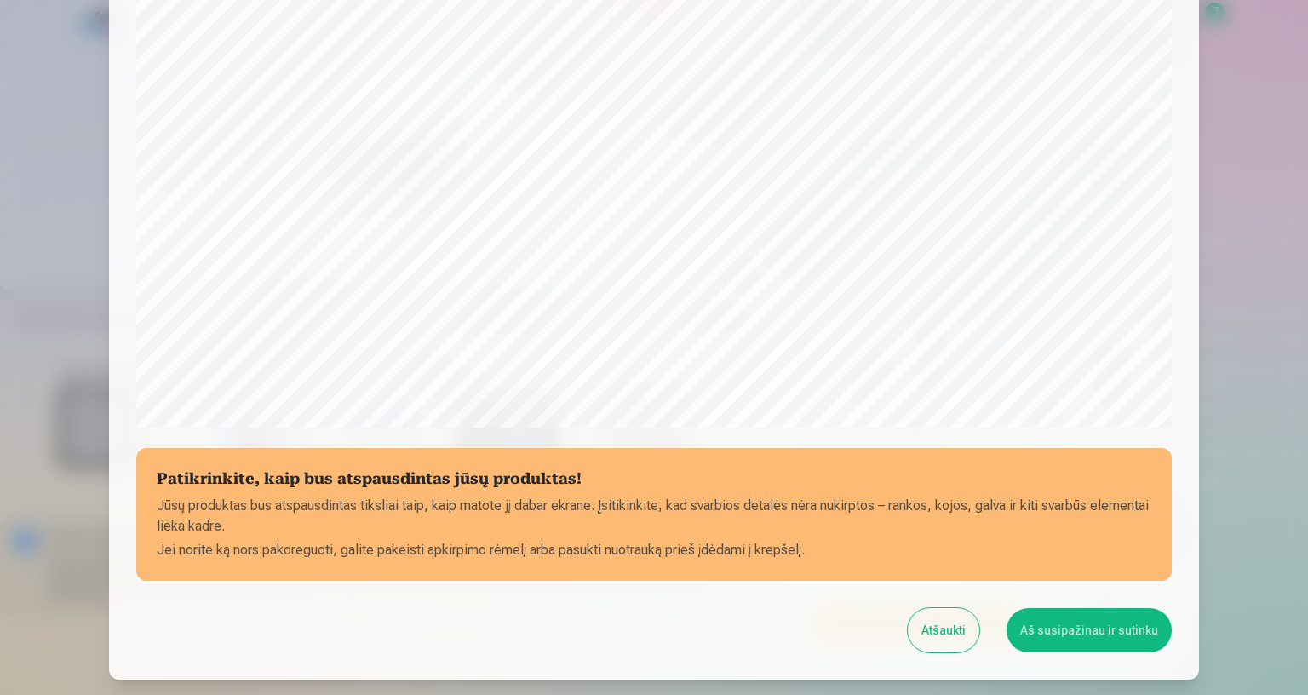
scroll to position [437, 0]
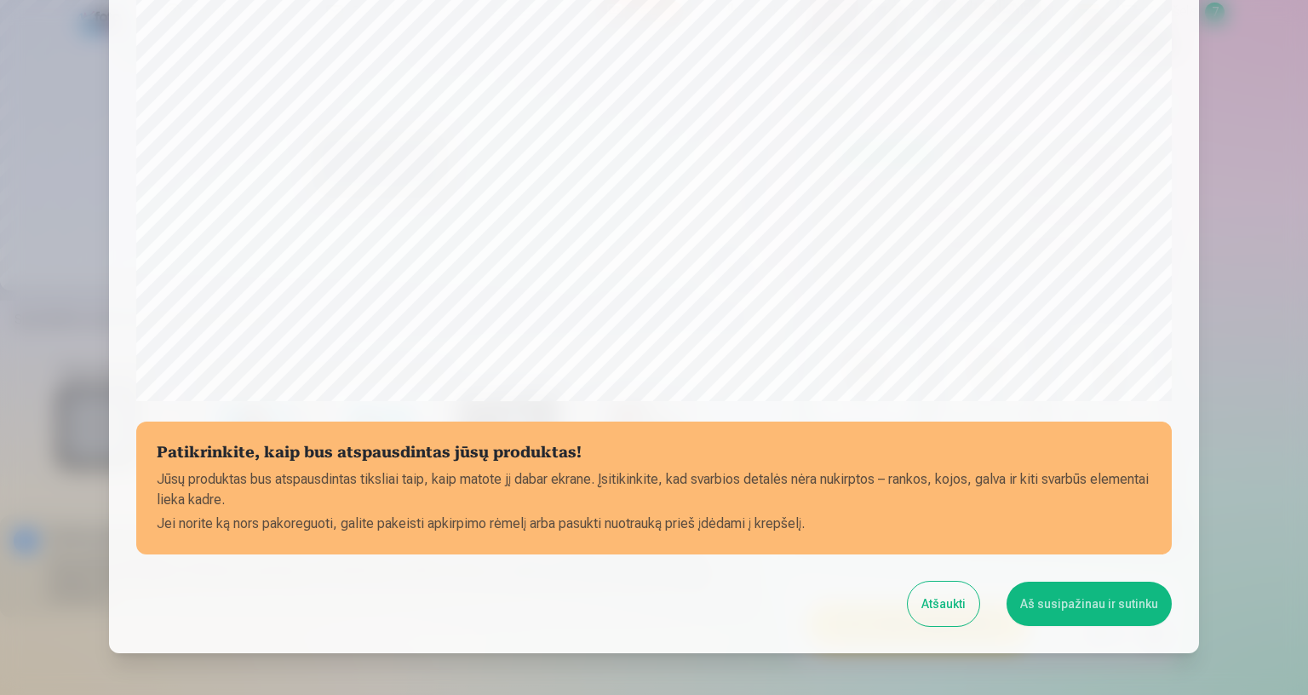
click at [1171, 591] on button "Aš susipažinau ir sutinku" at bounding box center [1088, 603] width 165 height 44
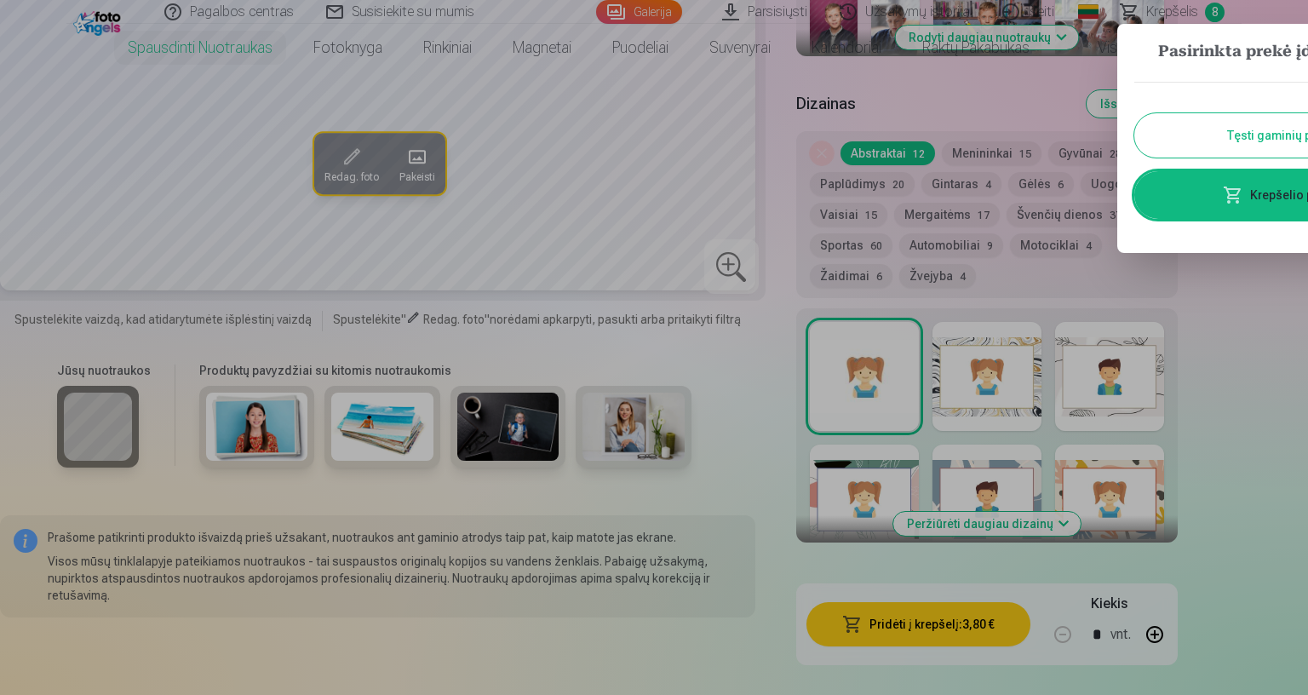
click at [1302, 133] on button "Tęsti gaminių paiešką" at bounding box center [1287, 135] width 306 height 44
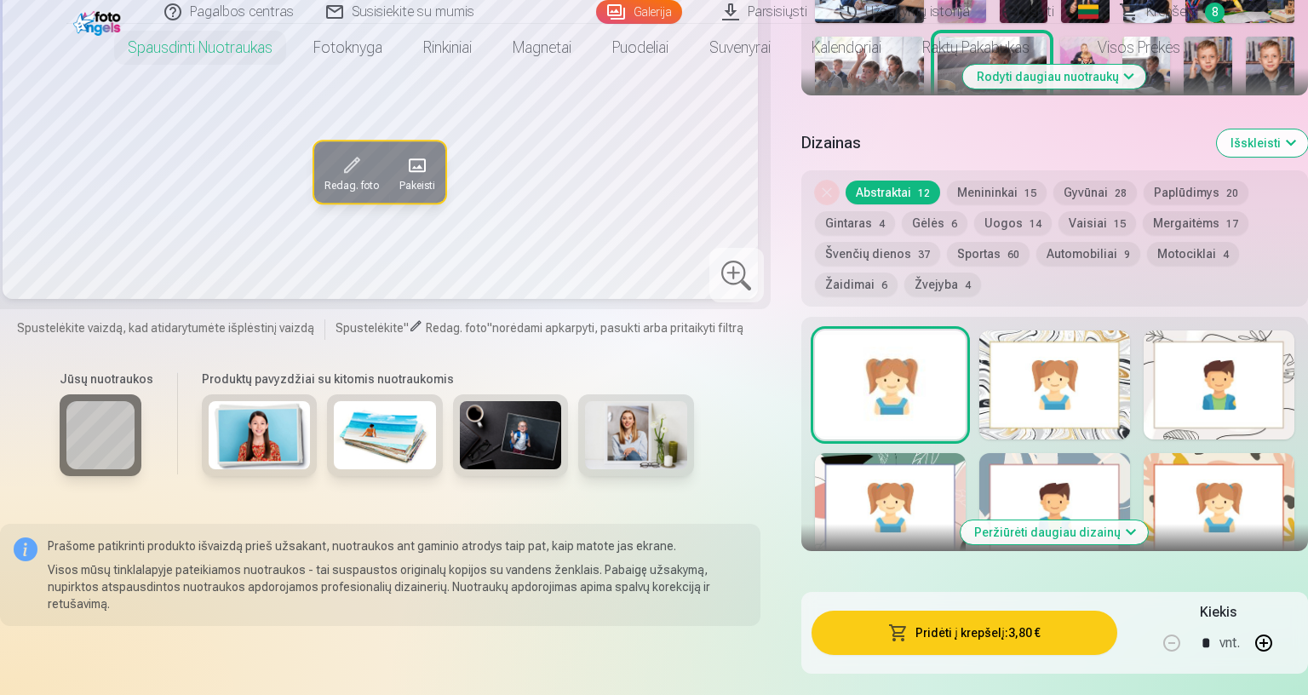
scroll to position [681, 0]
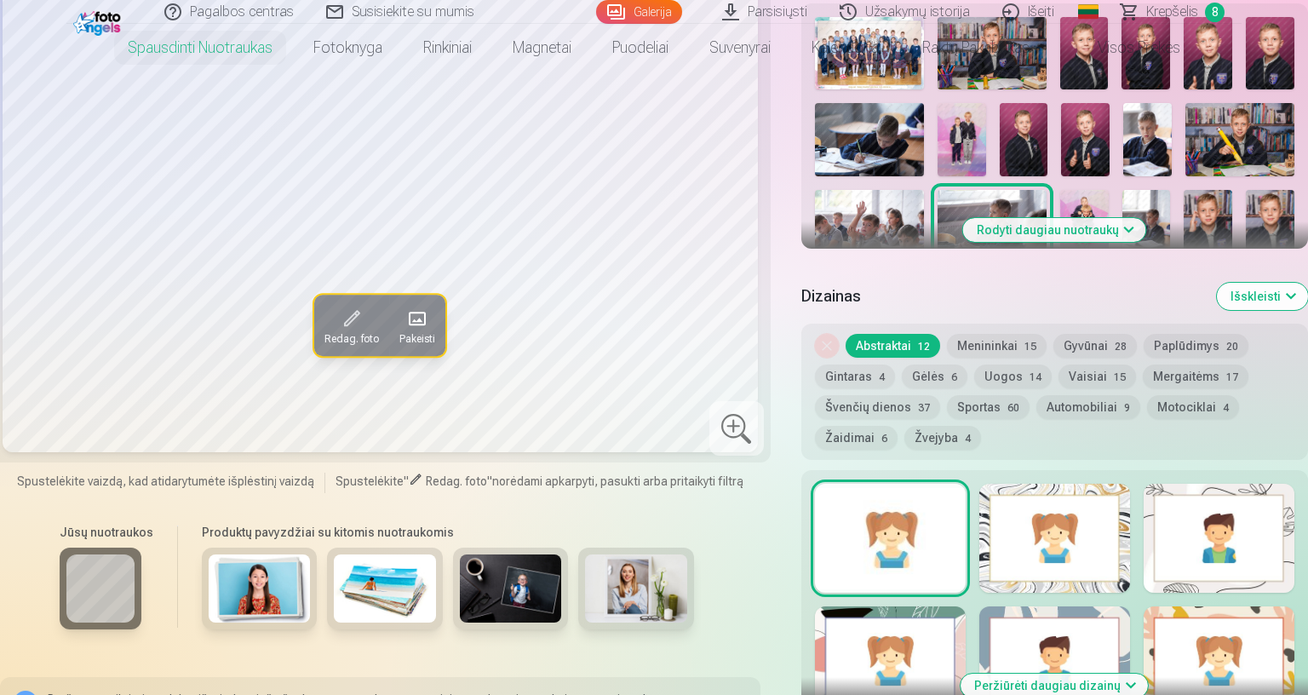
click at [1108, 209] on img at bounding box center [1084, 226] width 49 height 72
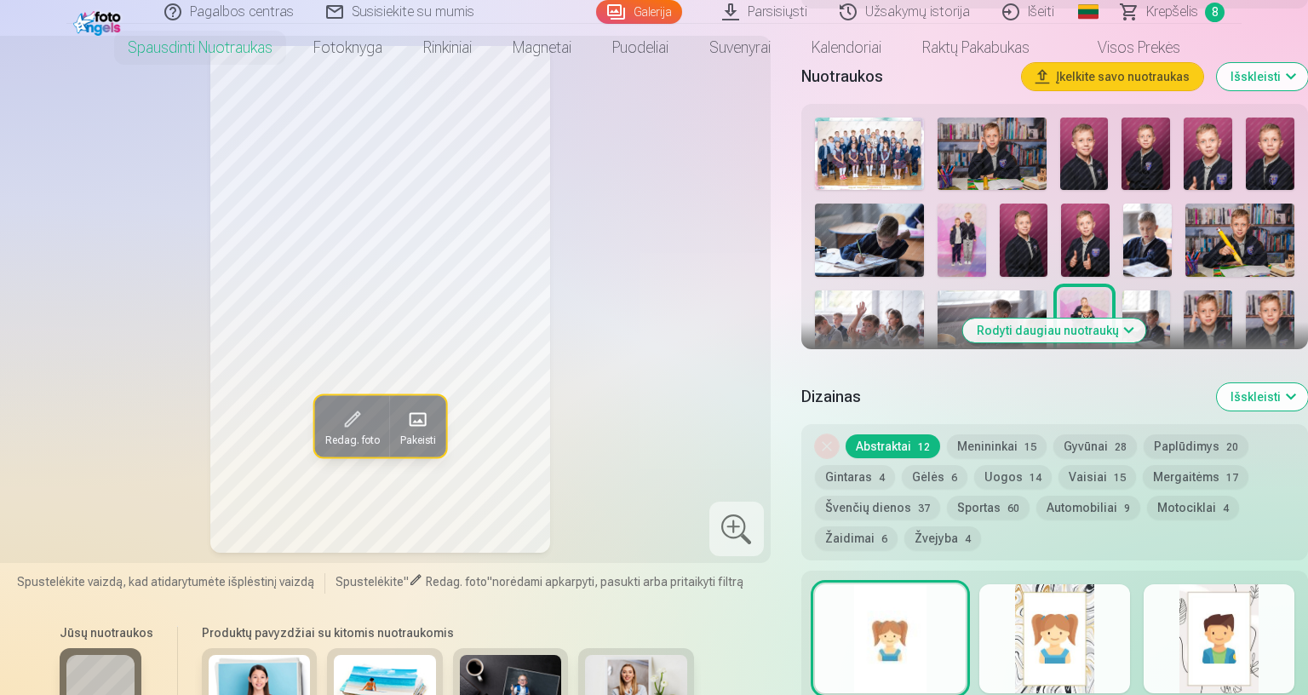
scroll to position [794, 0]
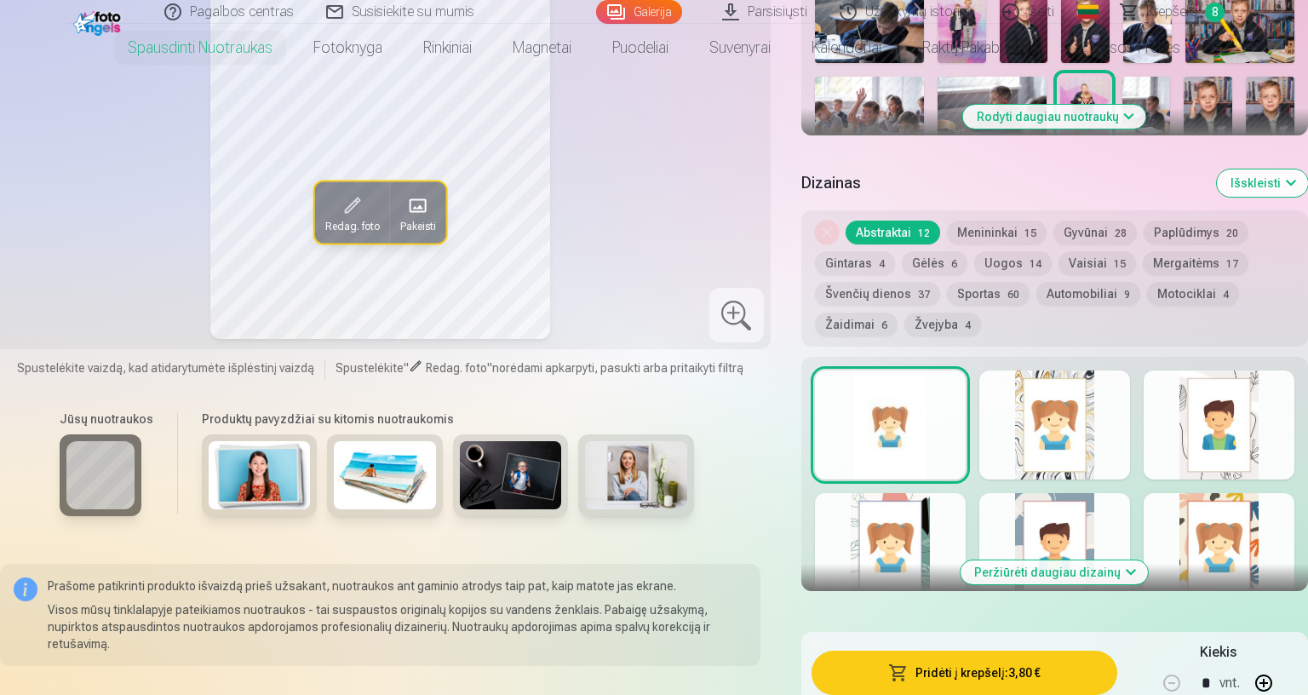
click at [1108, 591] on button "Pridėti į krepšelį : 3,80 €" at bounding box center [964, 672] width 306 height 44
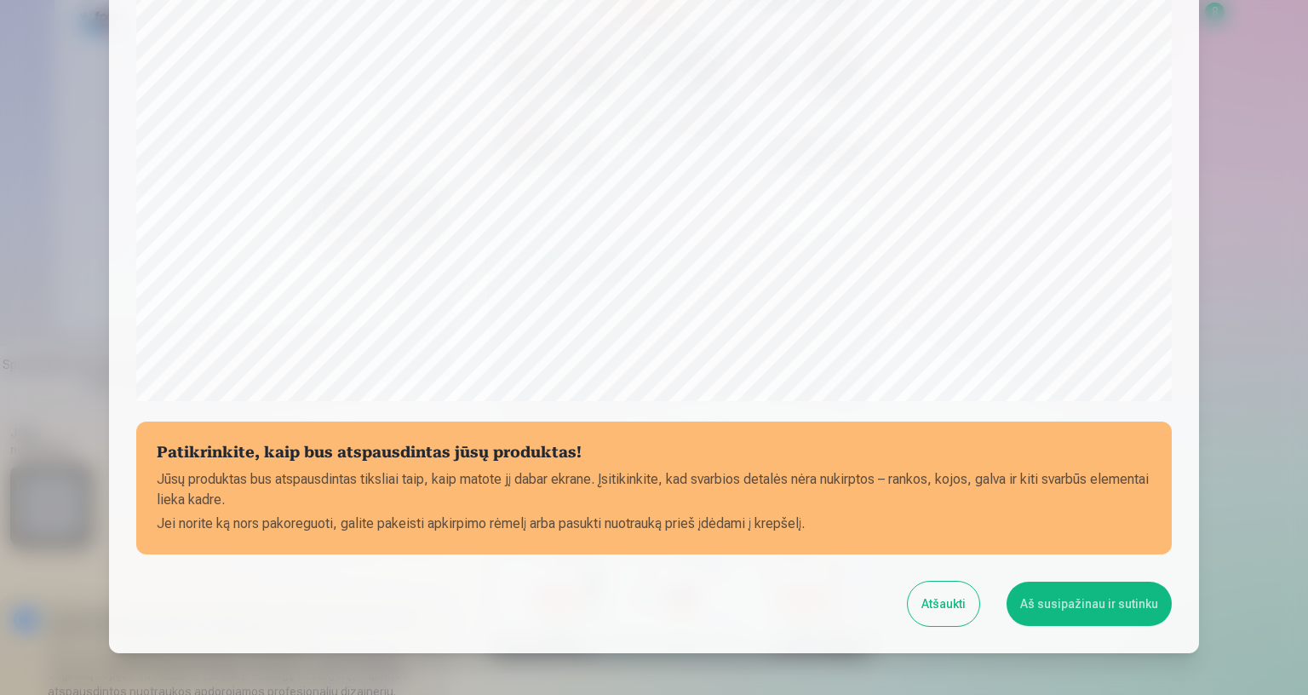
scroll to position [437, 0]
drag, startPoint x: 1318, startPoint y: 592, endPoint x: 1325, endPoint y: 583, distance: 10.9
click at [1171, 591] on button "Aš susipažinau ir sutinku" at bounding box center [1088, 603] width 165 height 44
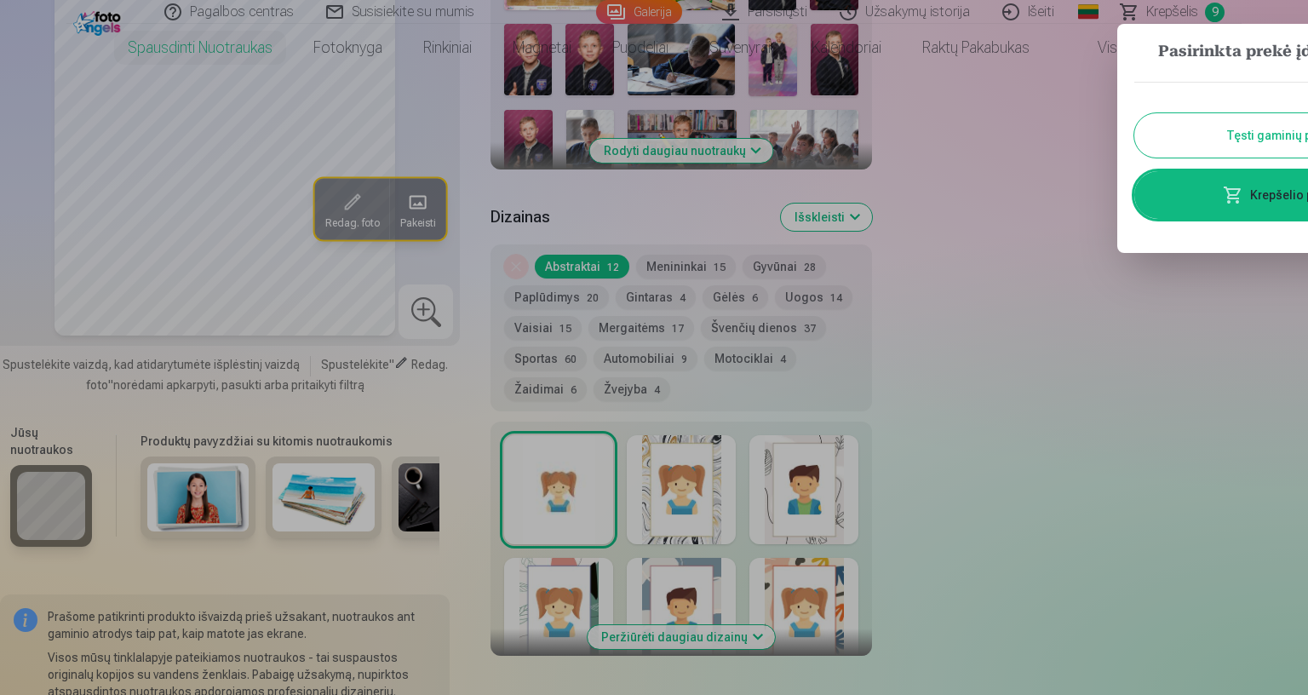
click at [1302, 142] on button "Tęsti gaminių paiešką" at bounding box center [1287, 135] width 306 height 44
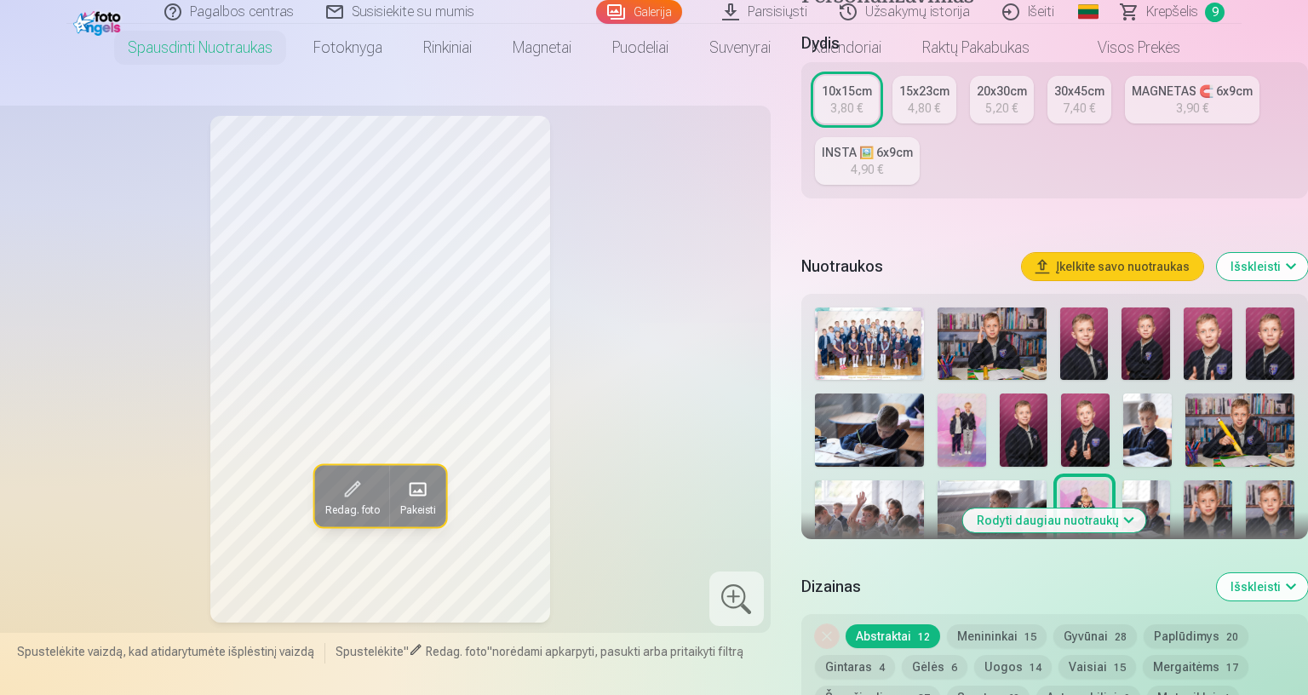
scroll to position [341, 0]
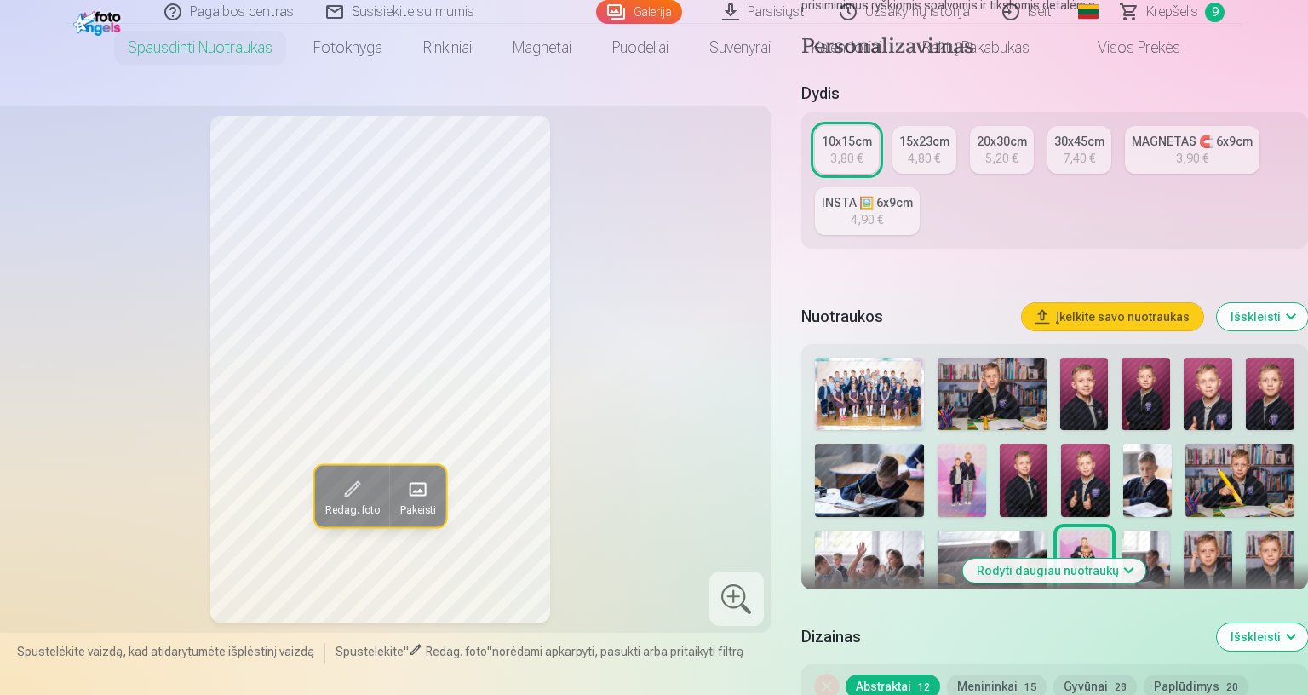
click at [1171, 544] on img at bounding box center [1146, 566] width 49 height 72
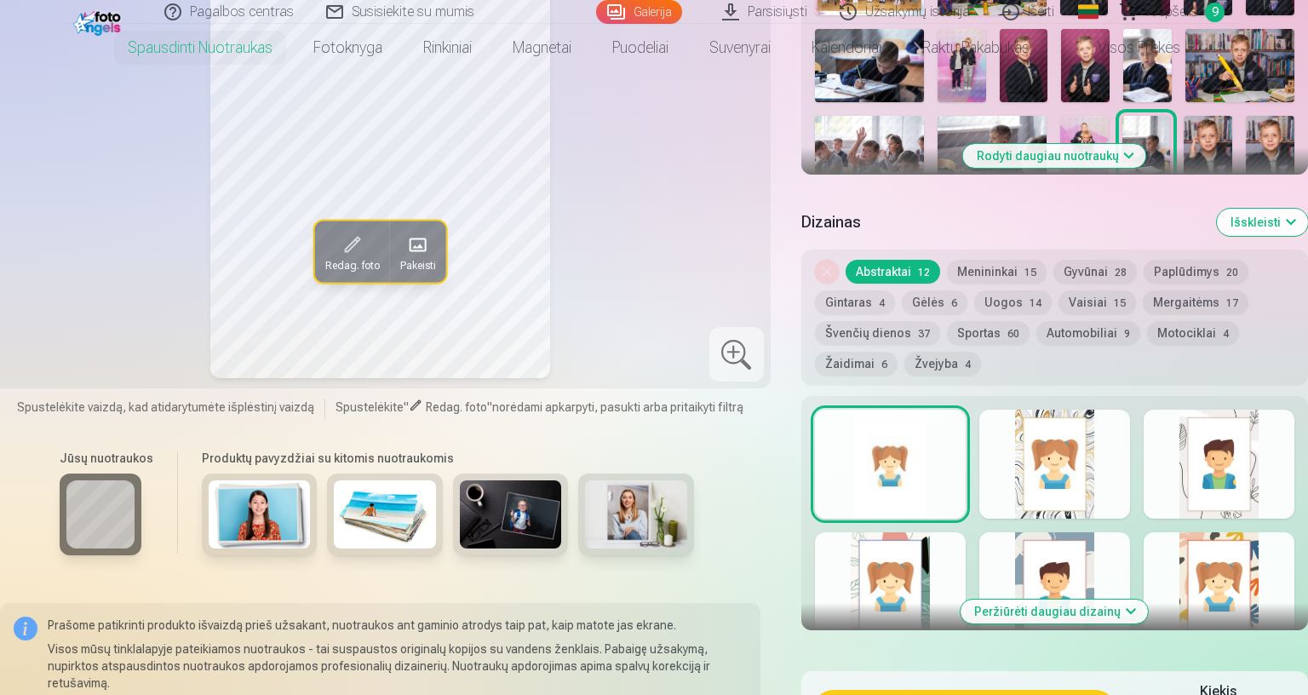
scroll to position [794, 0]
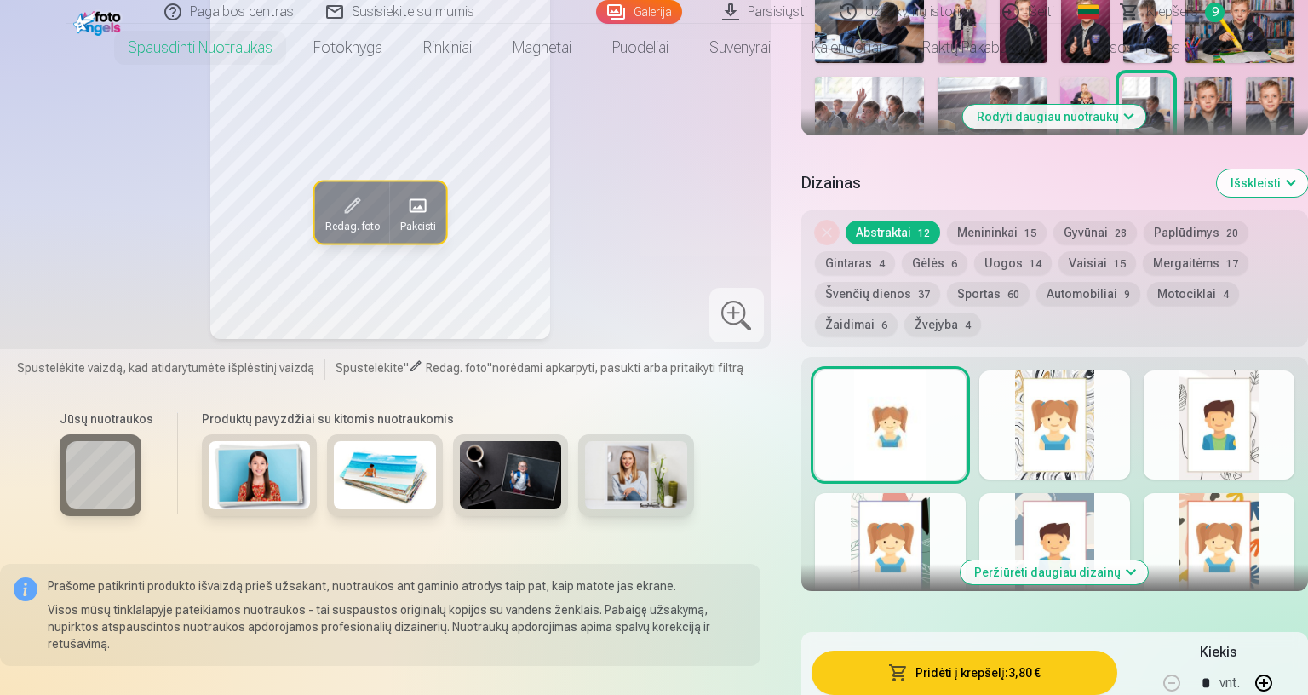
click at [1117, 591] on button "Pridėti į krepšelį : 3,80 €" at bounding box center [964, 672] width 306 height 44
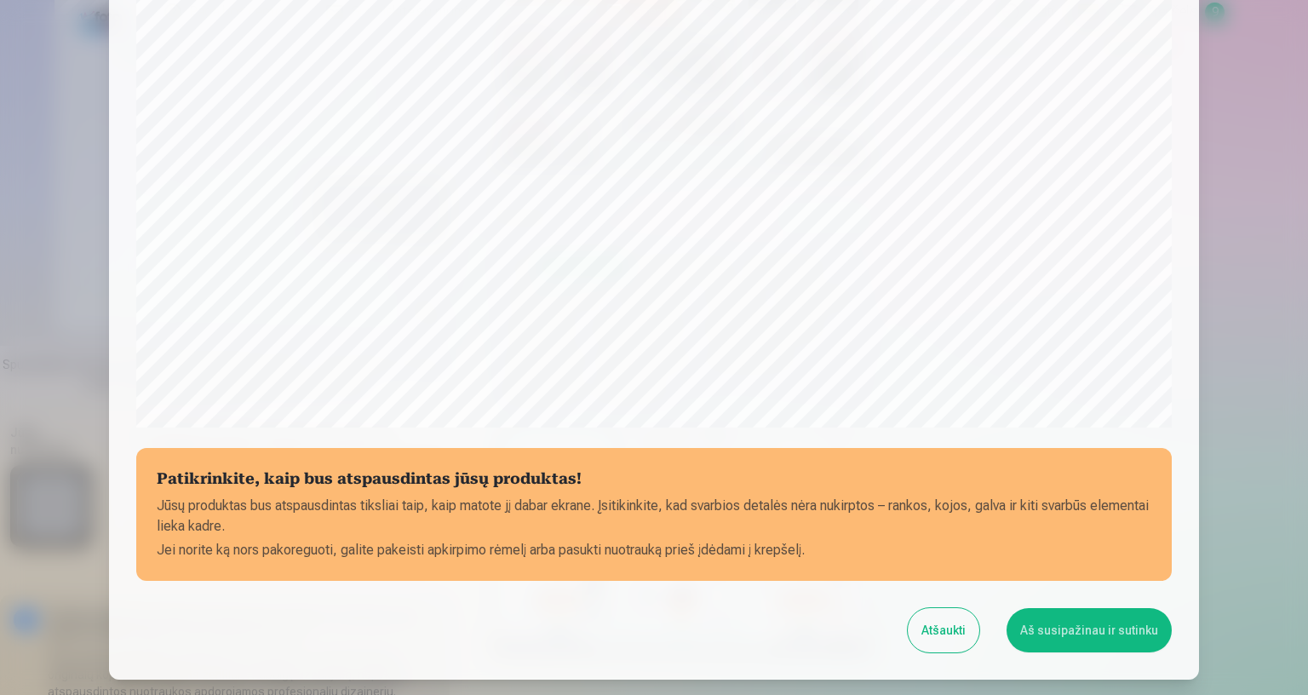
scroll to position [437, 0]
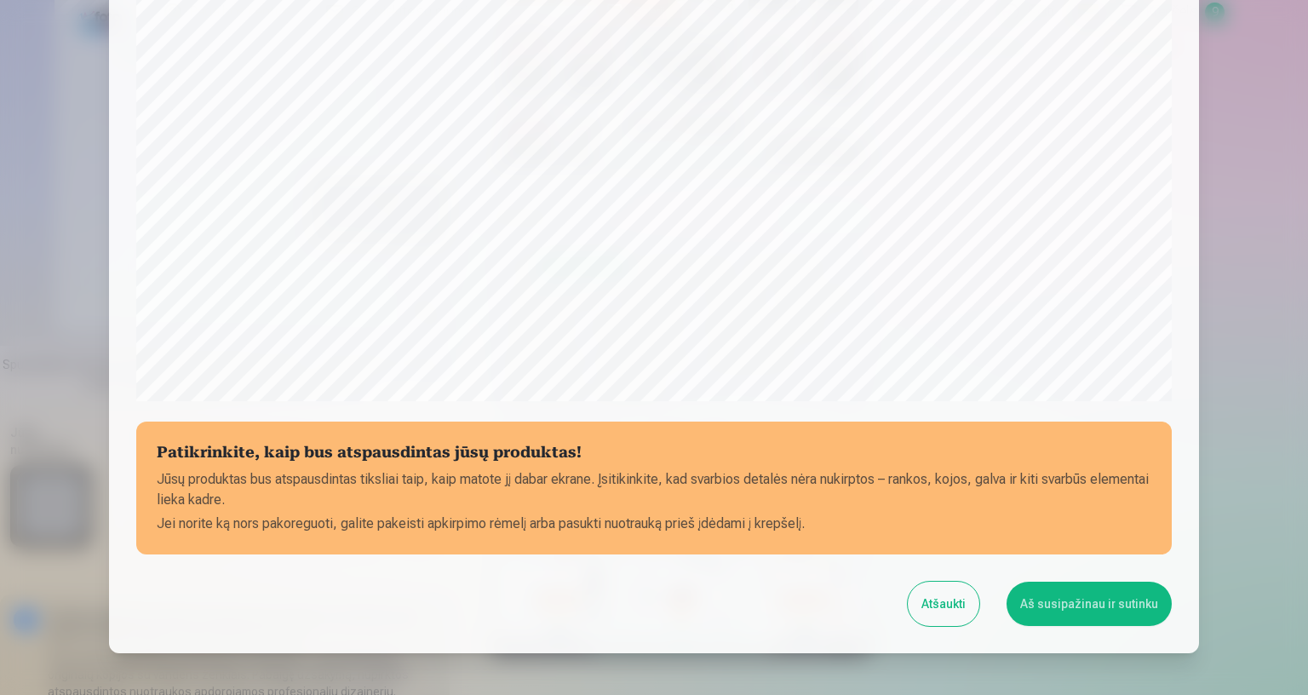
click at [1171, 591] on button "Aš susipažinau ir sutinku" at bounding box center [1088, 603] width 165 height 44
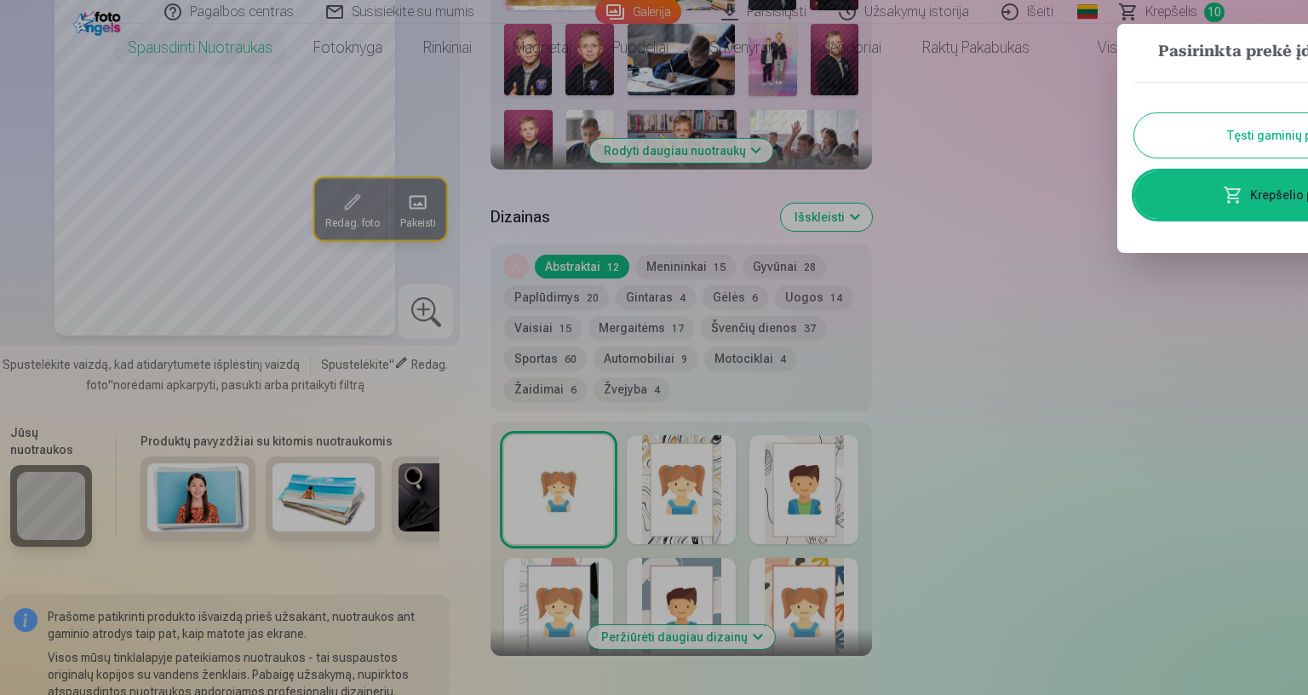
drag, startPoint x: 1214, startPoint y: 123, endPoint x: 1255, endPoint y: 110, distance: 42.8
click at [1219, 121] on div at bounding box center [654, 347] width 1308 height 695
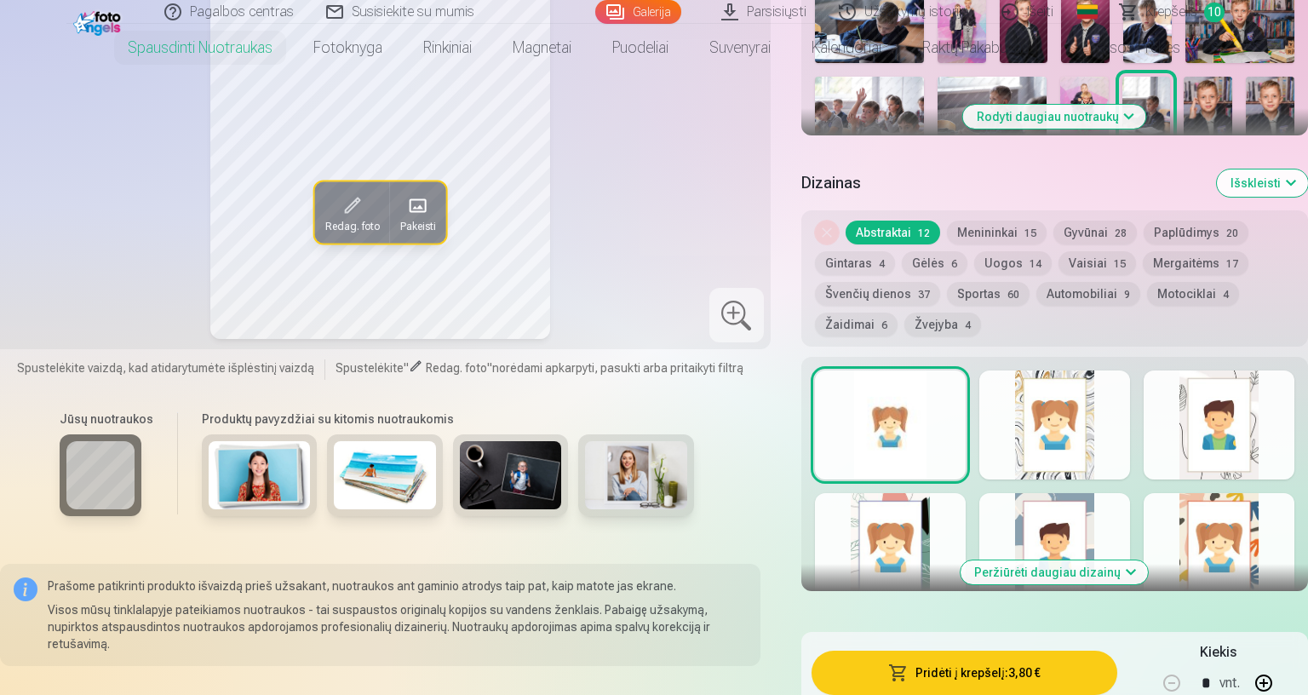
click at [1232, 95] on img at bounding box center [1207, 113] width 49 height 72
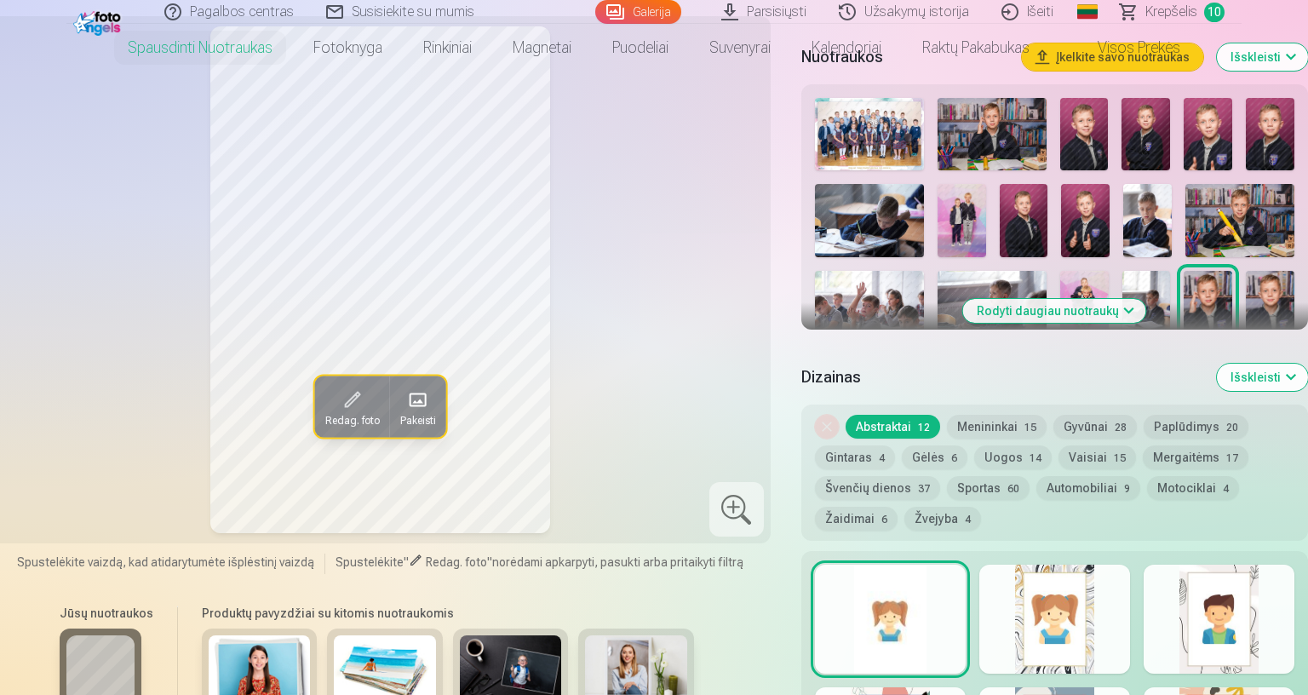
scroll to position [567, 0]
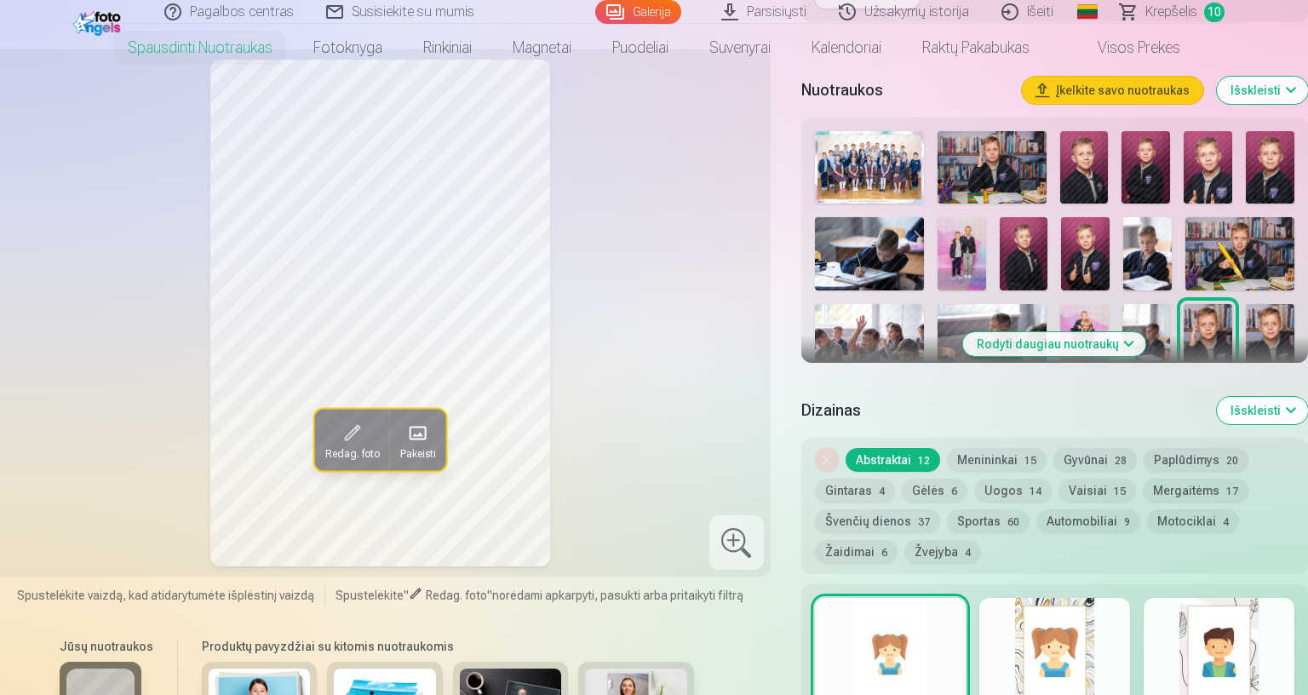
click at [1294, 331] on img at bounding box center [1269, 340] width 49 height 72
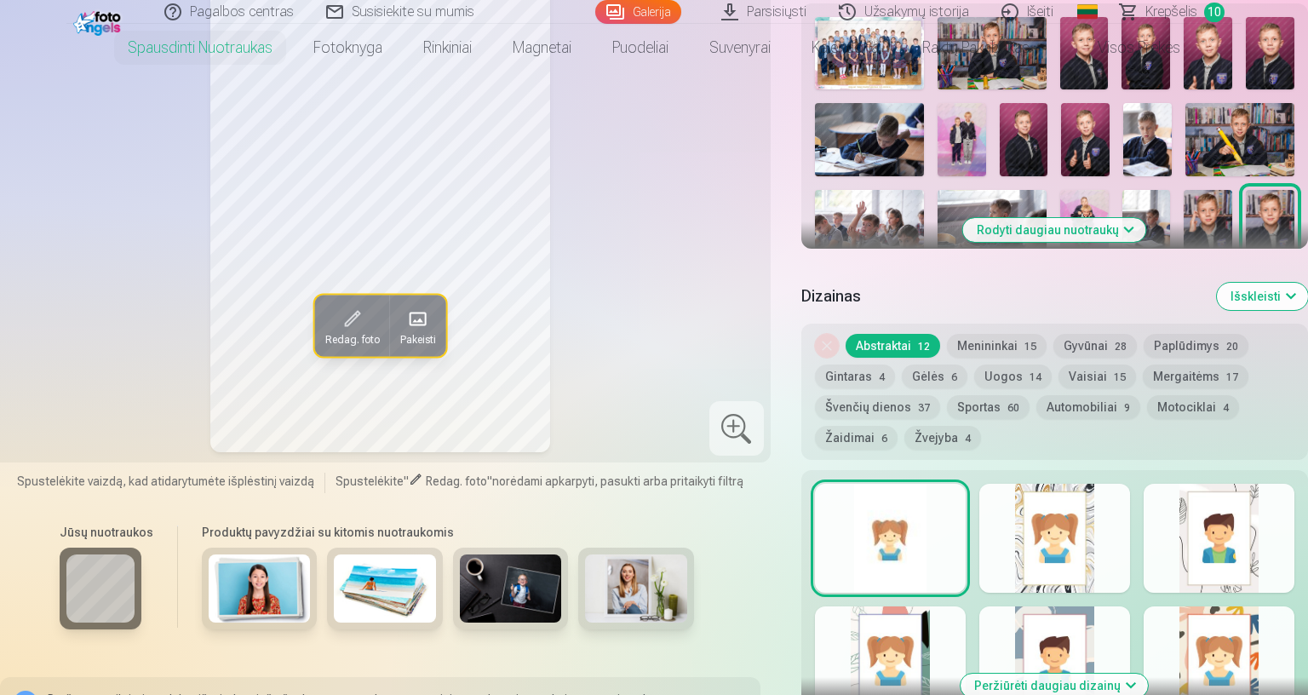
click at [1302, 131] on div "Rodyti daugiau nuotraukų" at bounding box center [1054, 125] width 507 height 245
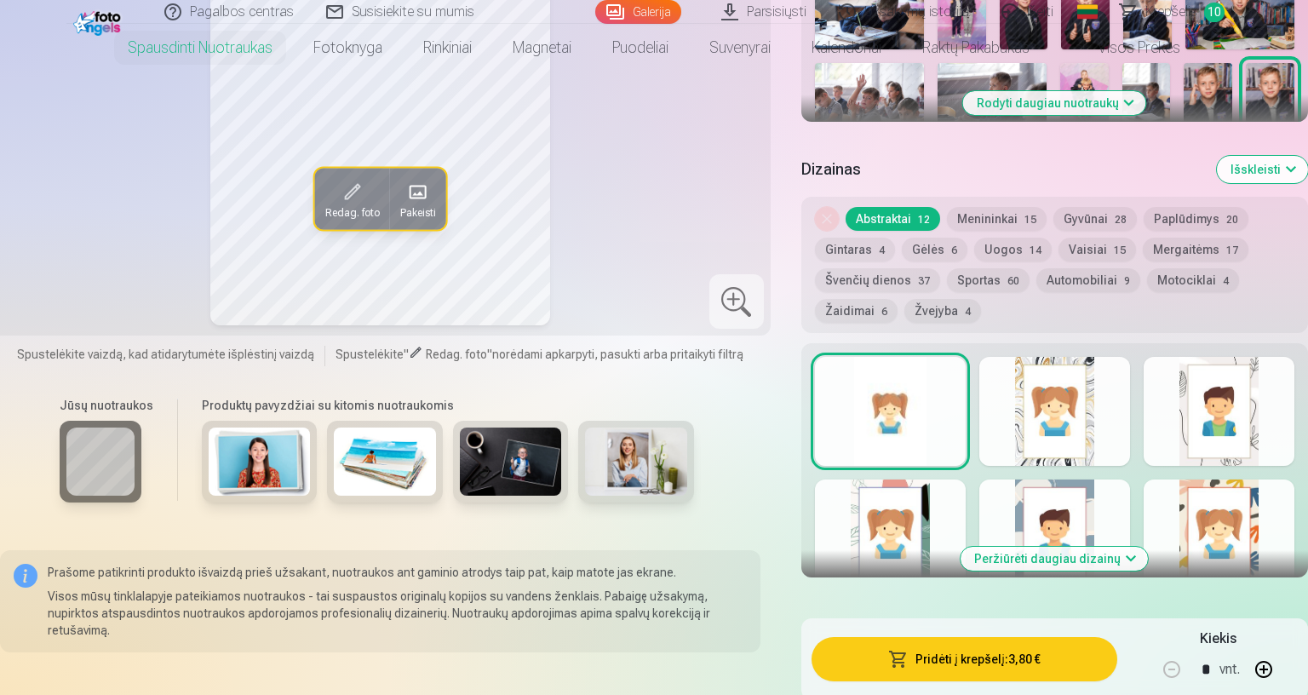
scroll to position [794, 0]
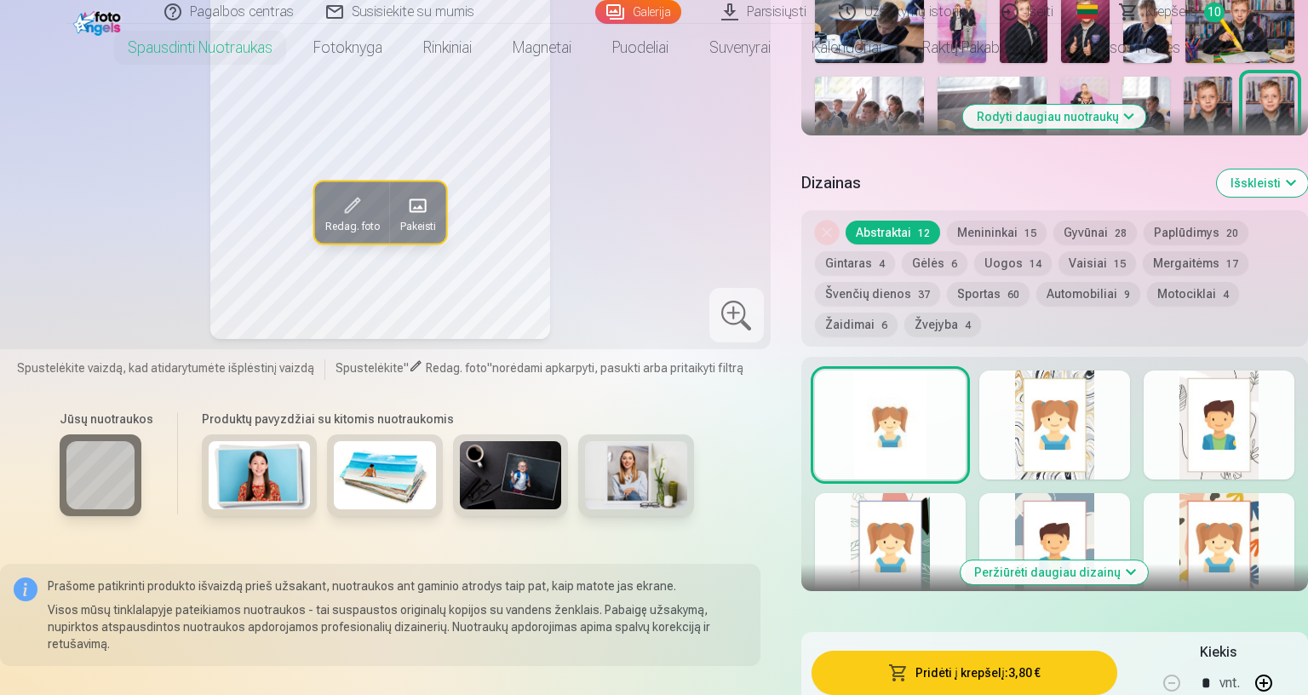
click at [1046, 129] on img at bounding box center [991, 113] width 109 height 72
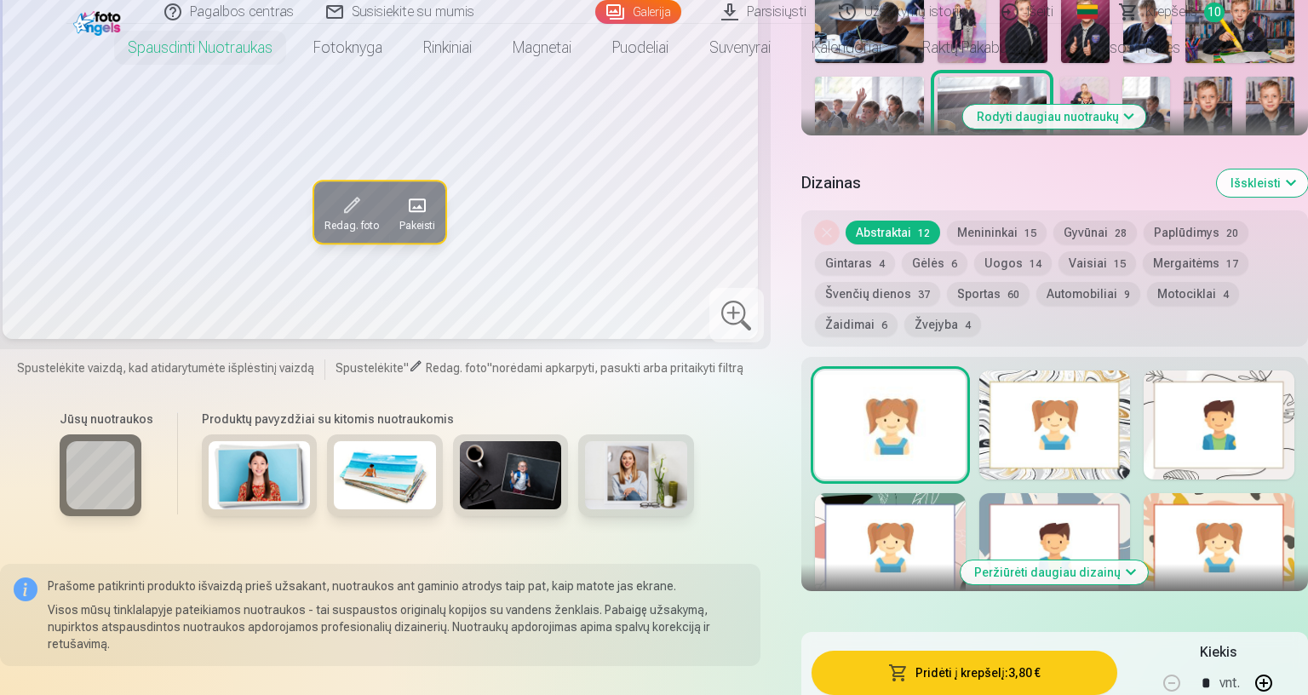
click at [1146, 111] on button "Rodyti daugiau nuotraukų" at bounding box center [1054, 117] width 183 height 24
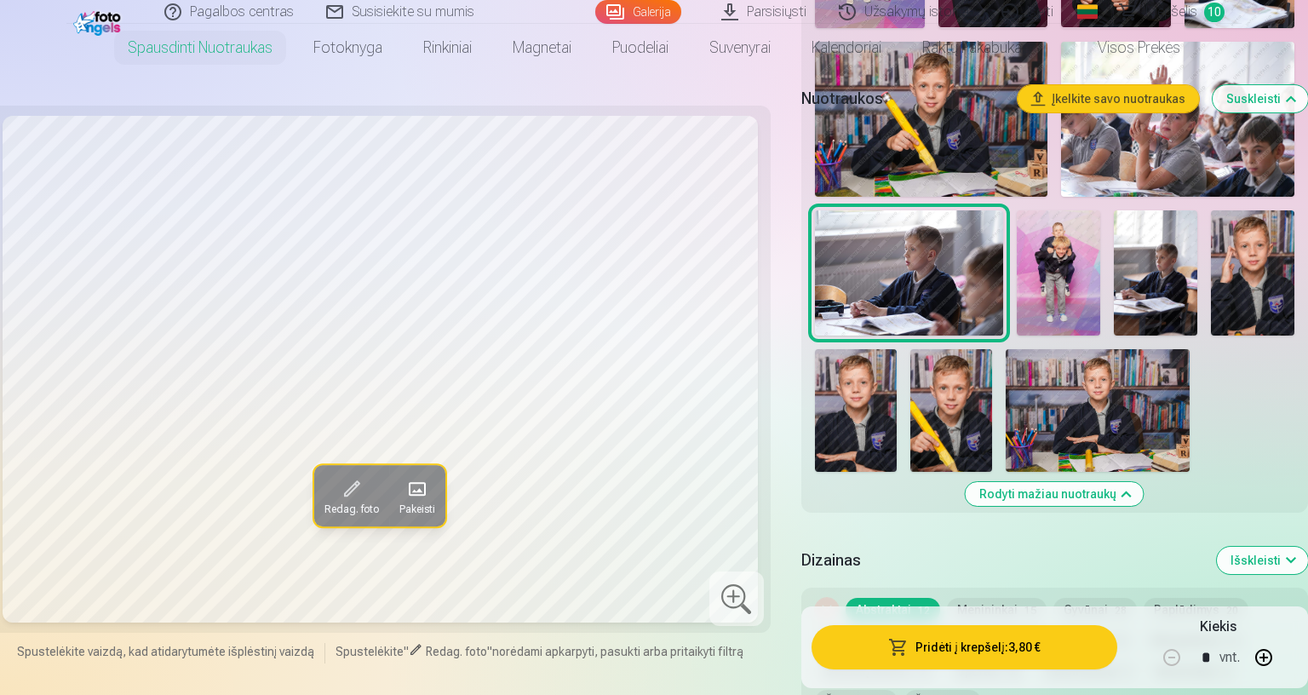
scroll to position [1135, 0]
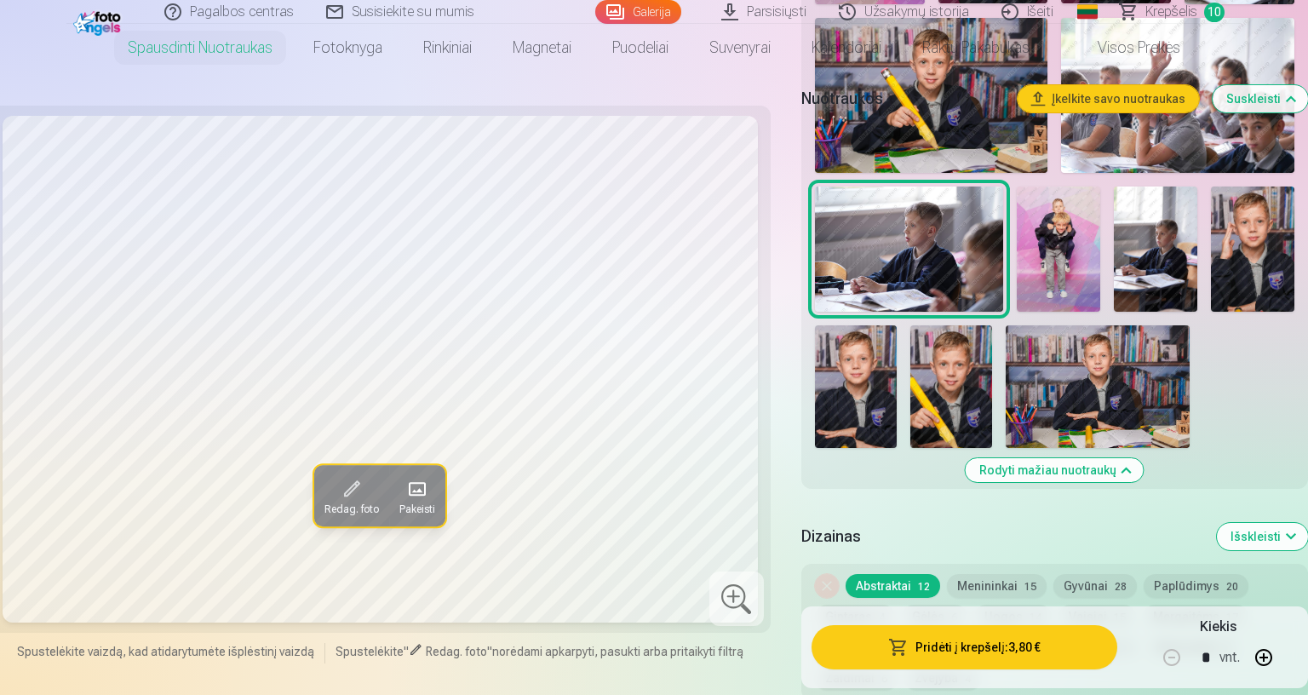
click at [992, 380] on img at bounding box center [951, 386] width 82 height 123
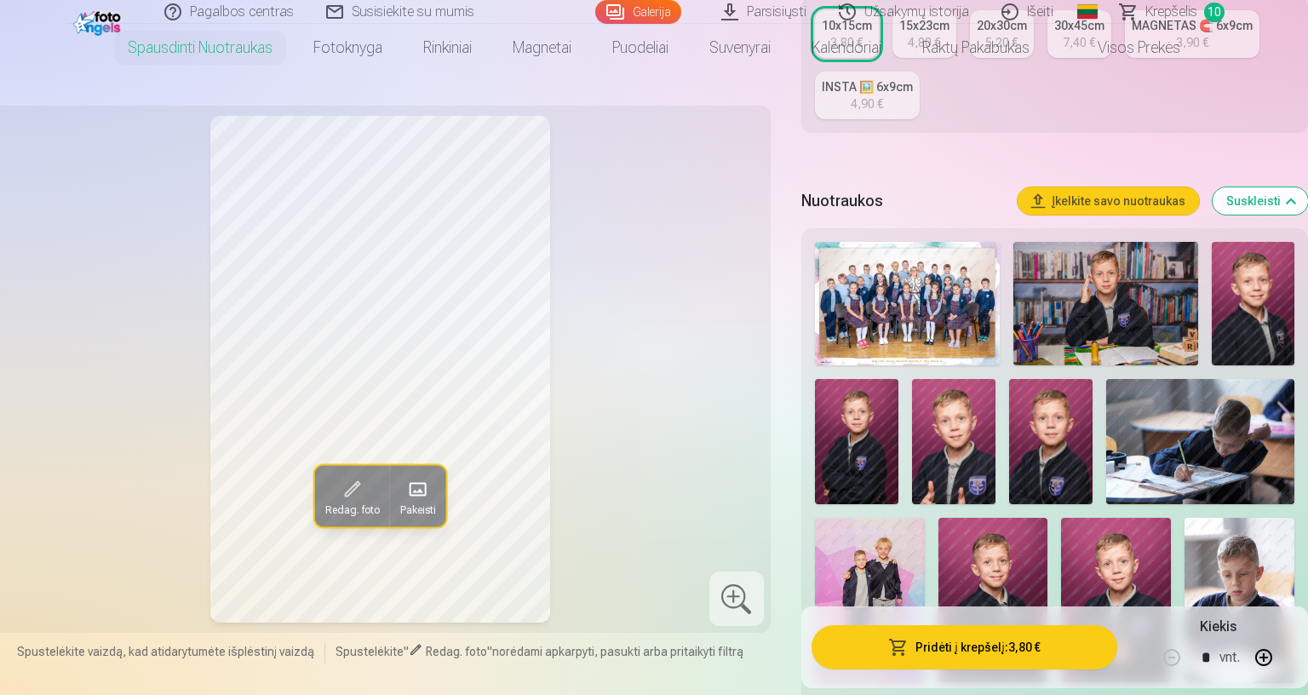
scroll to position [454, 0]
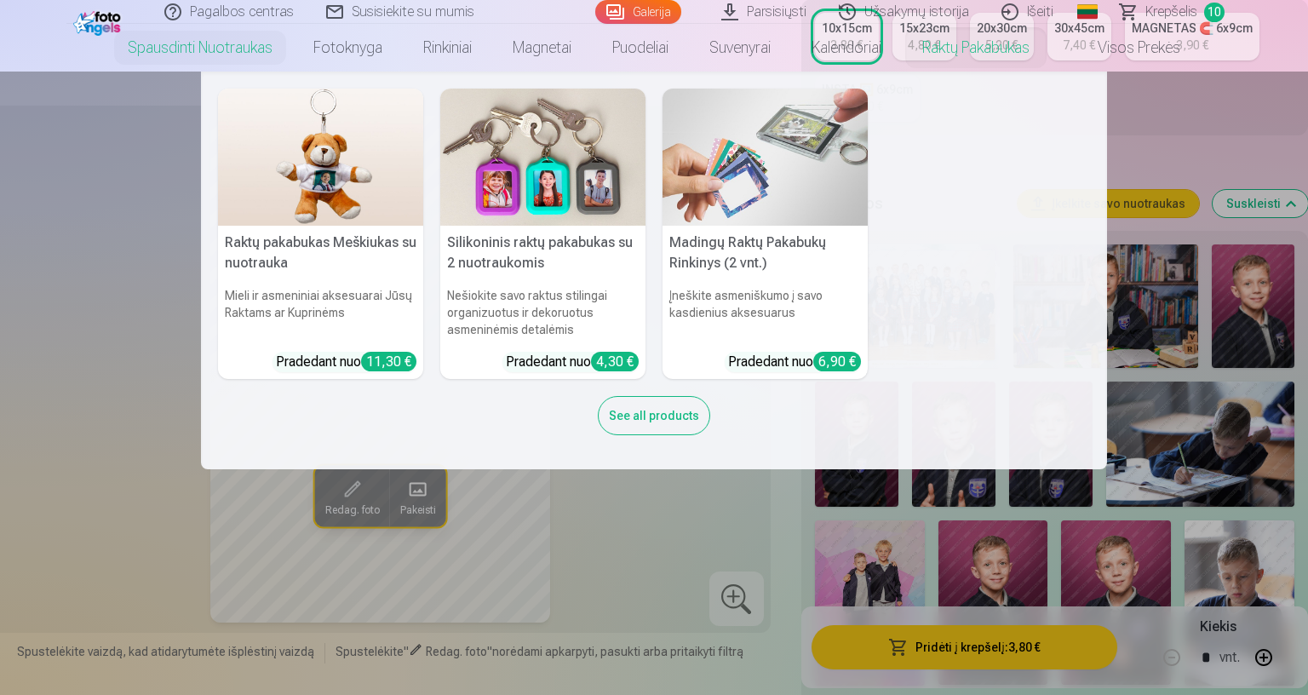
click at [1050, 49] on link "Raktų pakabukas" at bounding box center [976, 48] width 148 height 48
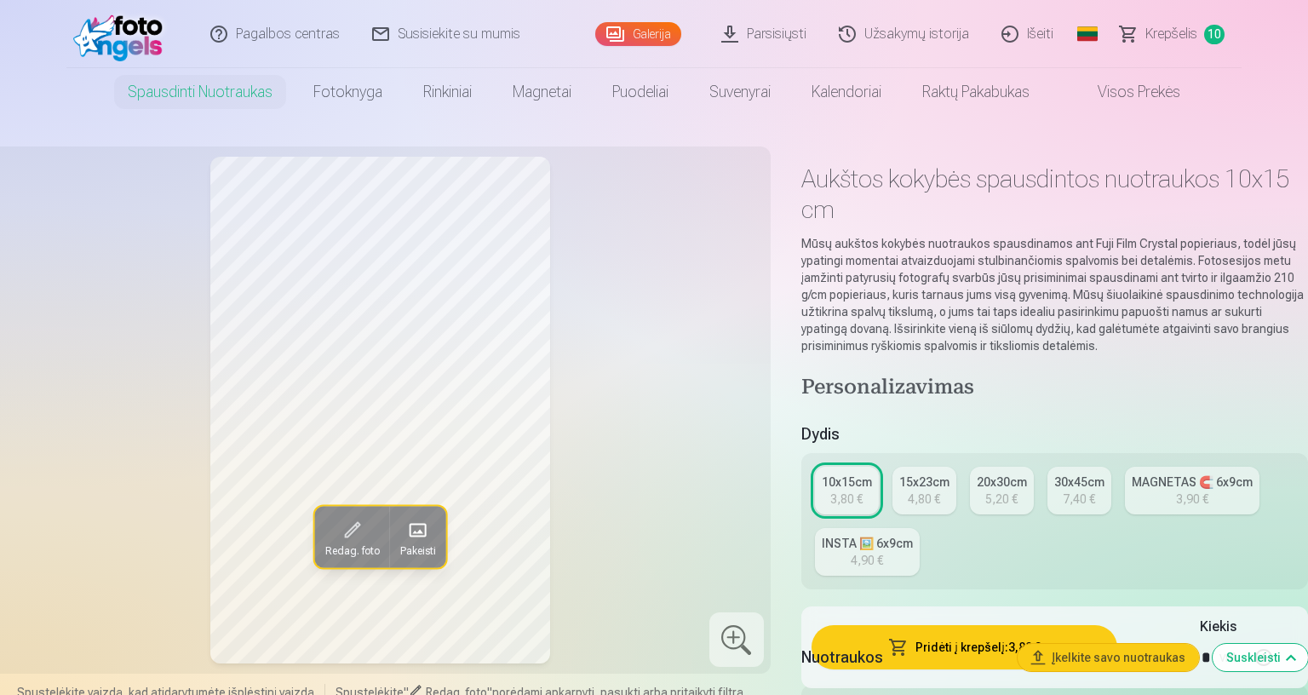
click at [1017, 495] on div "5,20 €" at bounding box center [1001, 498] width 32 height 17
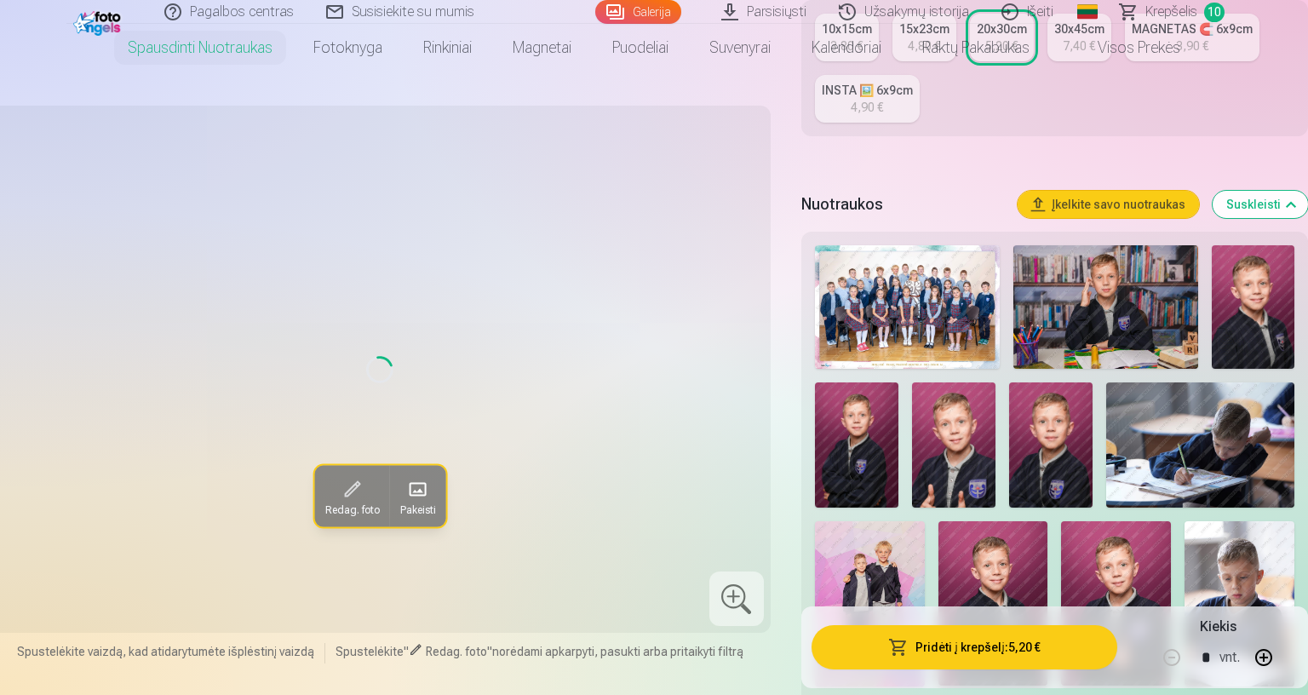
scroll to position [454, 0]
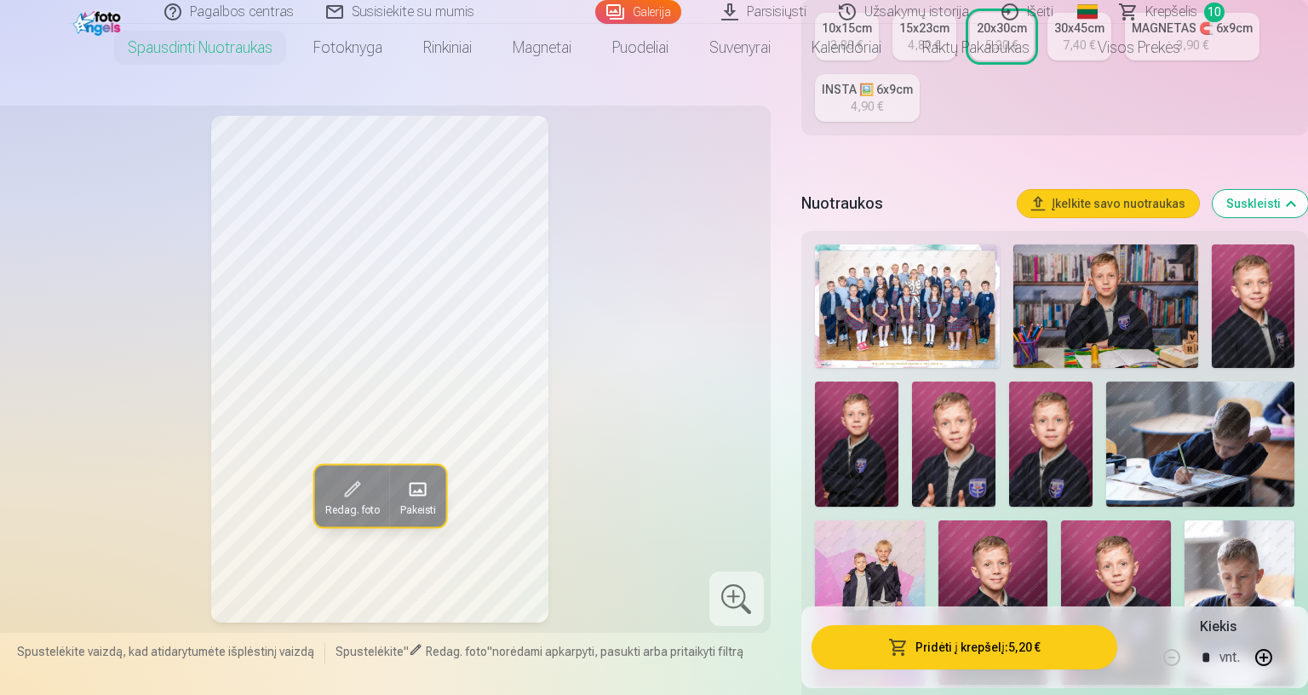
click at [1117, 591] on button "Pridėti į krepšelį : 5,20 €" at bounding box center [964, 647] width 306 height 44
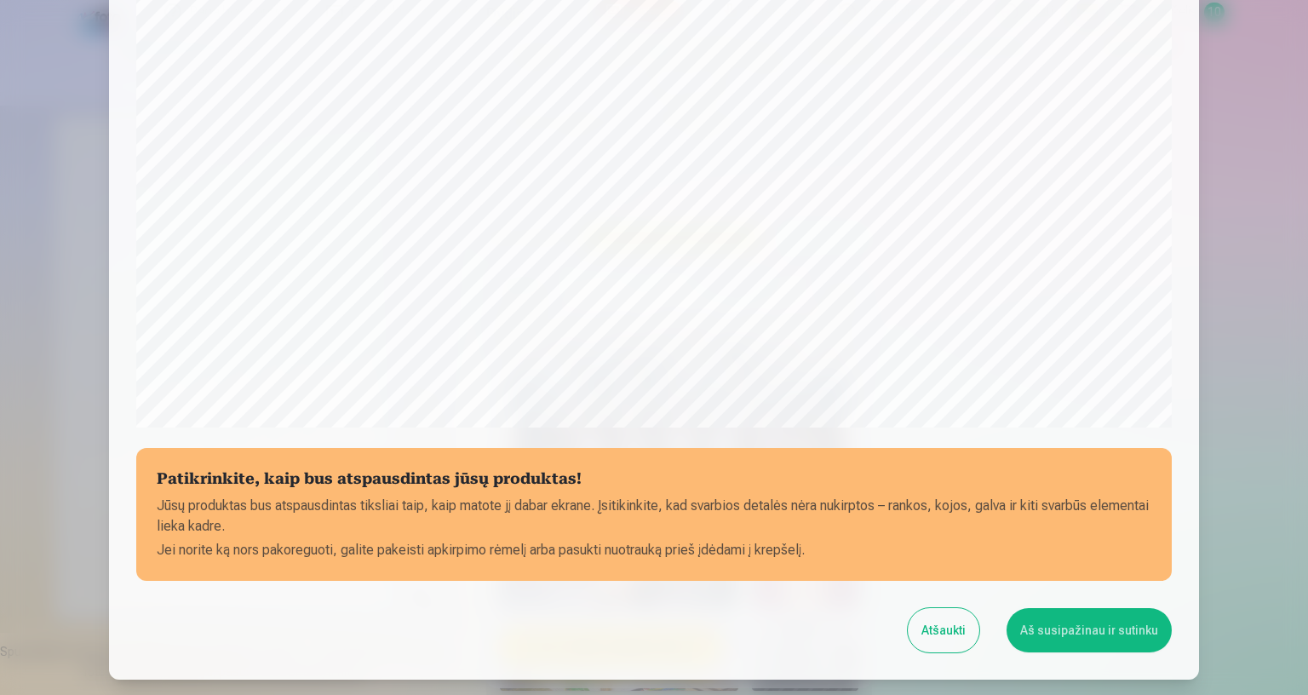
scroll to position [437, 0]
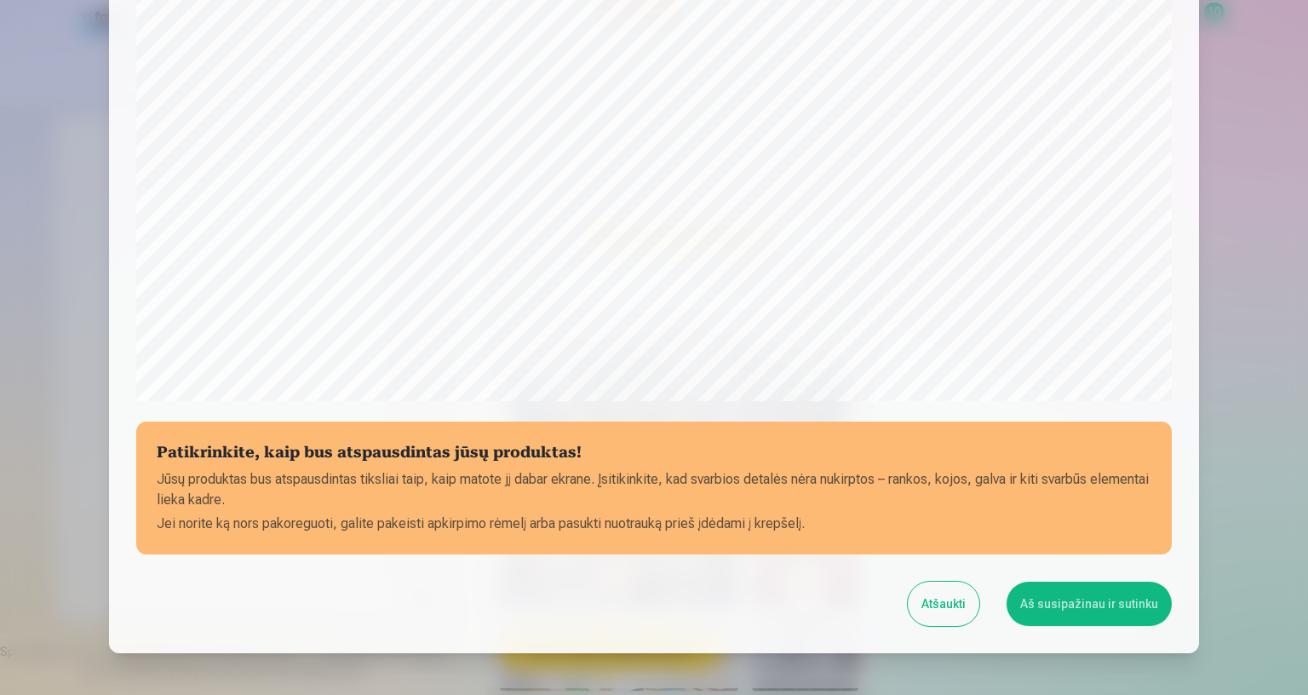
click at [1171, 591] on button "Aš susipažinau ir sutinku" at bounding box center [1088, 603] width 165 height 44
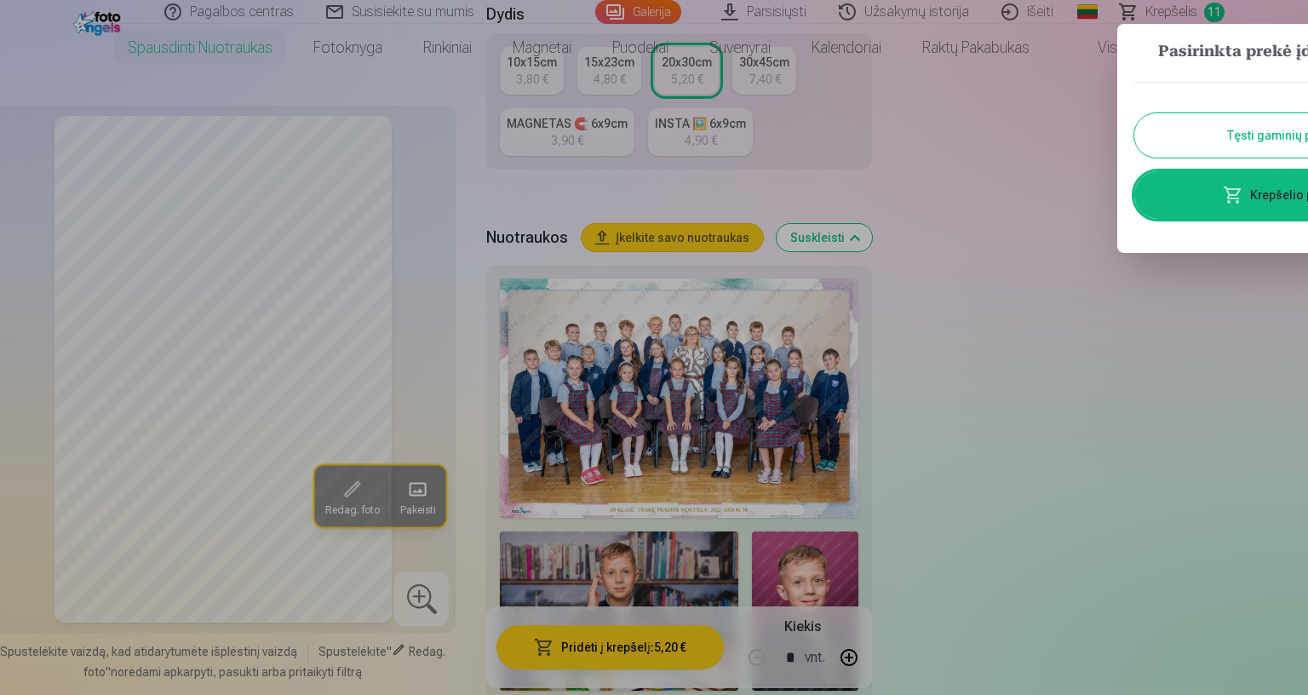
click at [1302, 135] on button "Tęsti gaminių paiešką" at bounding box center [1287, 135] width 306 height 44
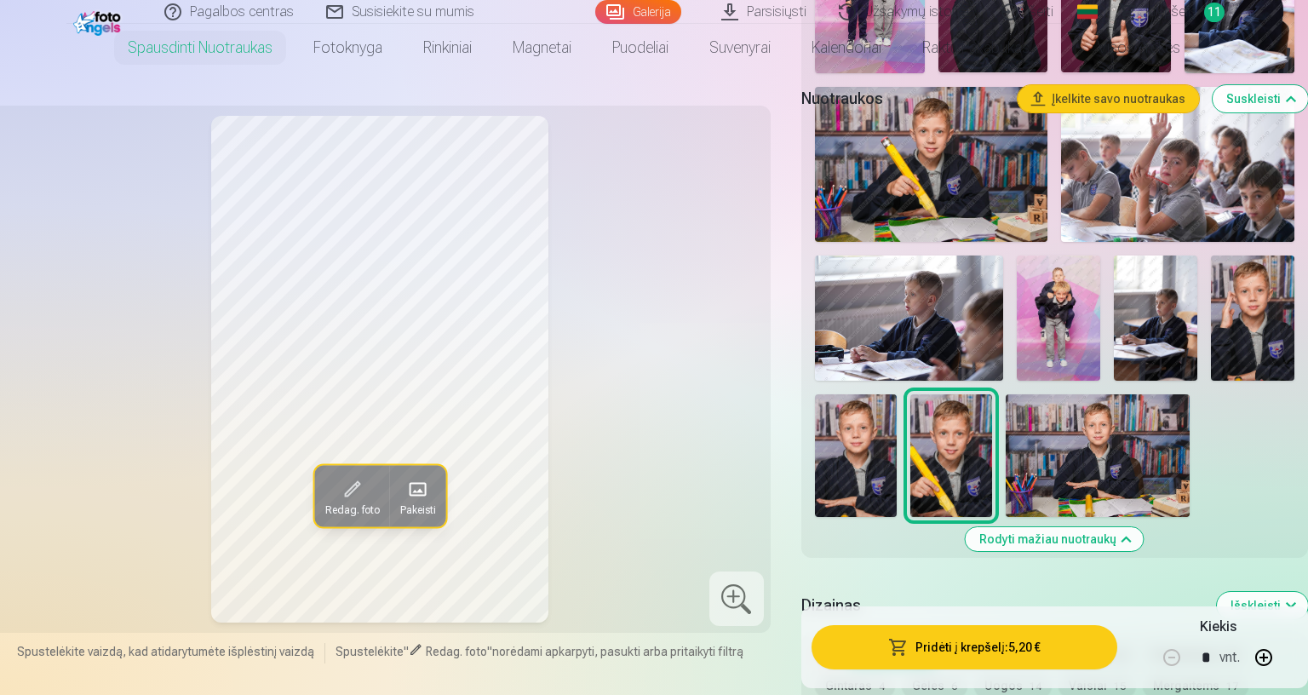
scroll to position [1135, 0]
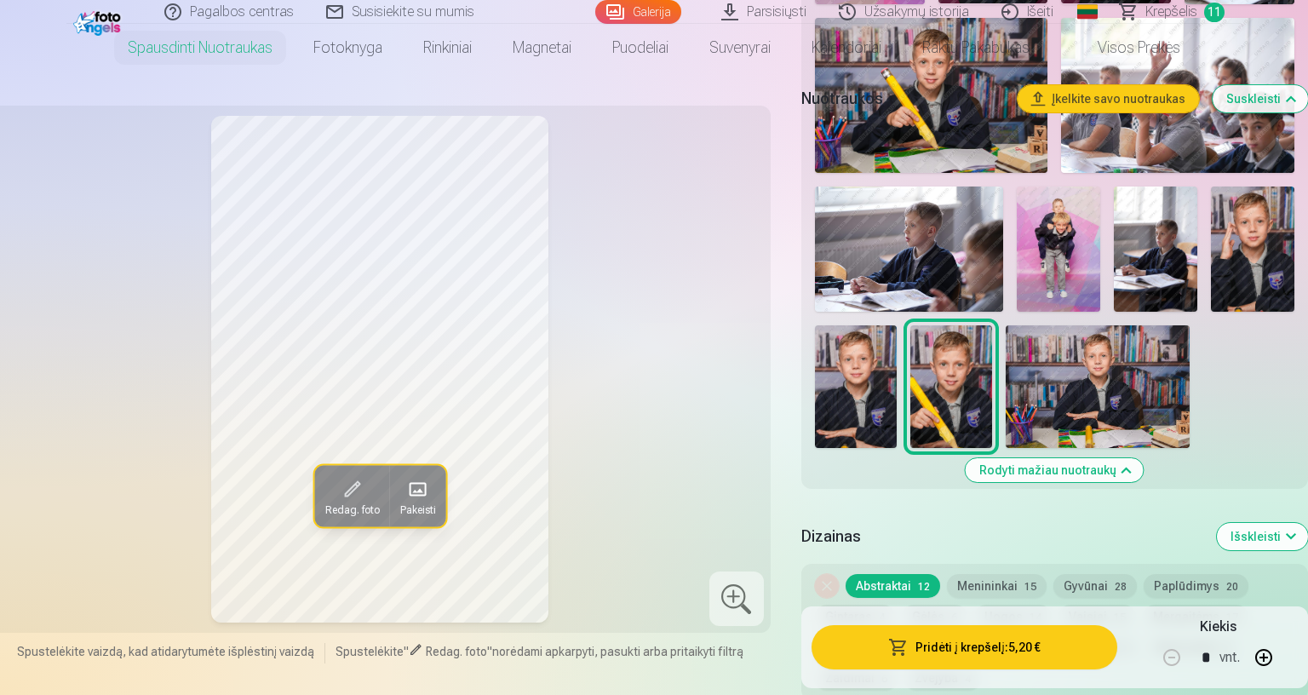
click at [1189, 403] on img at bounding box center [1097, 386] width 184 height 123
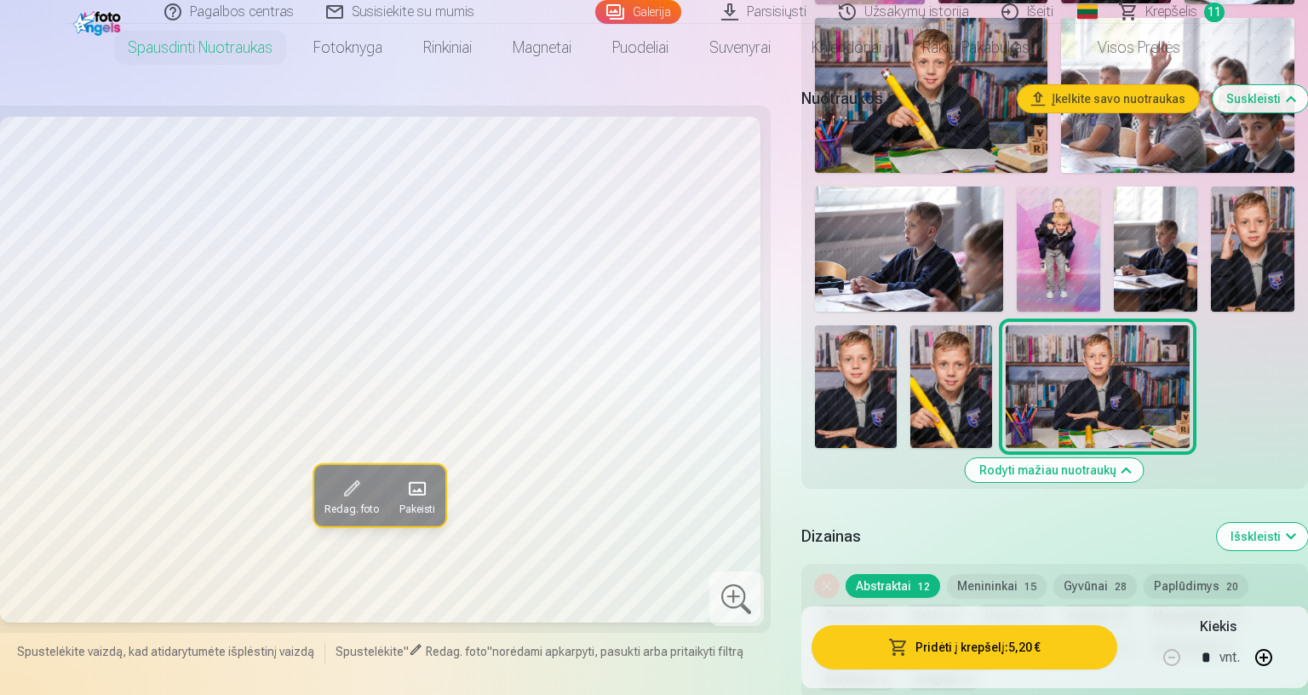
click at [1294, 263] on img at bounding box center [1252, 248] width 83 height 125
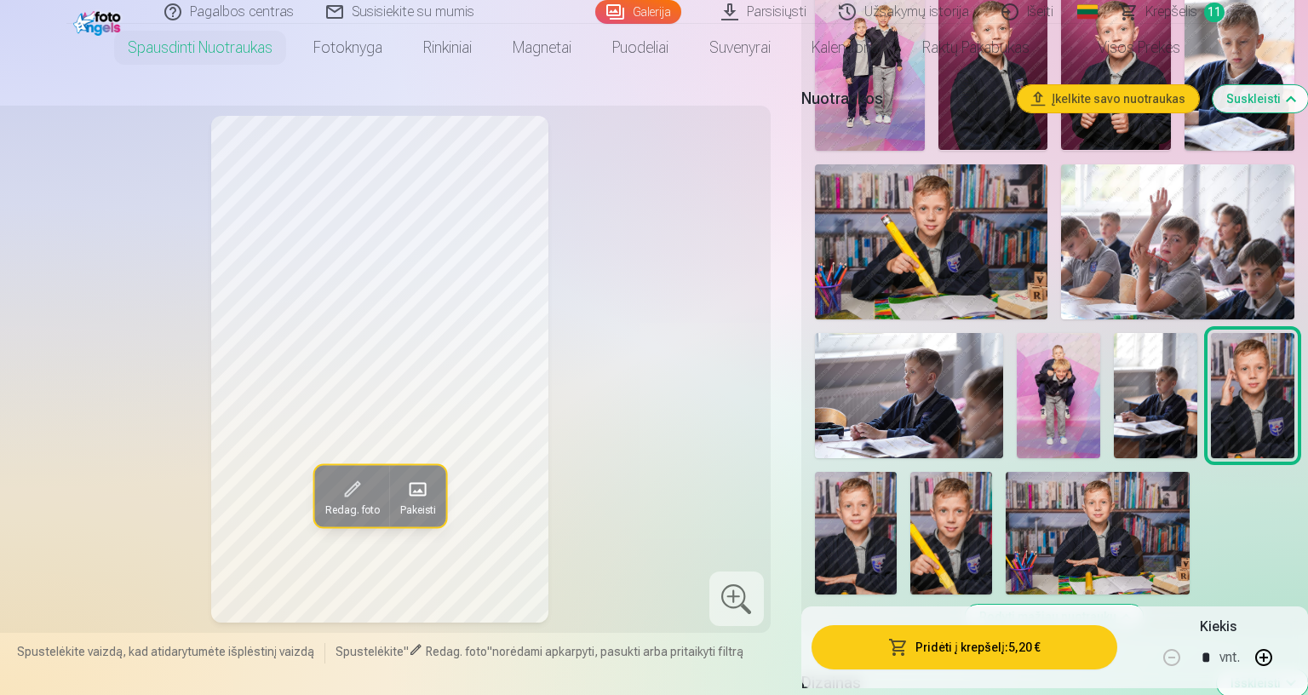
scroll to position [1248, 0]
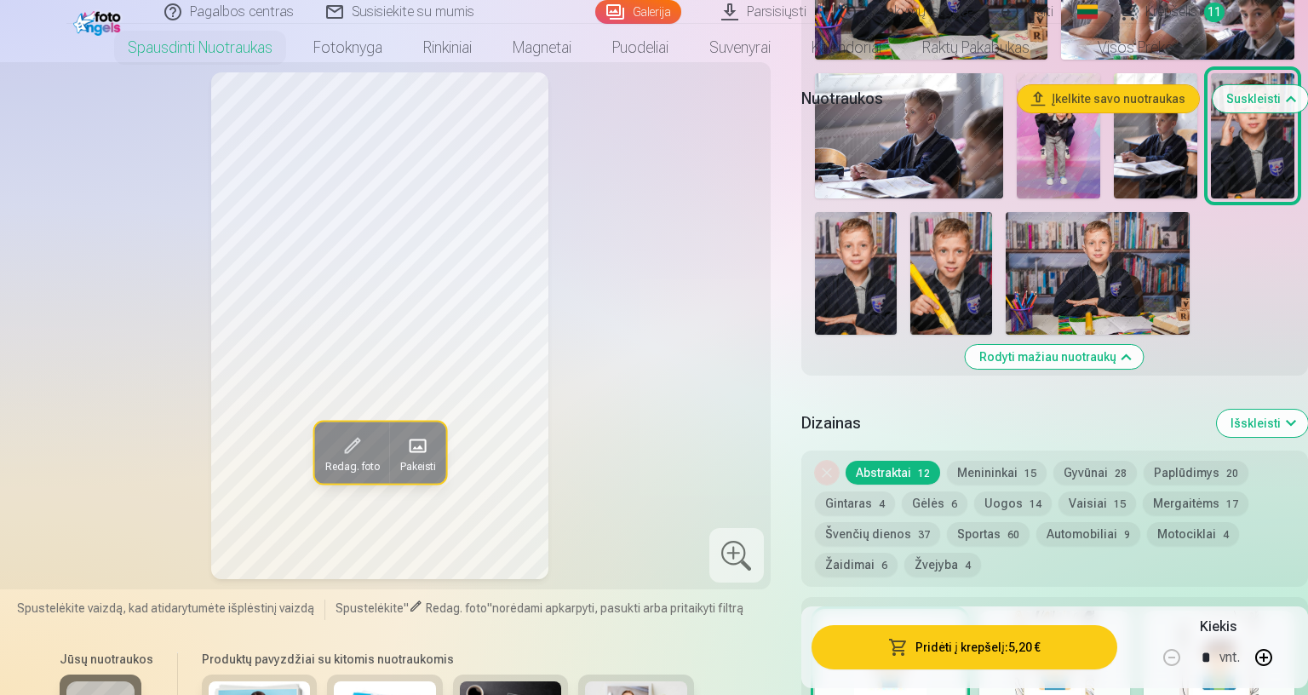
click at [896, 301] on img at bounding box center [856, 273] width 82 height 123
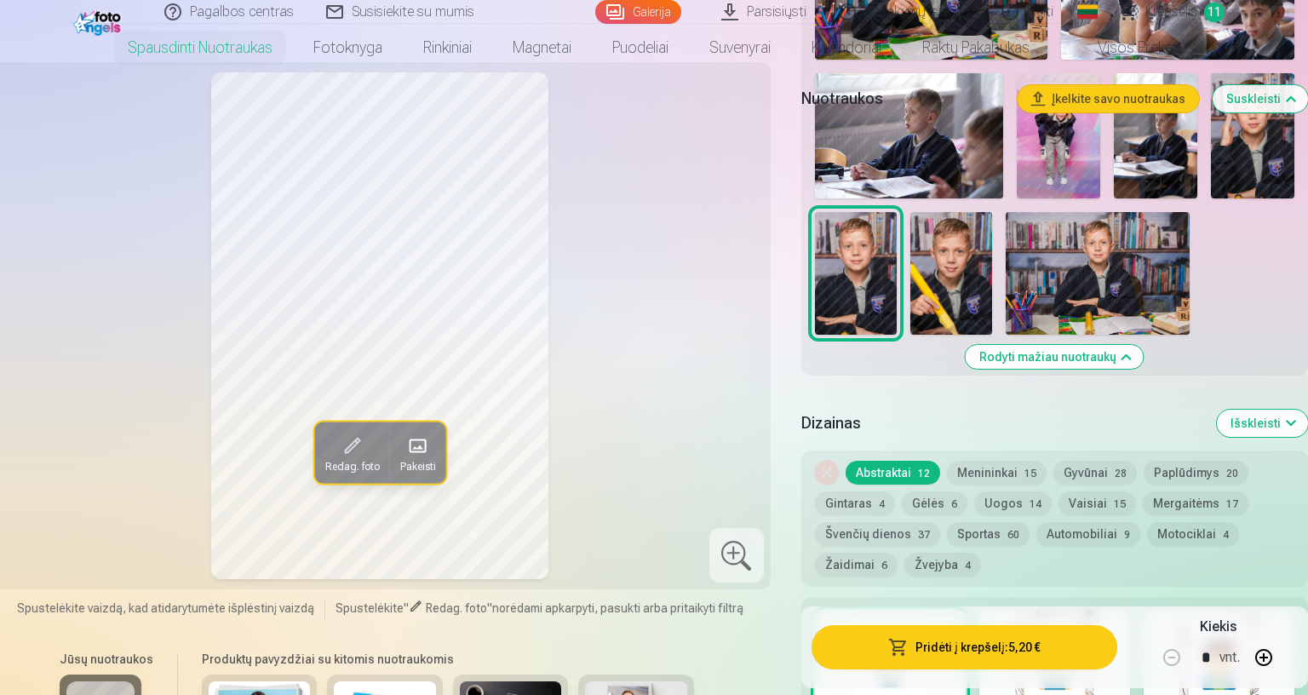
click at [992, 278] on img at bounding box center [951, 273] width 82 height 123
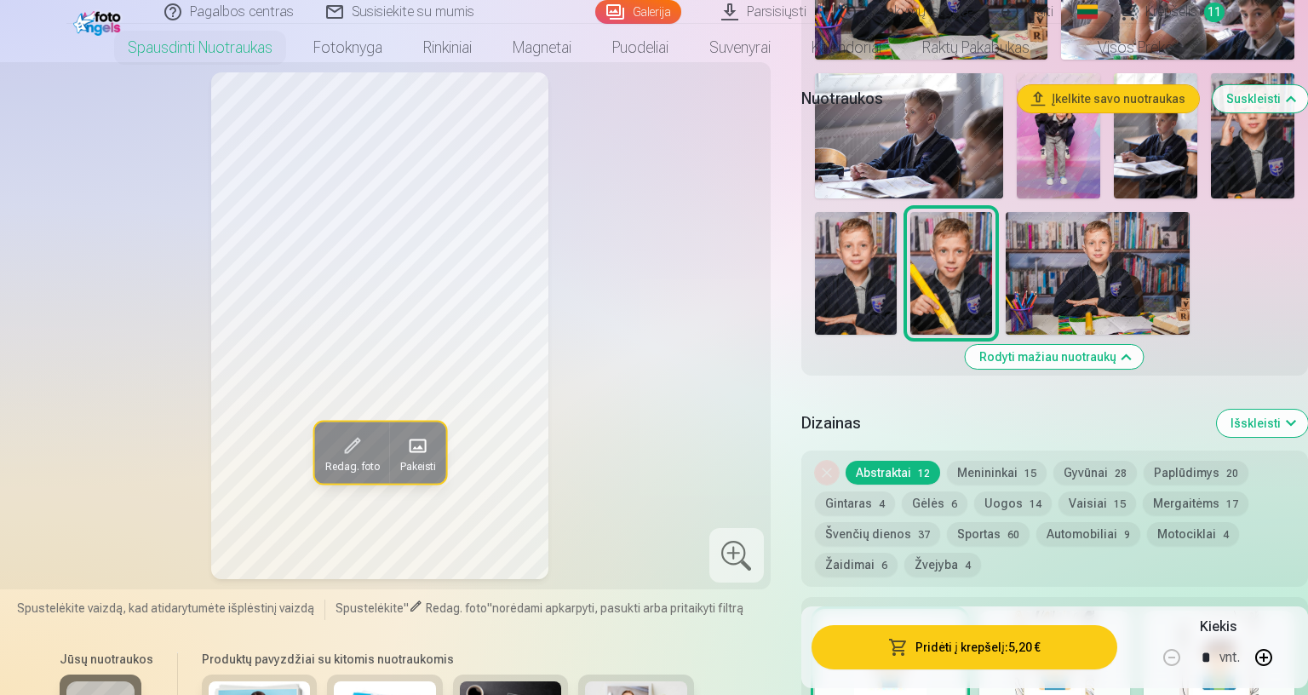
click at [896, 297] on img at bounding box center [856, 273] width 82 height 123
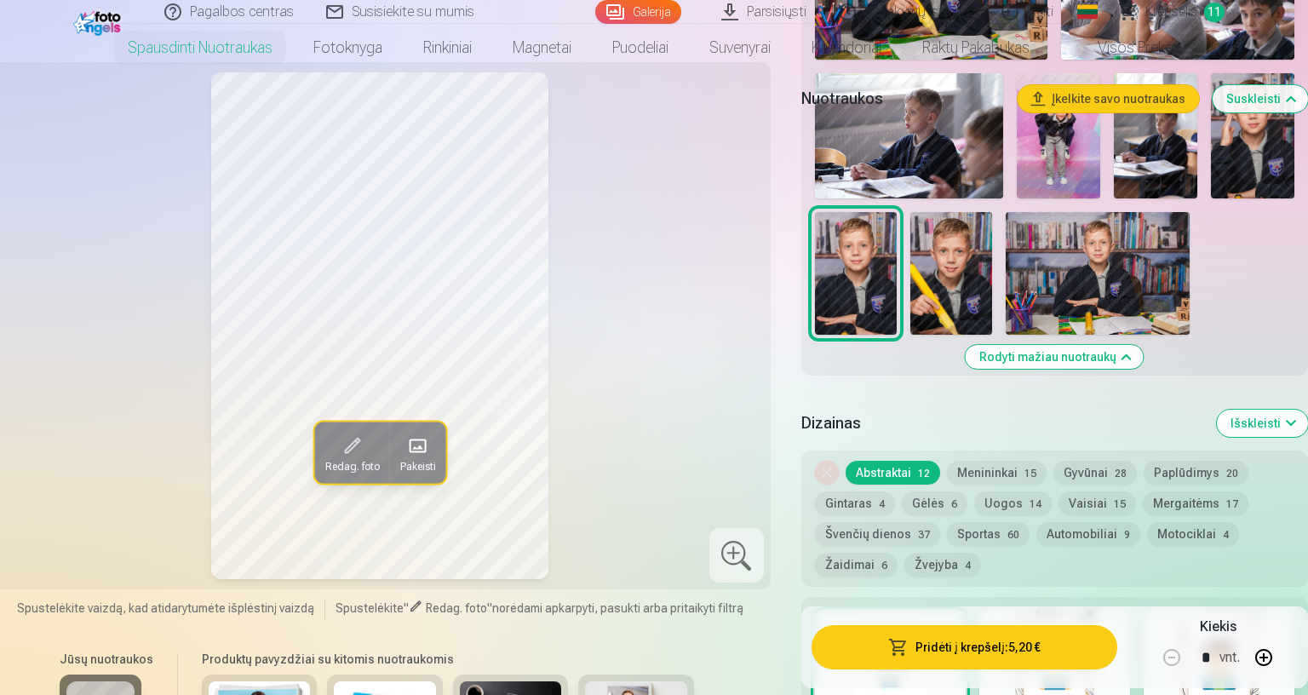
click at [1294, 167] on img at bounding box center [1252, 135] width 83 height 125
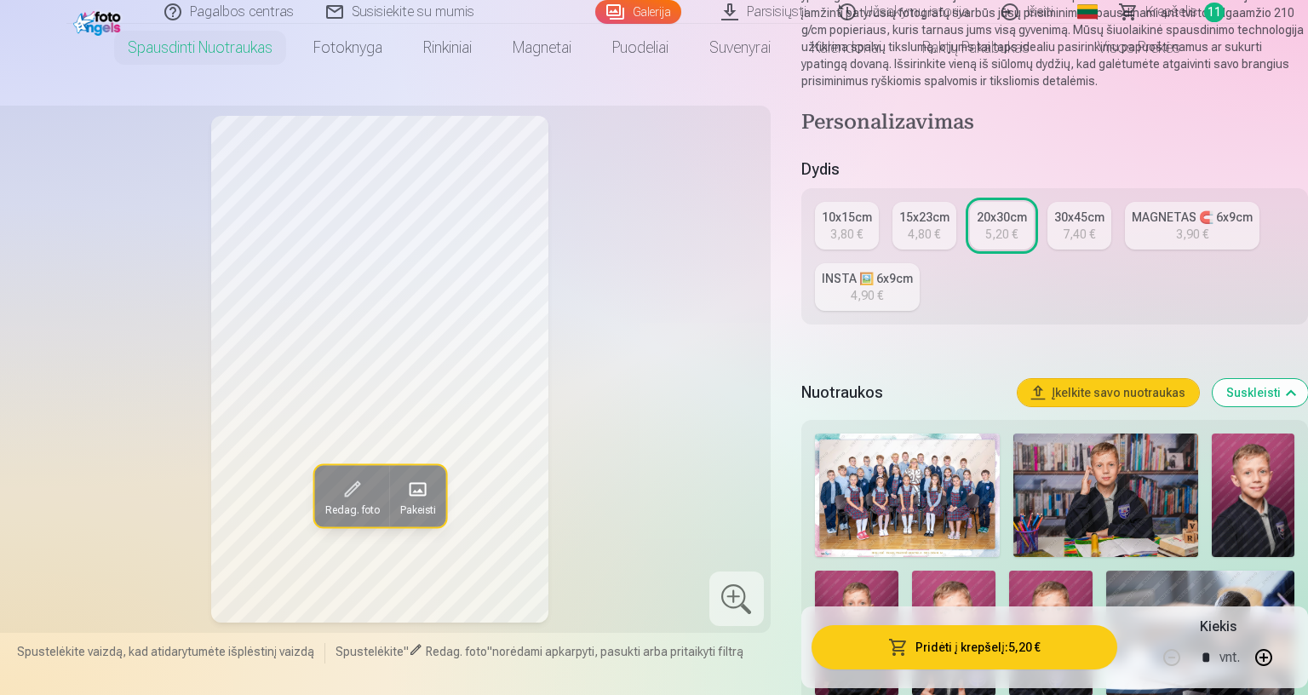
scroll to position [226, 0]
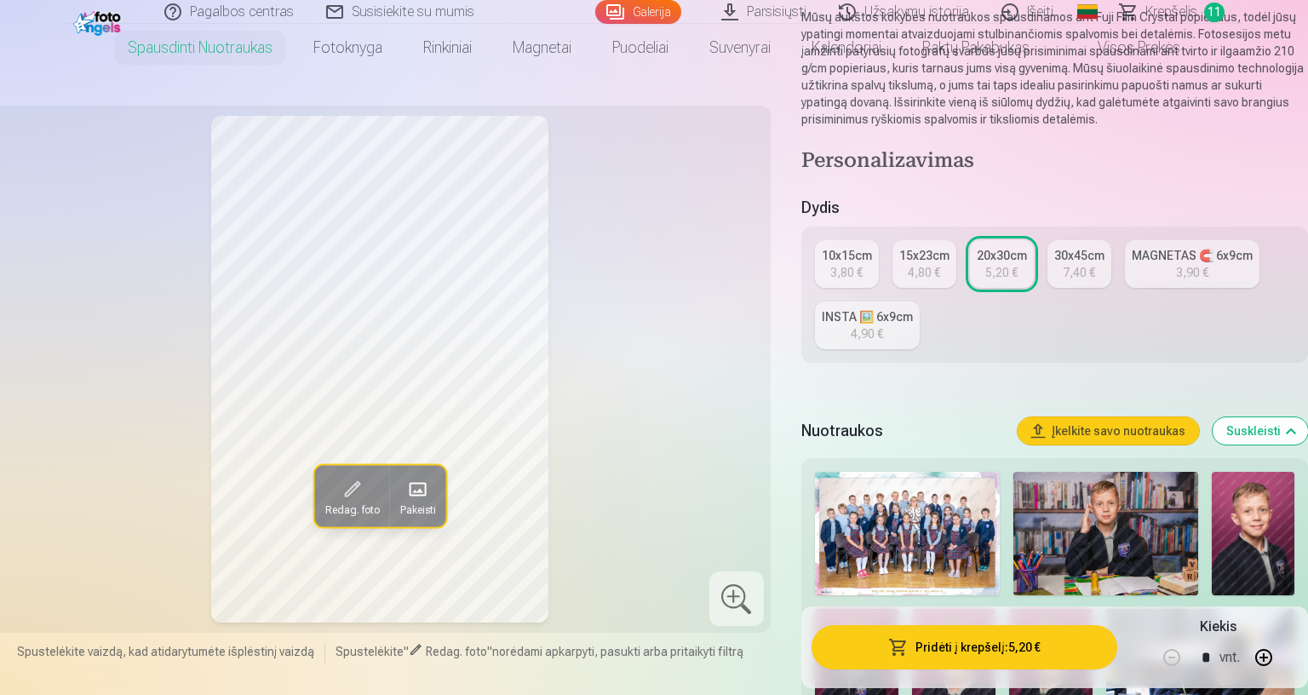
click at [872, 260] on div "10x15cm" at bounding box center [846, 255] width 50 height 17
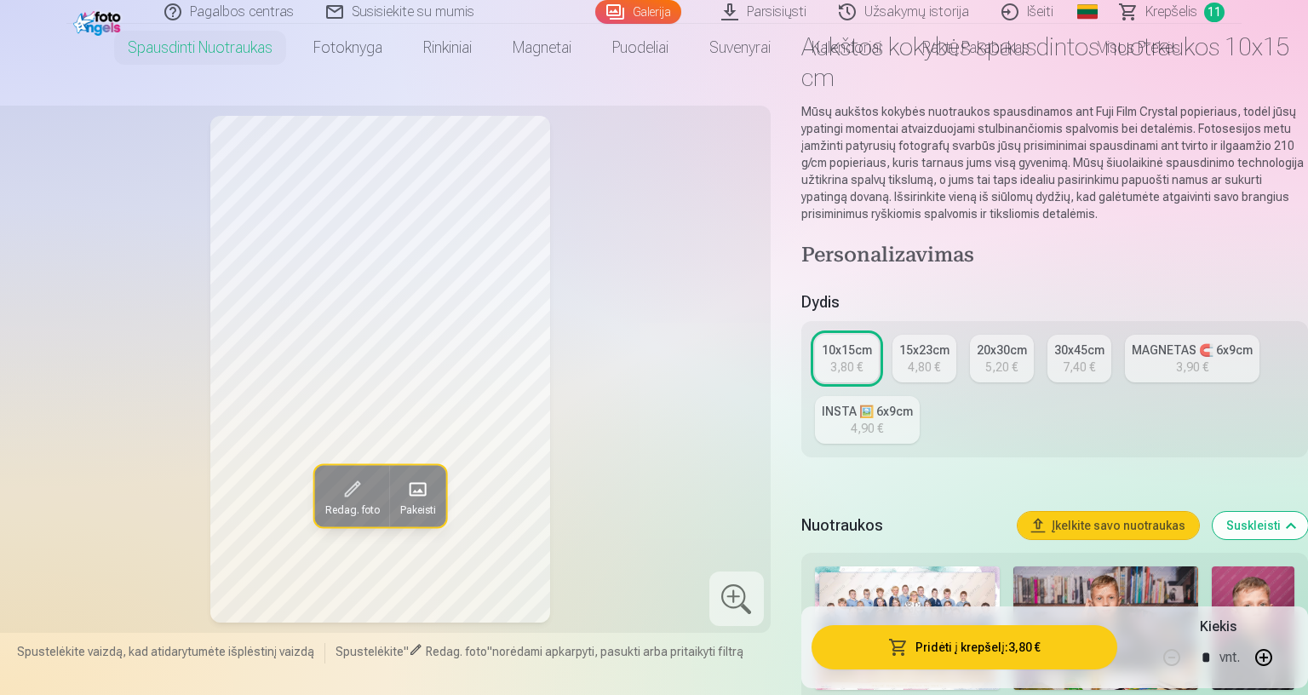
scroll to position [341, 0]
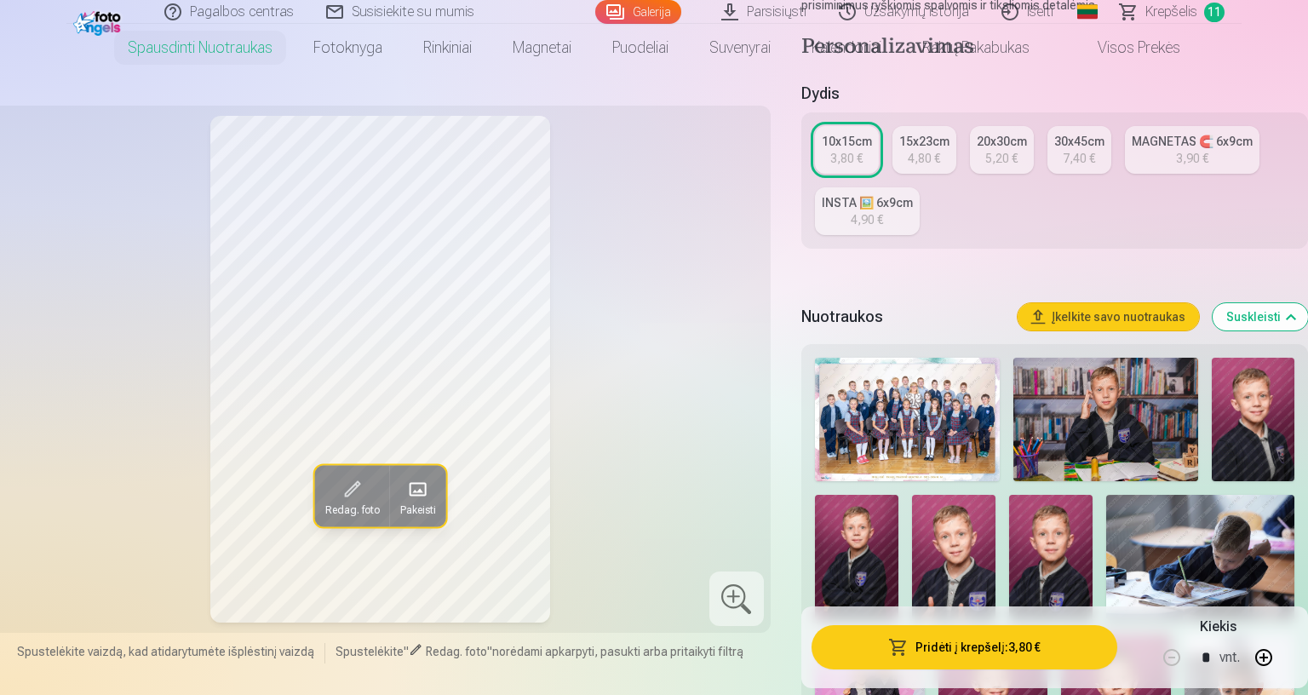
click at [1117, 591] on button "Pridėti į krepšelį : 3,80 €" at bounding box center [964, 647] width 306 height 44
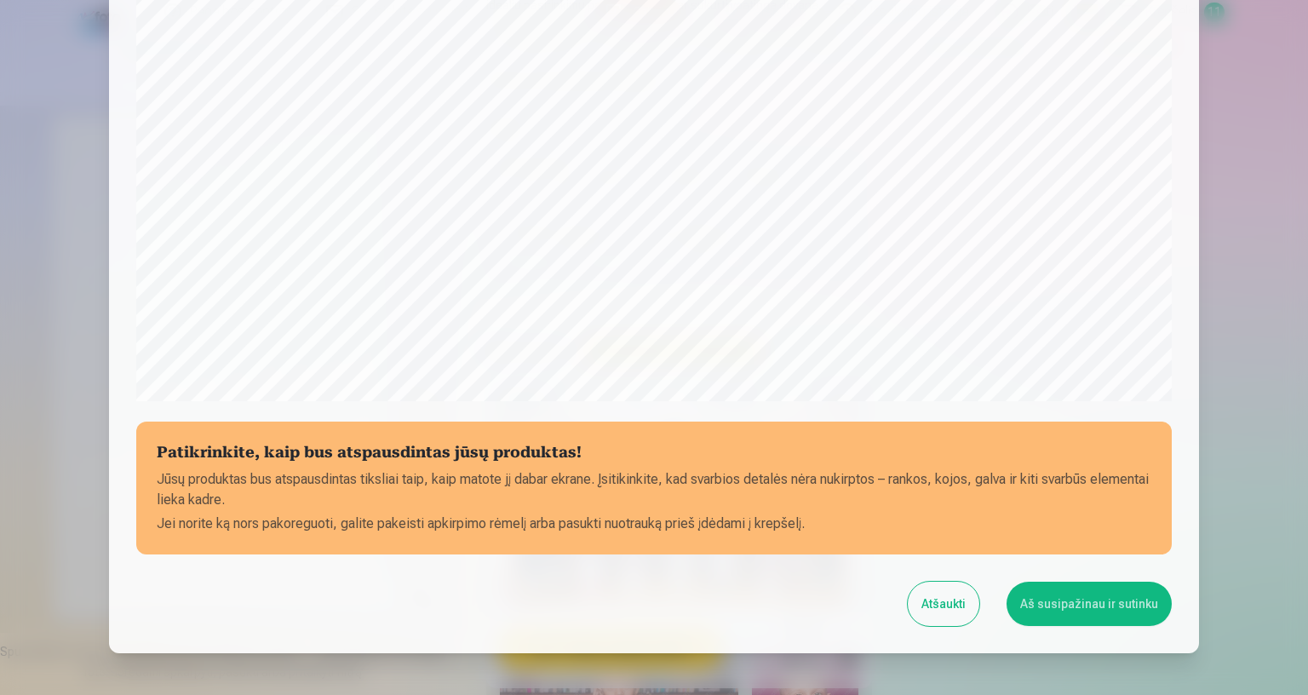
scroll to position [437, 0]
click at [1171, 591] on button "Aš susipažinau ir sutinku" at bounding box center [1088, 603] width 165 height 44
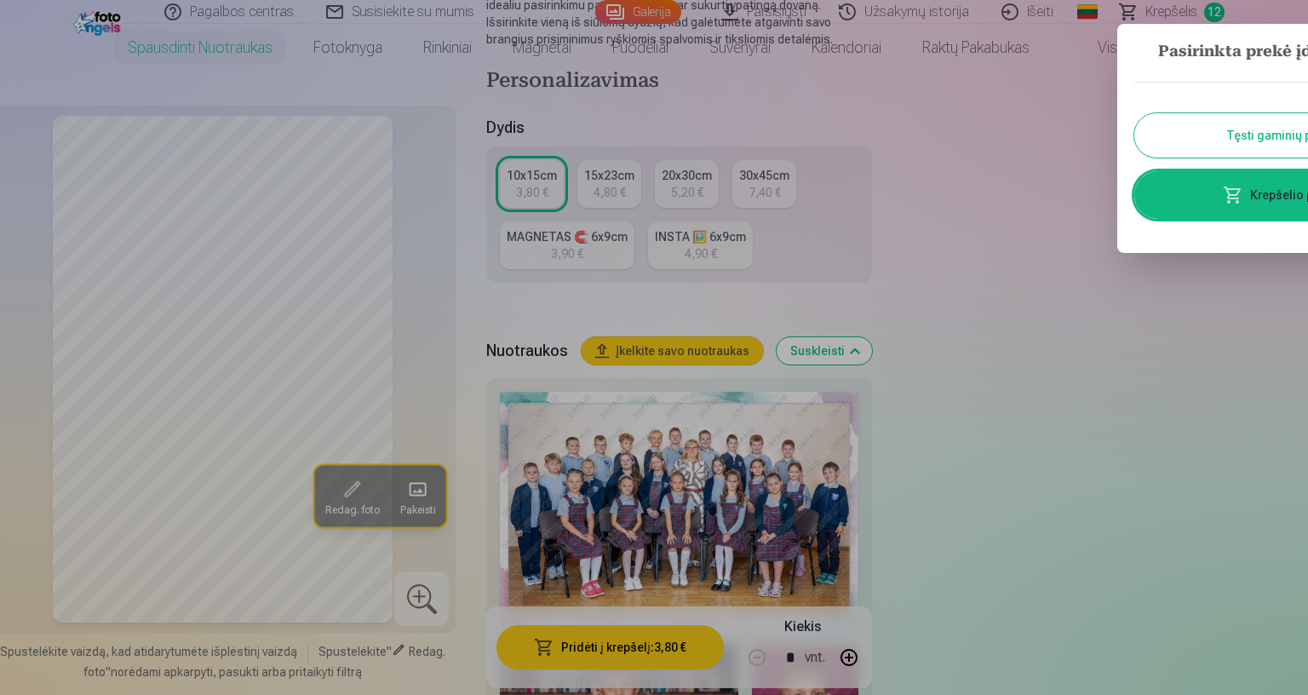
click at [1302, 535] on div at bounding box center [654, 347] width 1308 height 695
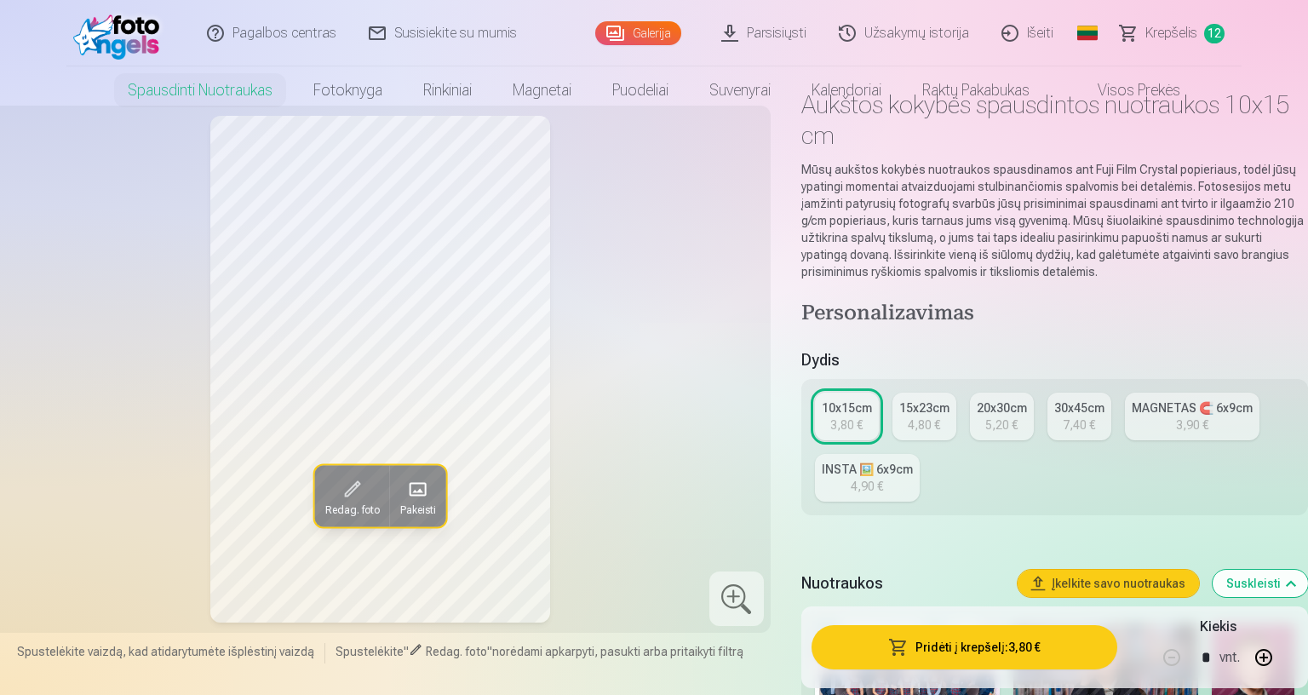
scroll to position [113, 0]
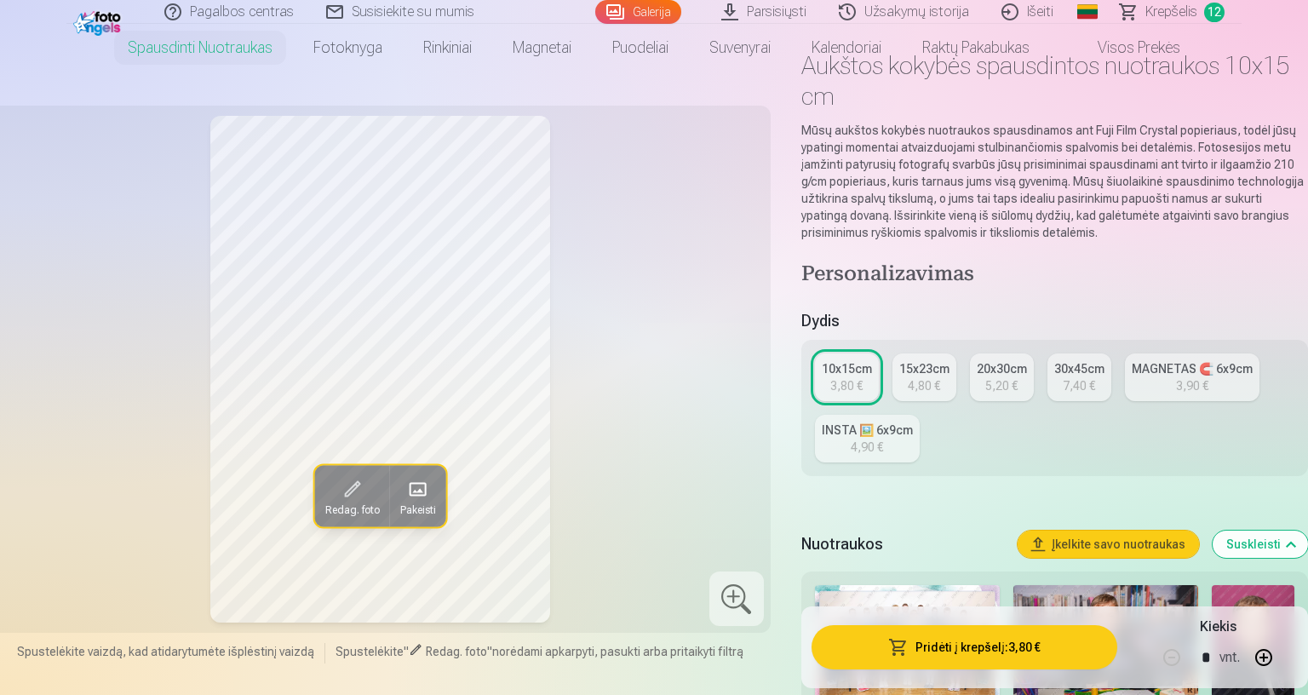
click at [1241, 7] on link "Krepšelis 12" at bounding box center [1172, 12] width 137 height 24
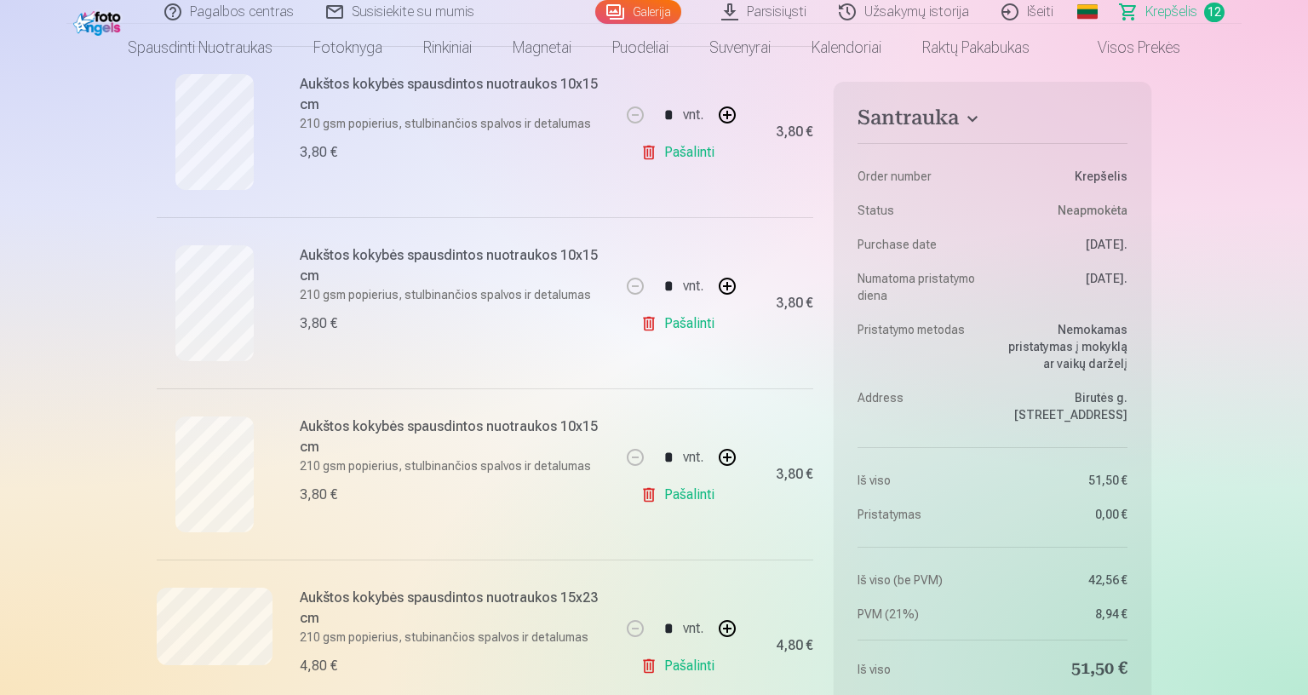
scroll to position [794, 0]
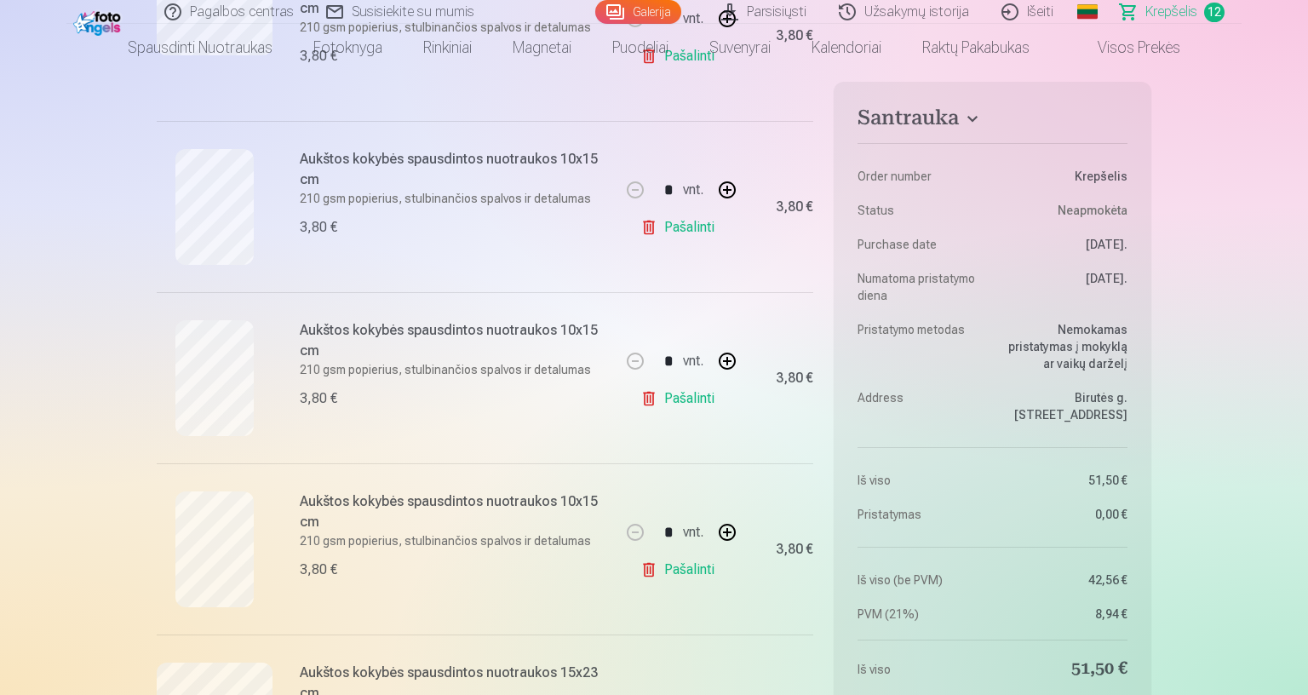
click at [721, 567] on link "Pašalinti" at bounding box center [680, 569] width 81 height 34
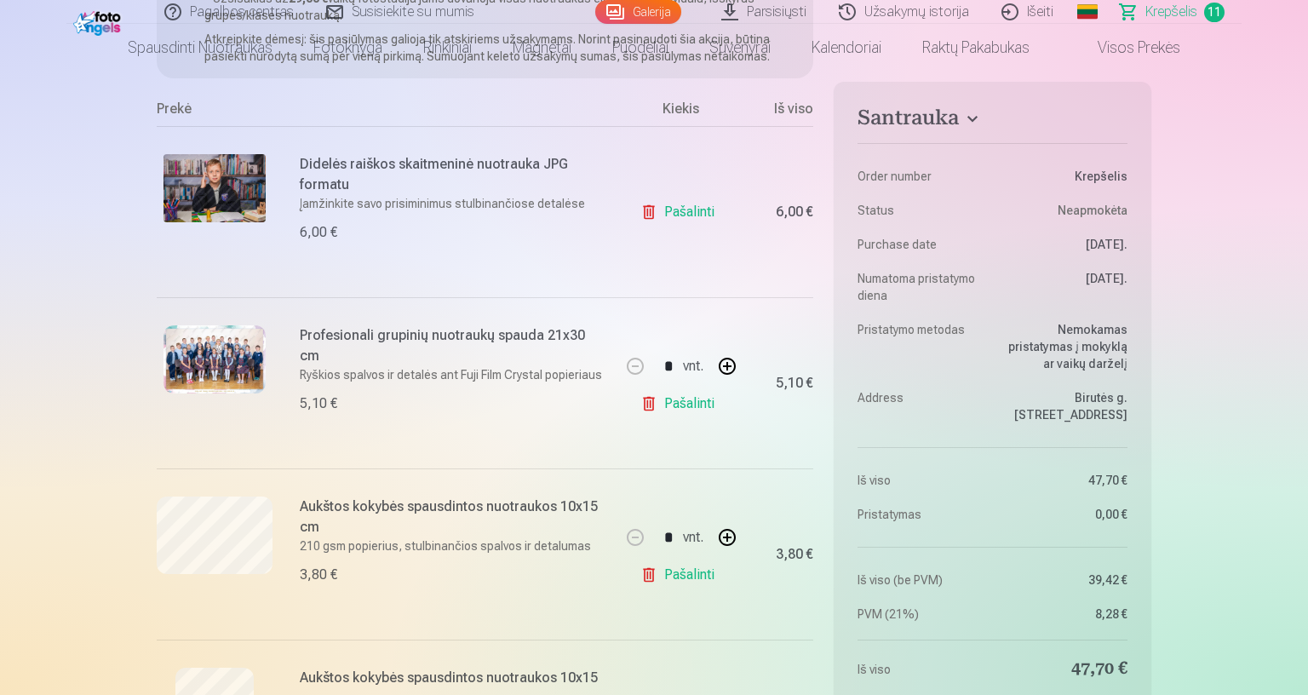
scroll to position [226, 0]
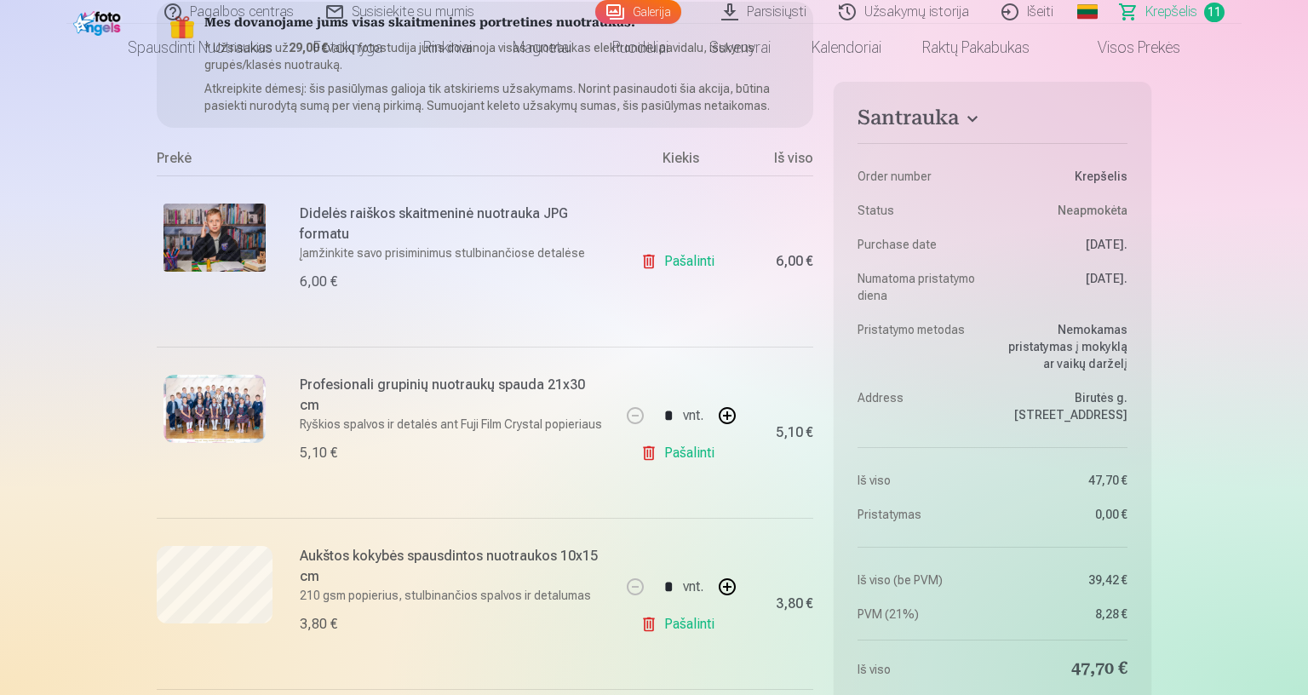
click at [721, 258] on link "Pašalinti" at bounding box center [680, 261] width 81 height 34
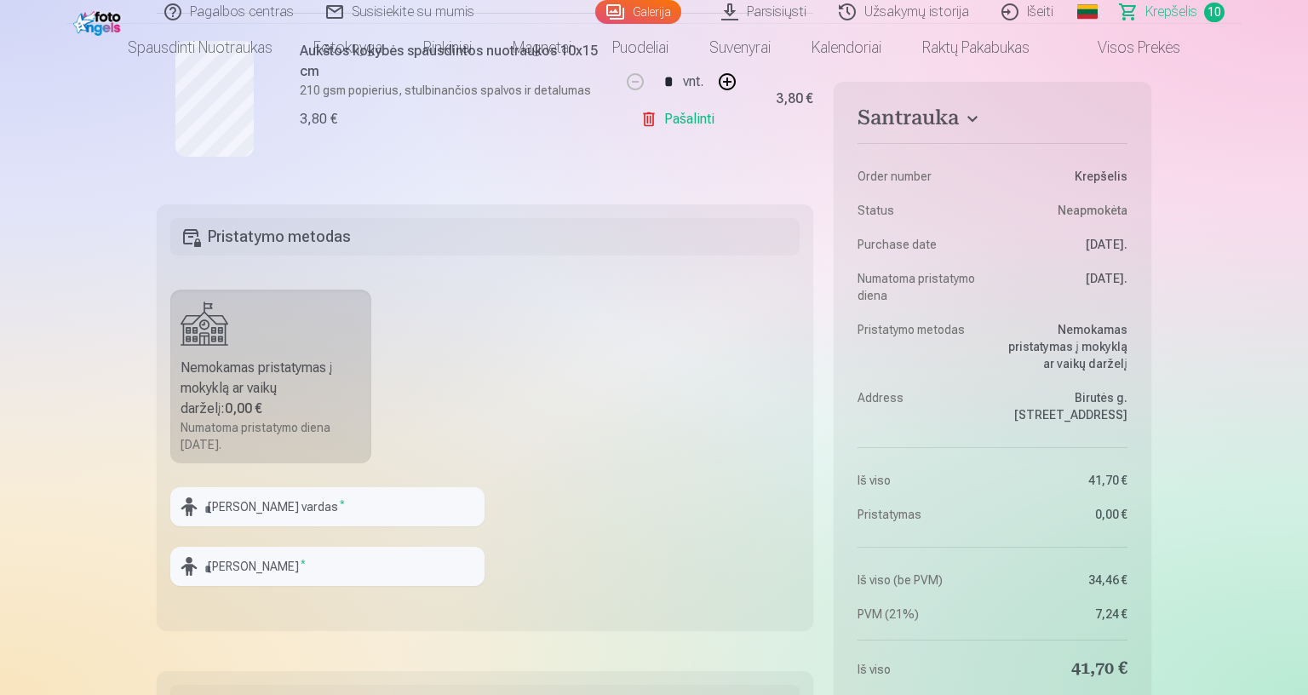
scroll to position [1816, 0]
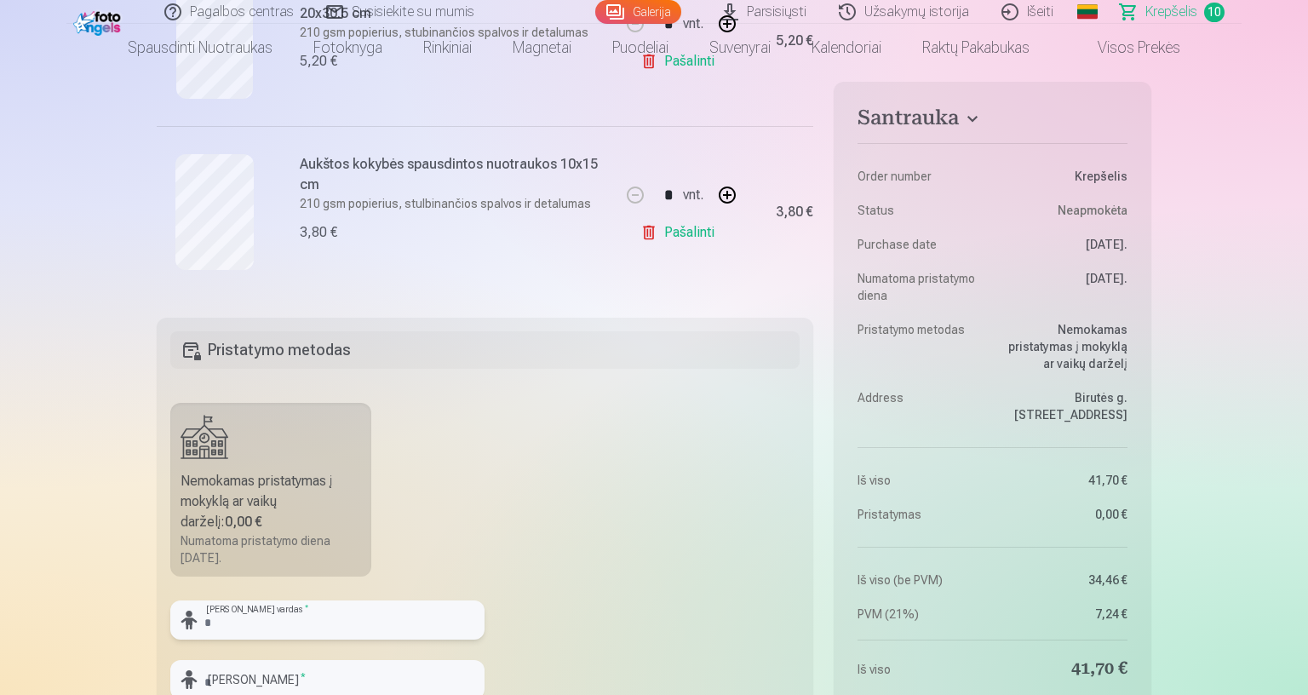
click at [484, 591] on input "text" at bounding box center [327, 619] width 314 height 39
type input "********"
click at [484, 591] on input "text" at bounding box center [327, 679] width 314 height 39
type input "*******"
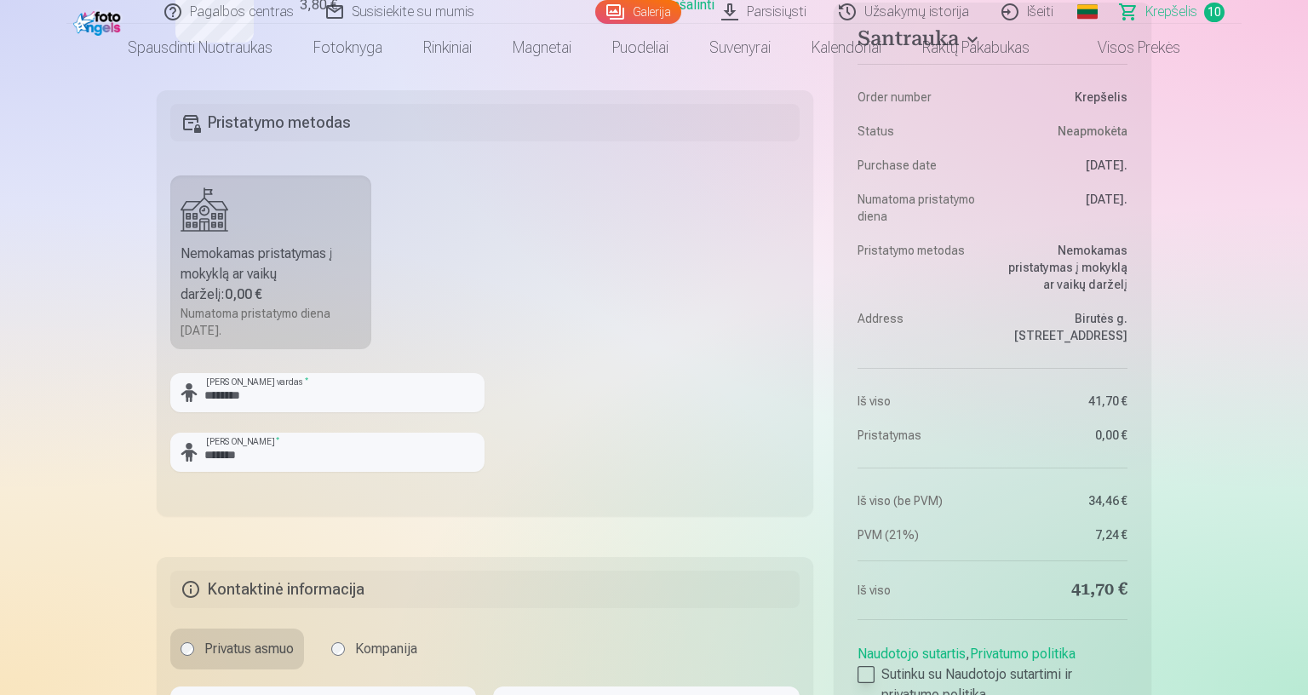
click at [874, 591] on div at bounding box center [865, 674] width 17 height 17
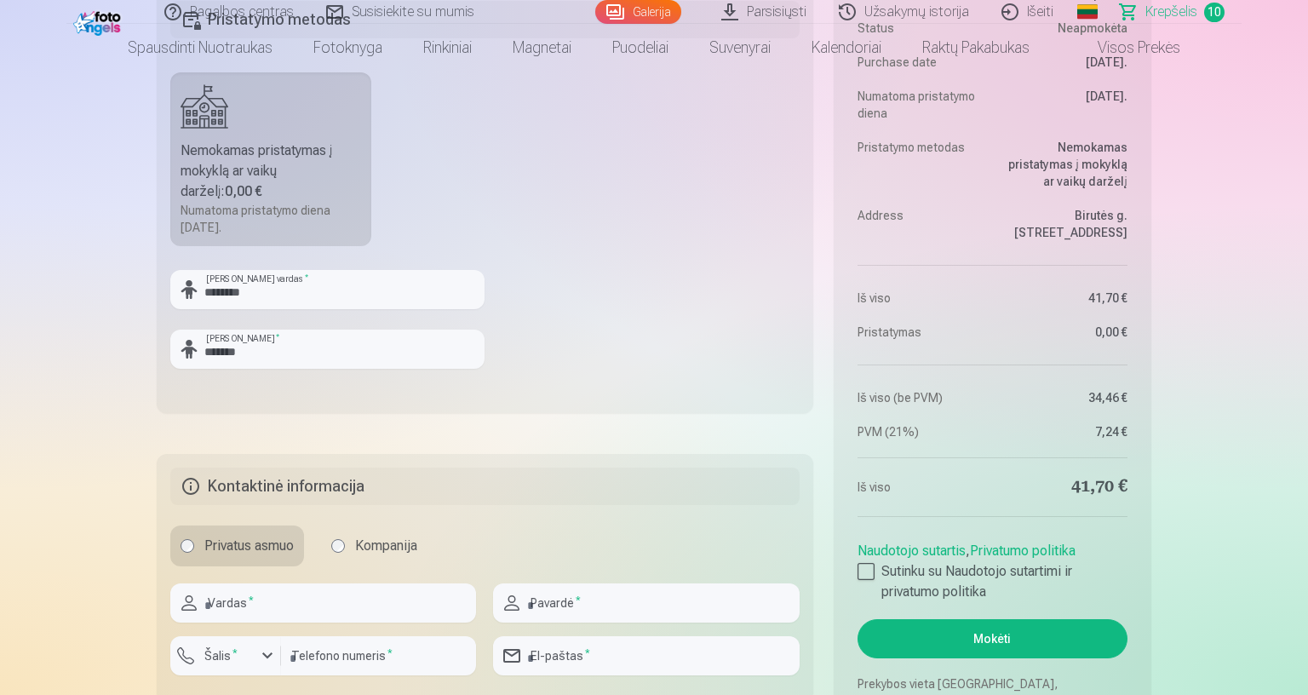
scroll to position [2270, 0]
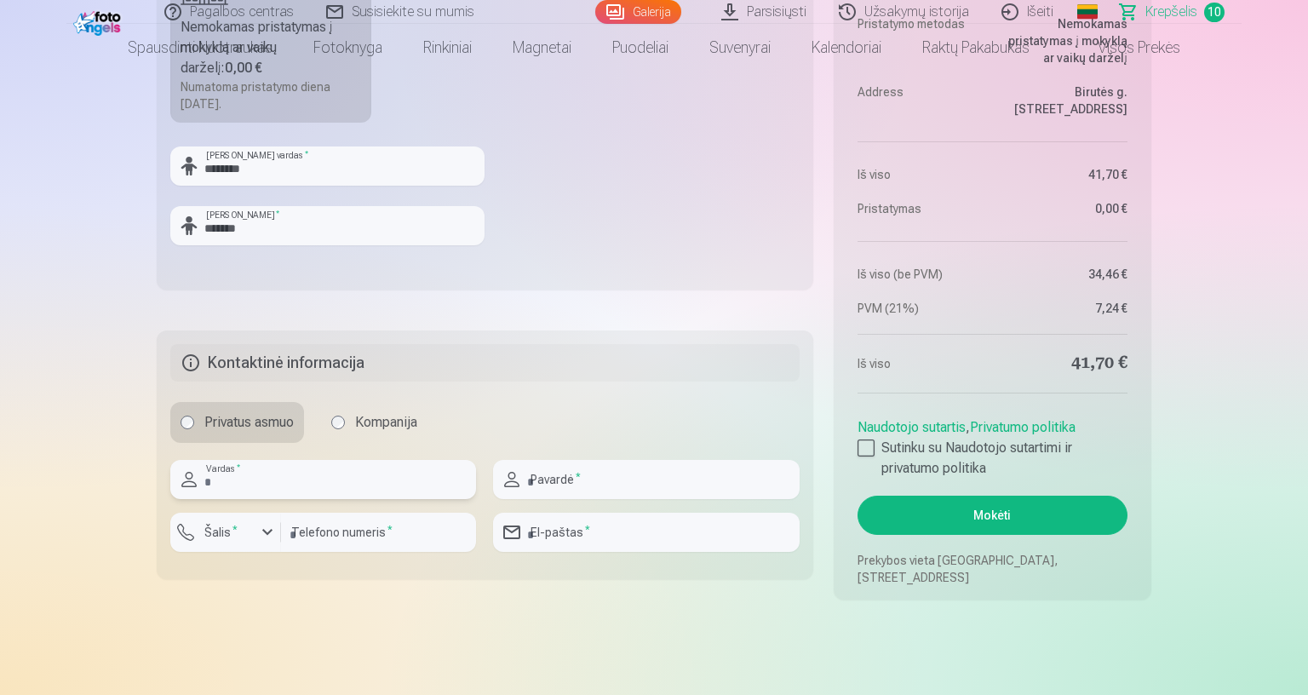
click at [476, 482] on input "text" at bounding box center [323, 479] width 306 height 39
type input "*******"
type input "**********"
type input "*********"
type input "**********"
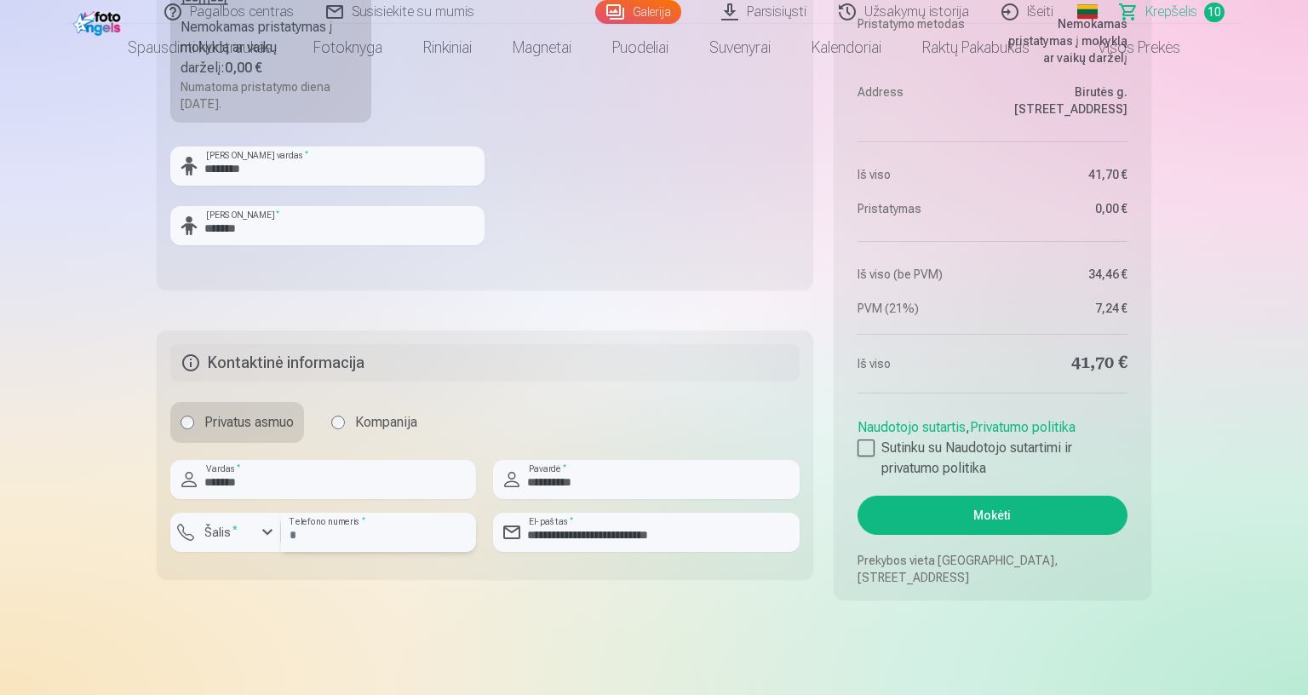
click at [476, 535] on input "*********" at bounding box center [378, 531] width 195 height 39
drag, startPoint x: 953, startPoint y: 658, endPoint x: 1001, endPoint y: 633, distance: 53.7
click at [1127, 515] on button "Mokėti" at bounding box center [992, 514] width 270 height 39
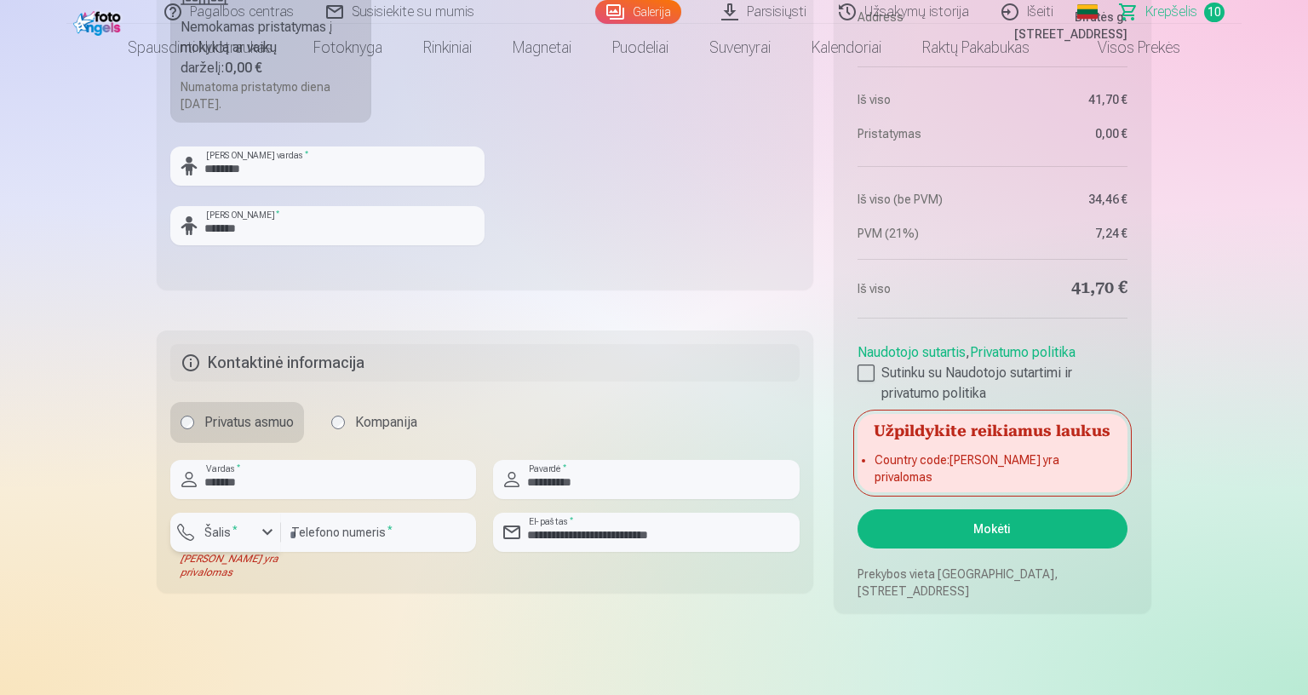
click at [278, 530] on div "button" at bounding box center [267, 532] width 20 height 20
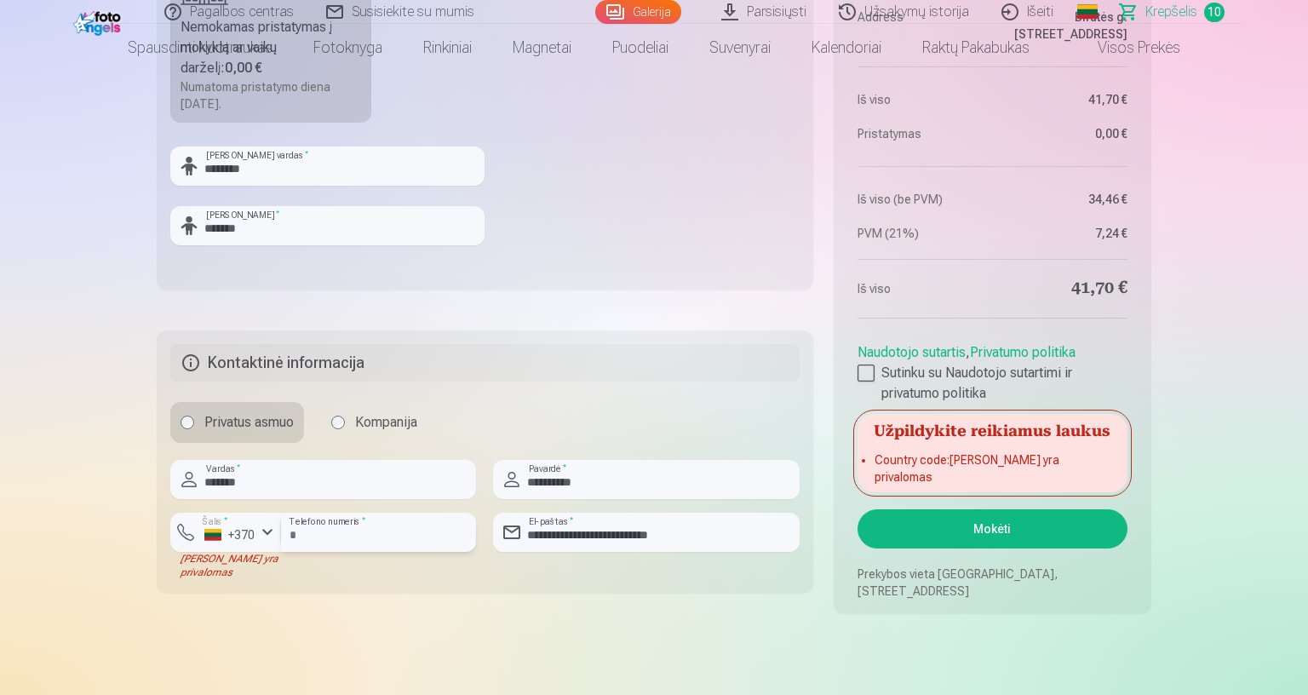
click at [476, 541] on input "*********" at bounding box center [378, 531] width 195 height 39
type input "********"
click at [1127, 532] on button "Mokėti" at bounding box center [992, 528] width 270 height 39
